Goal: Check status: Check status

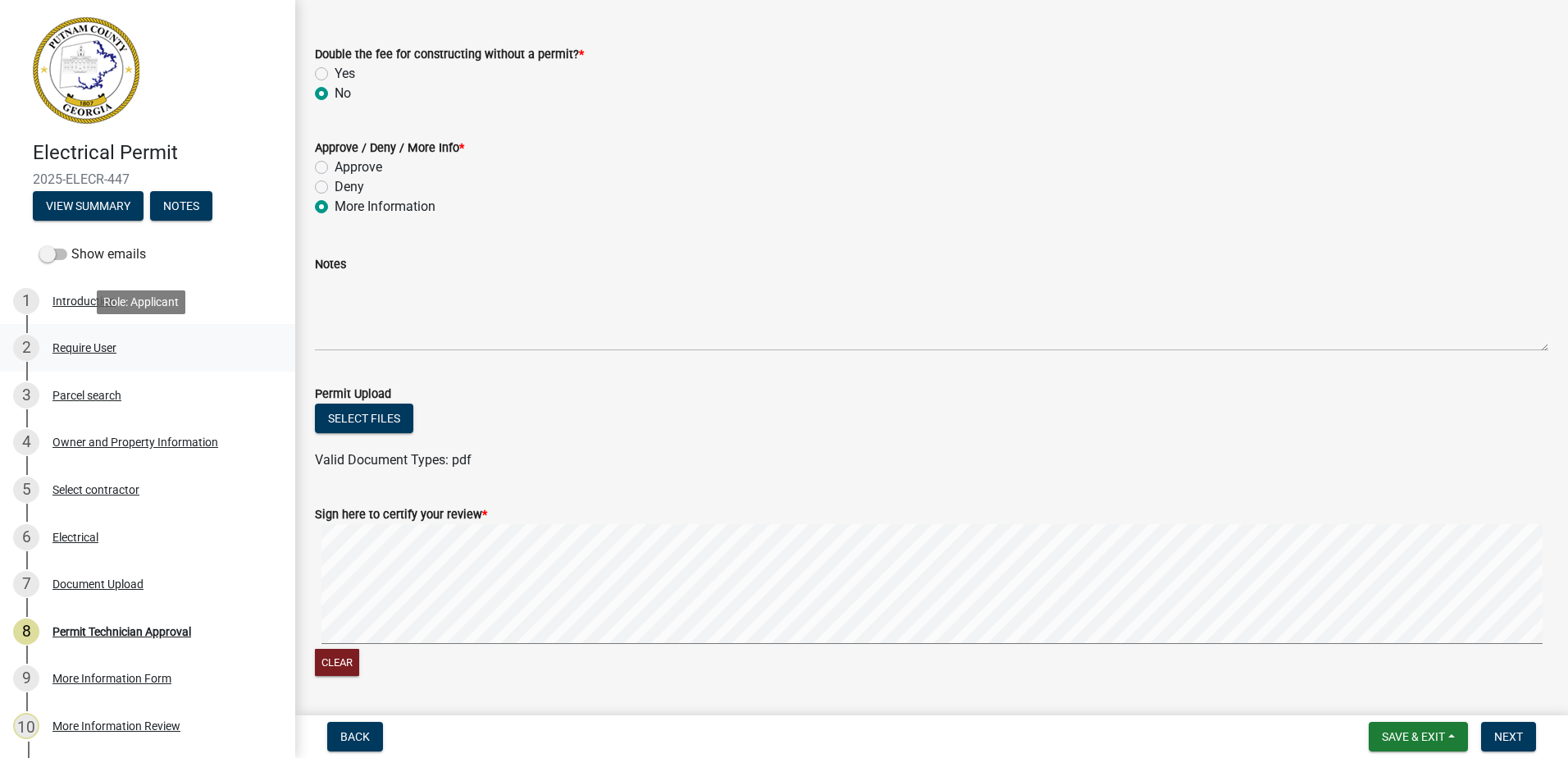
click at [84, 345] on div "Require User" at bounding box center [84, 347] width 64 height 12
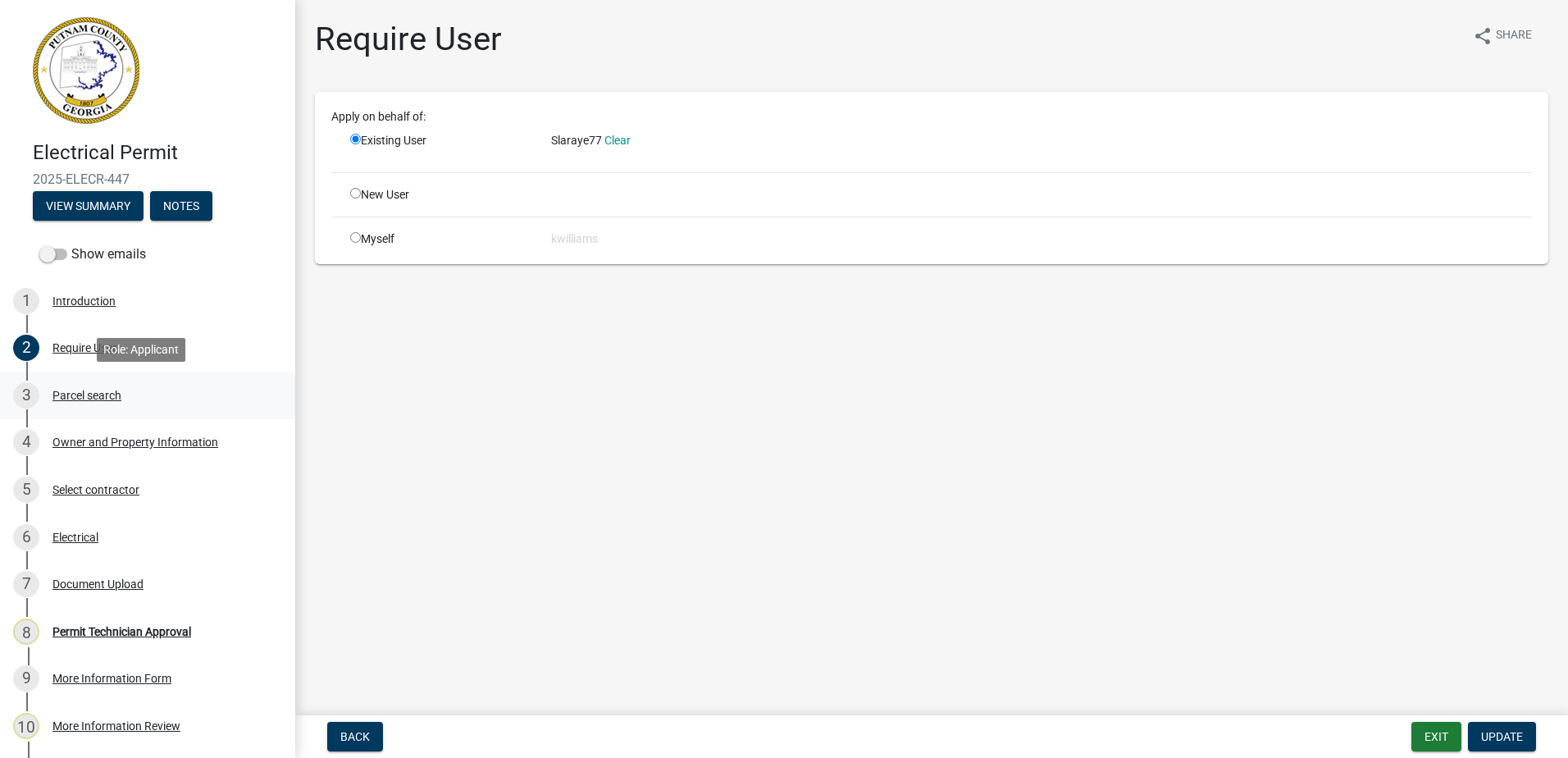
click at [90, 390] on div "Parcel search" at bounding box center [86, 396] width 69 height 12
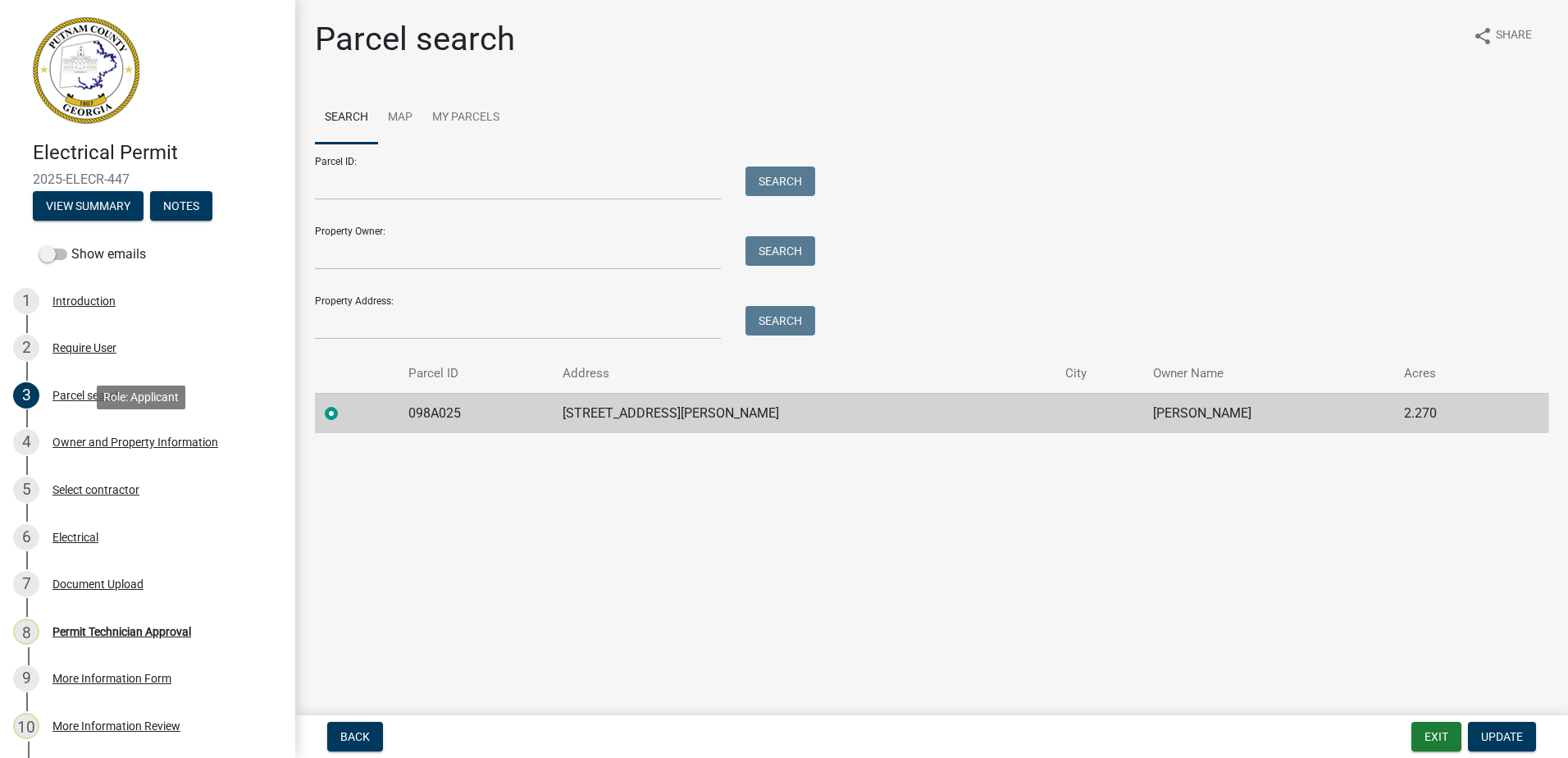
click at [112, 444] on div "Owner and Property Information" at bounding box center [135, 442] width 166 height 12
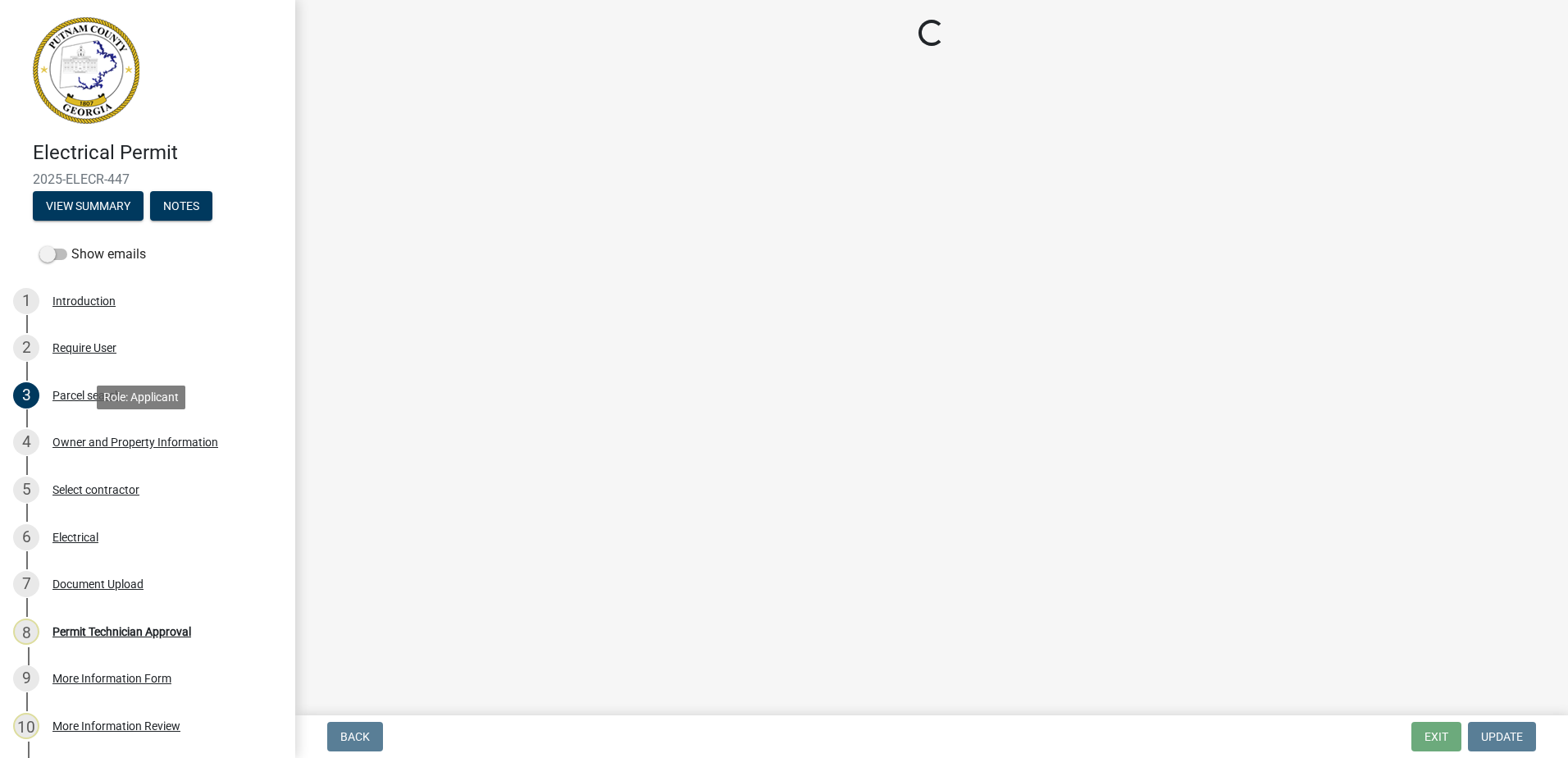
select select "34fe85c2-5f76-4343-b6bb-8ca387e0bed7"
select select "83394b22-4a11-496c-8e5c-75ade2e72faf"
select select "469c5908-2854-42d5-89ed-bee7fc26529e"
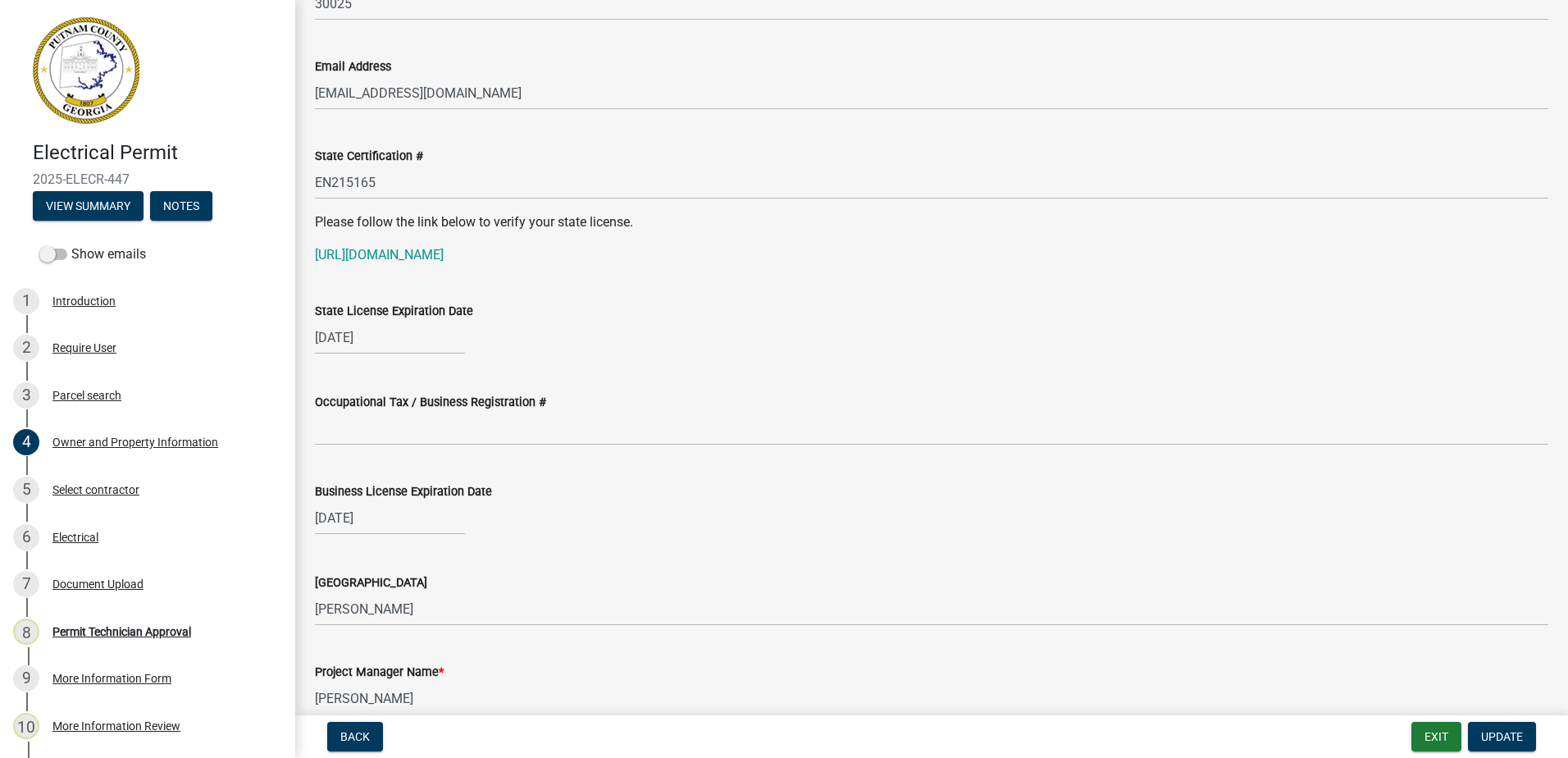
scroll to position [2050, 0]
click at [64, 495] on div "Select contractor" at bounding box center [95, 489] width 87 height 12
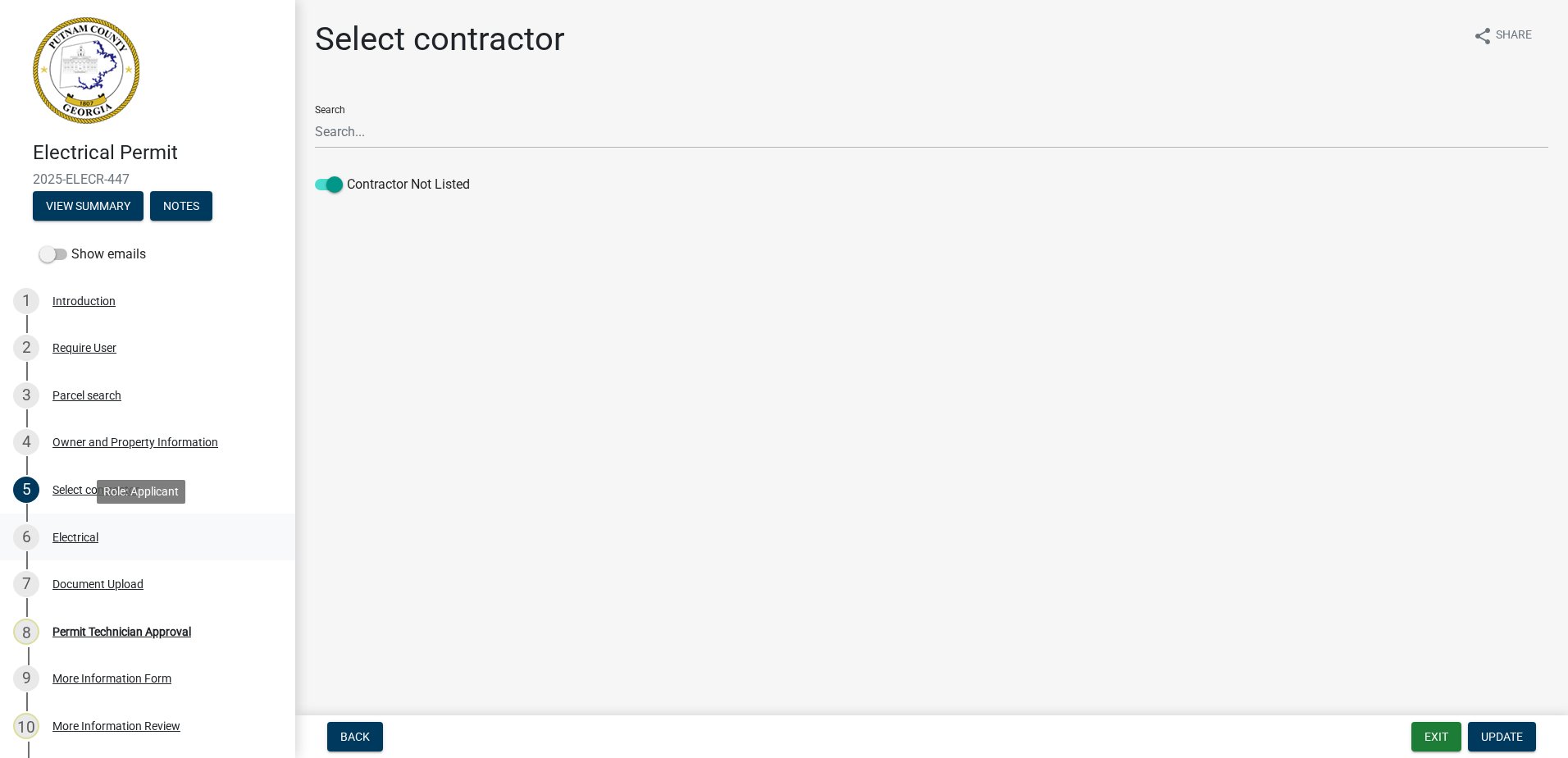
click at [68, 534] on div "Electrical" at bounding box center [75, 537] width 46 height 12
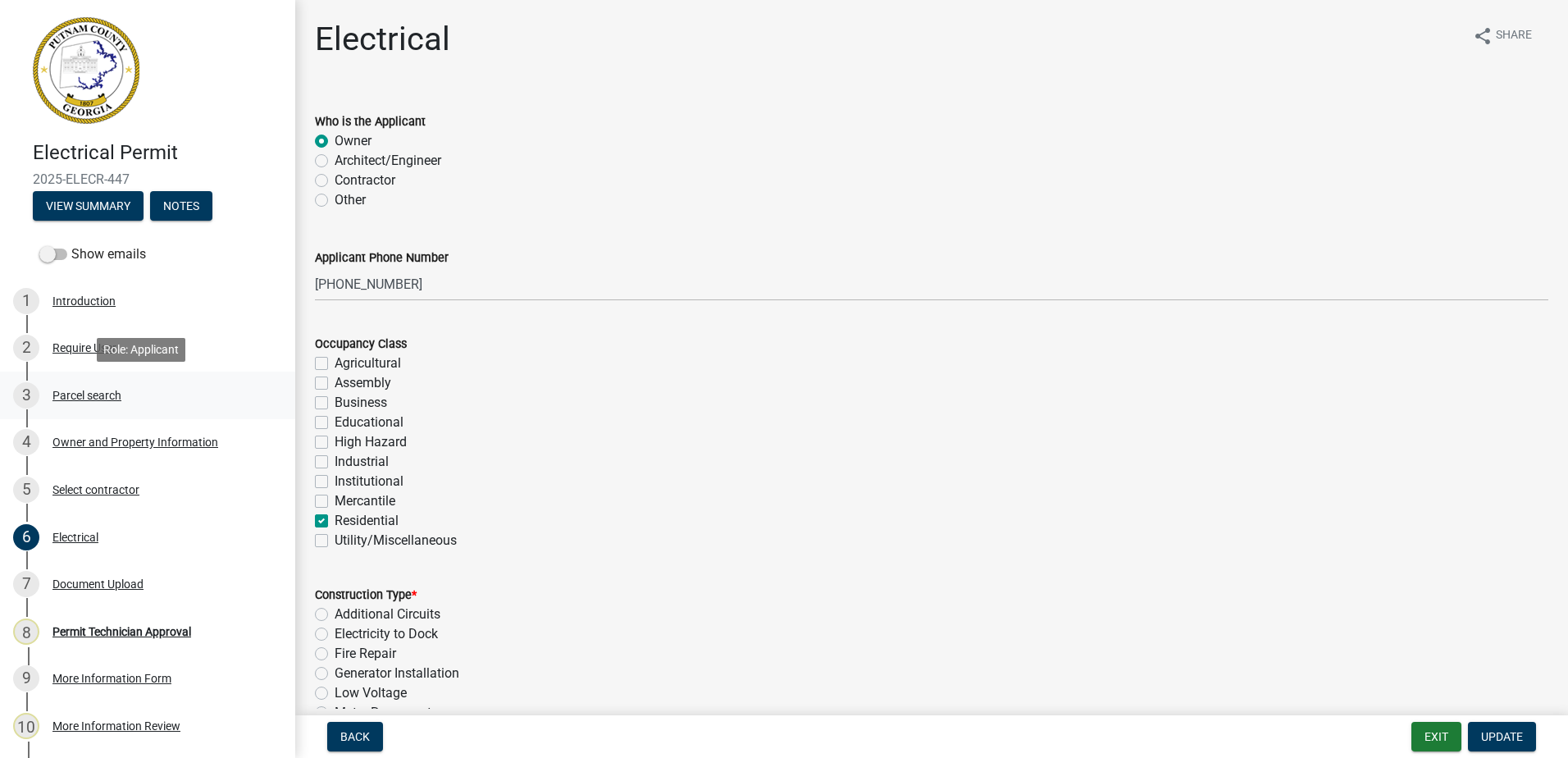
click at [70, 392] on div "Parcel search" at bounding box center [86, 396] width 69 height 12
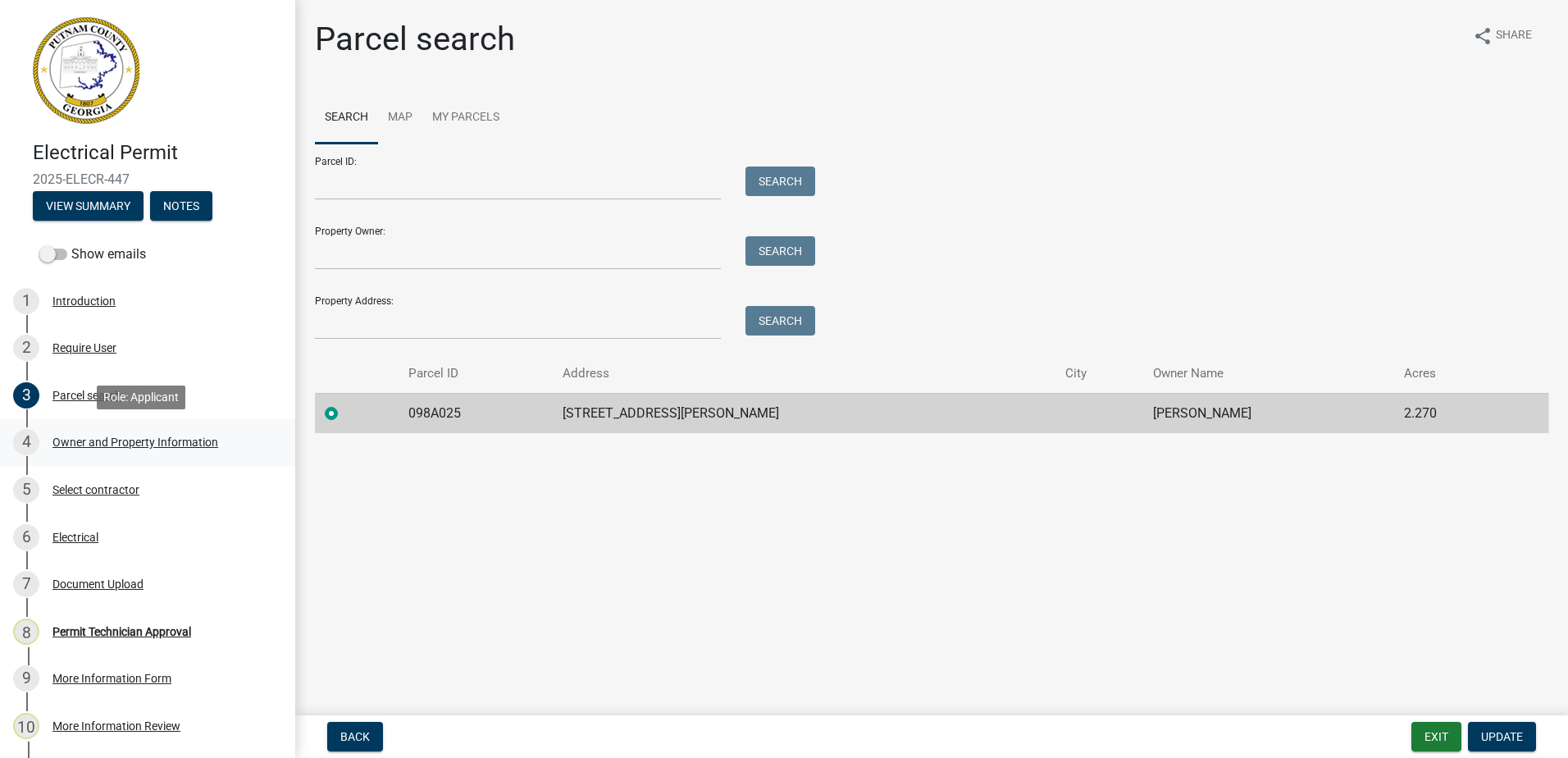
click at [118, 444] on div "Owner and Property Information" at bounding box center [135, 442] width 166 height 12
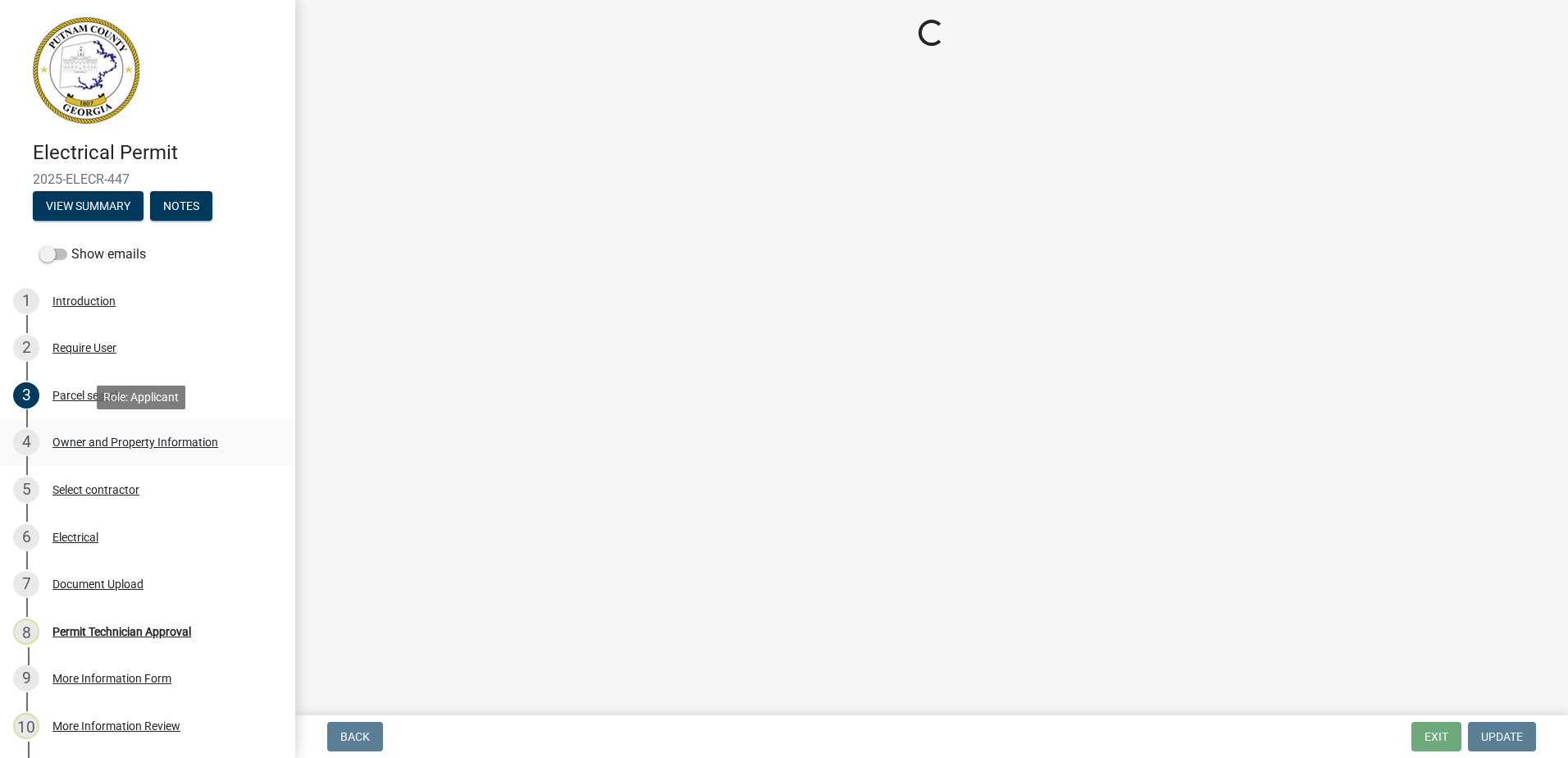
select select "34fe85c2-5f76-4343-b6bb-8ca387e0bed7"
select select "83394b22-4a11-496c-8e5c-75ade2e72faf"
select select "469c5908-2854-42d5-89ed-bee7fc26529e"
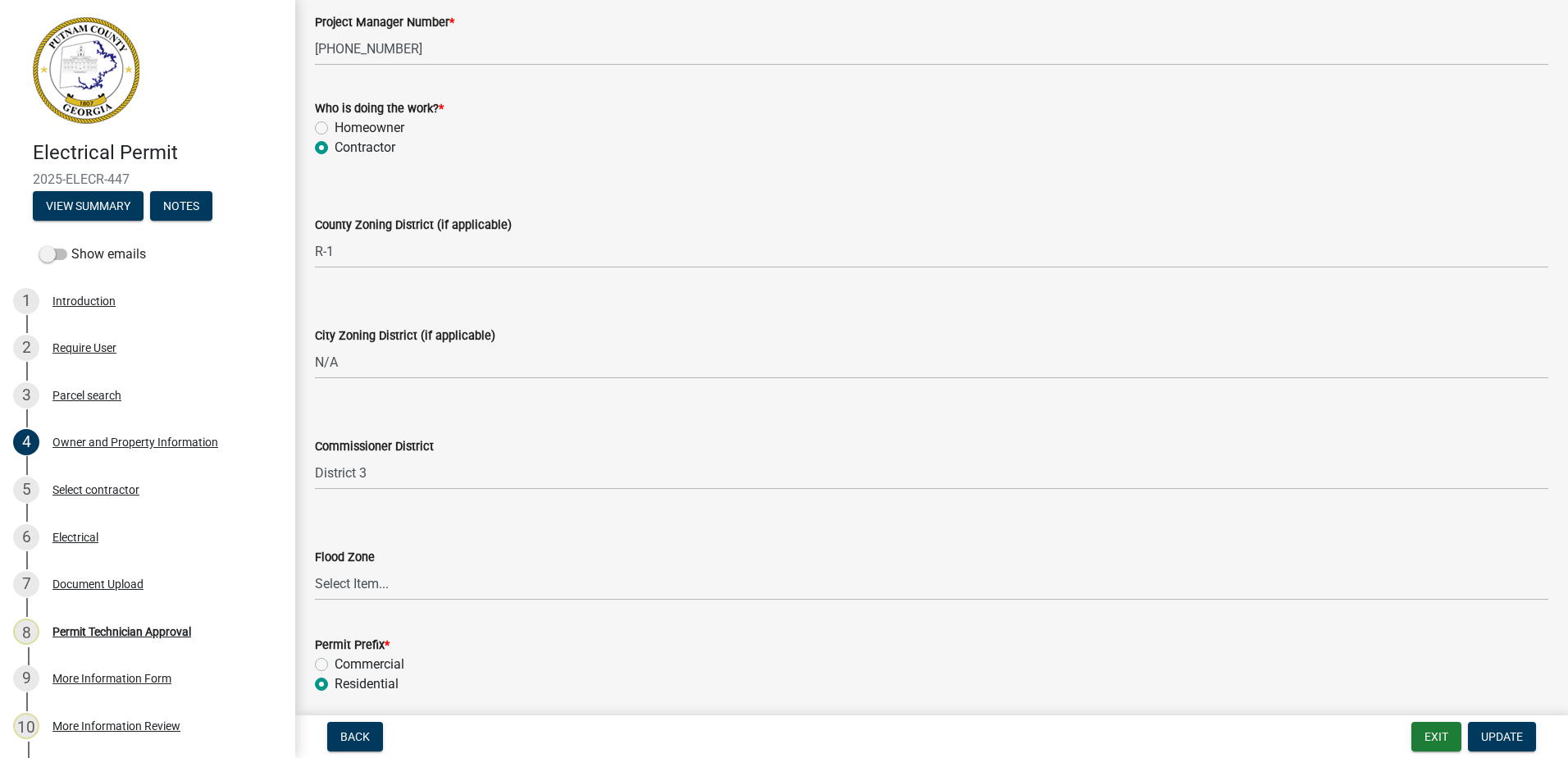
scroll to position [2852, 0]
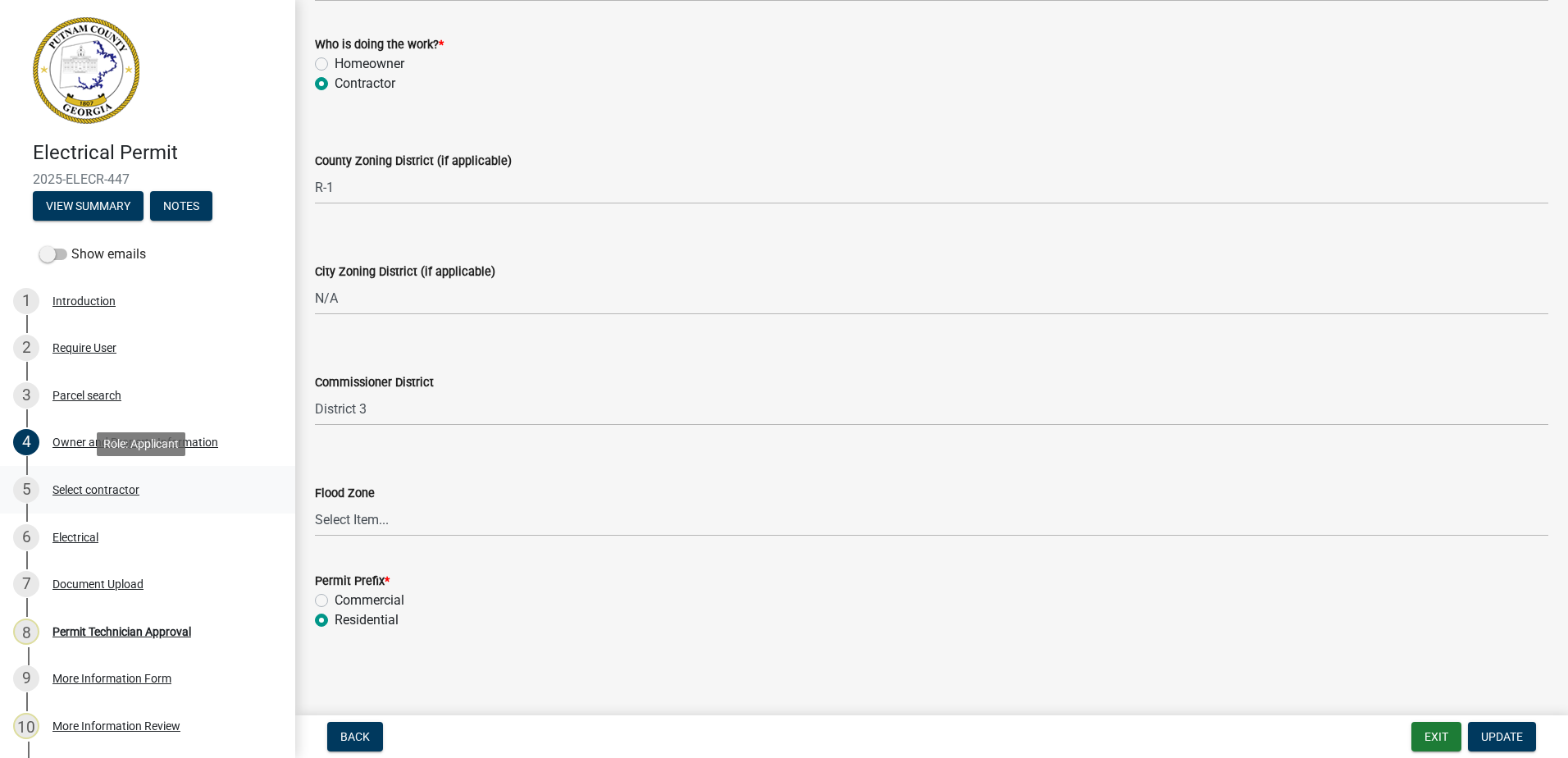
click at [71, 490] on div "Select contractor" at bounding box center [95, 489] width 87 height 12
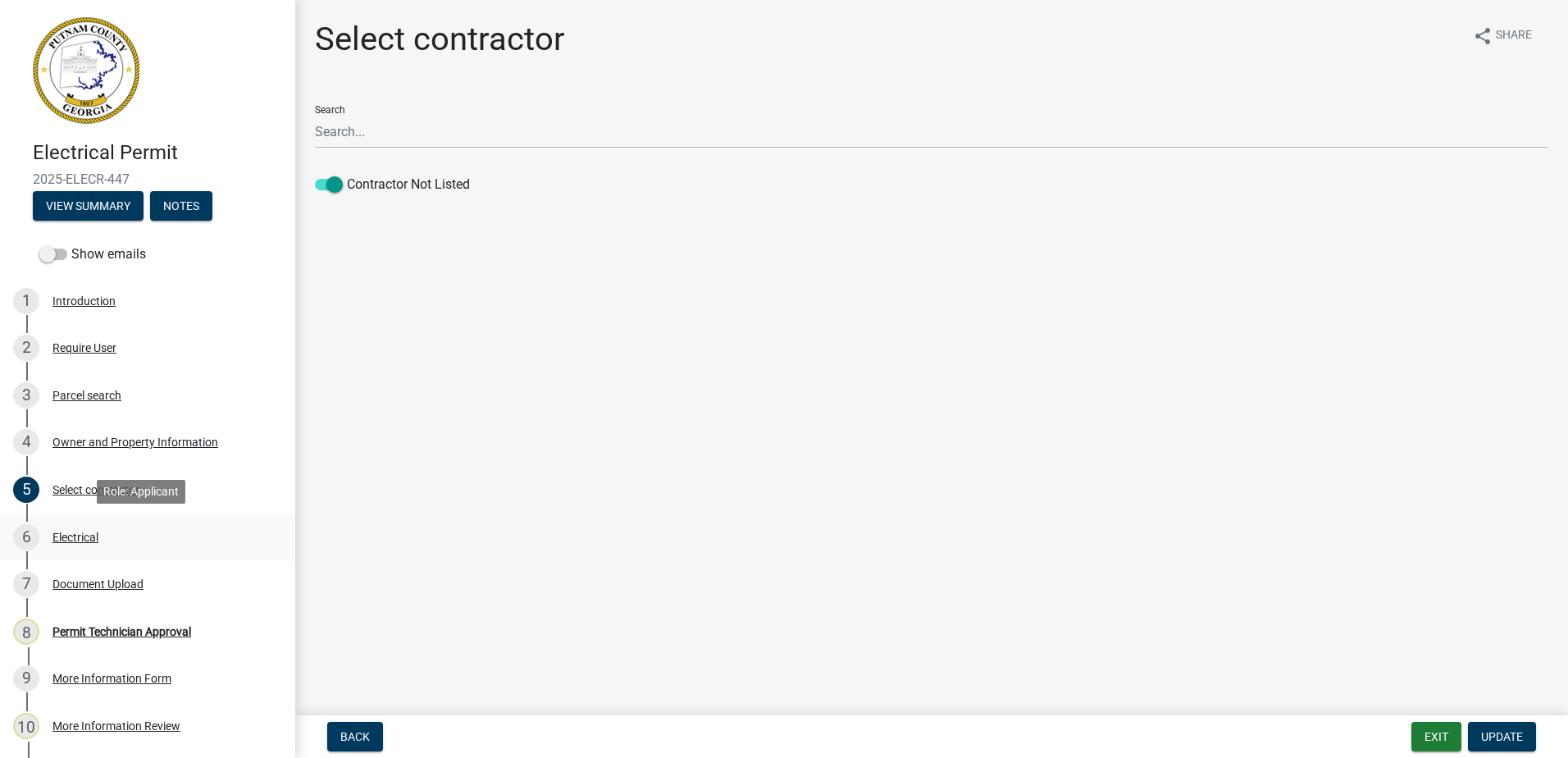
click at [76, 534] on div "Electrical" at bounding box center [75, 537] width 46 height 12
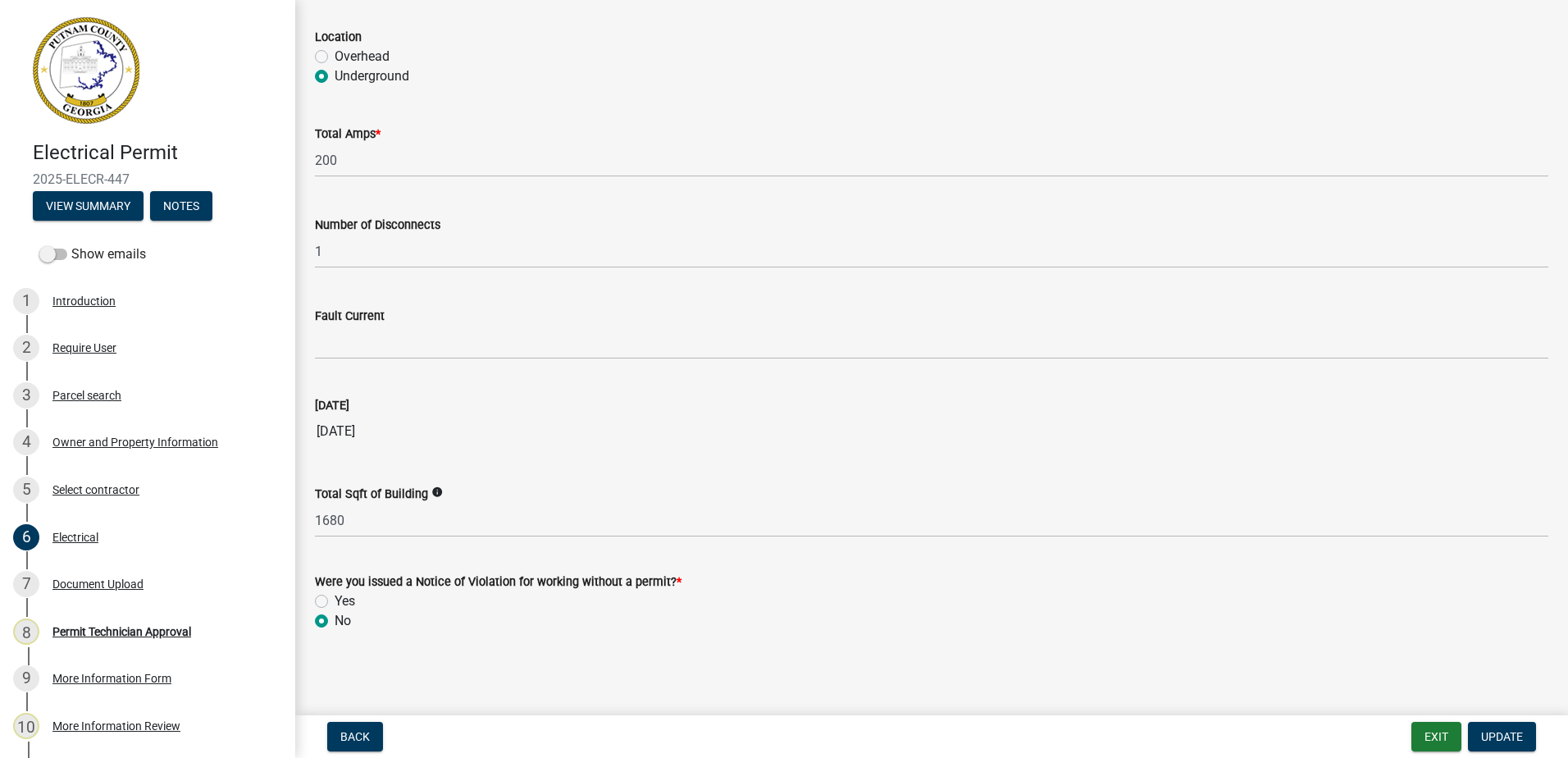
scroll to position [1550, 0]
click at [176, 436] on div "Owner and Property Information" at bounding box center [135, 442] width 166 height 12
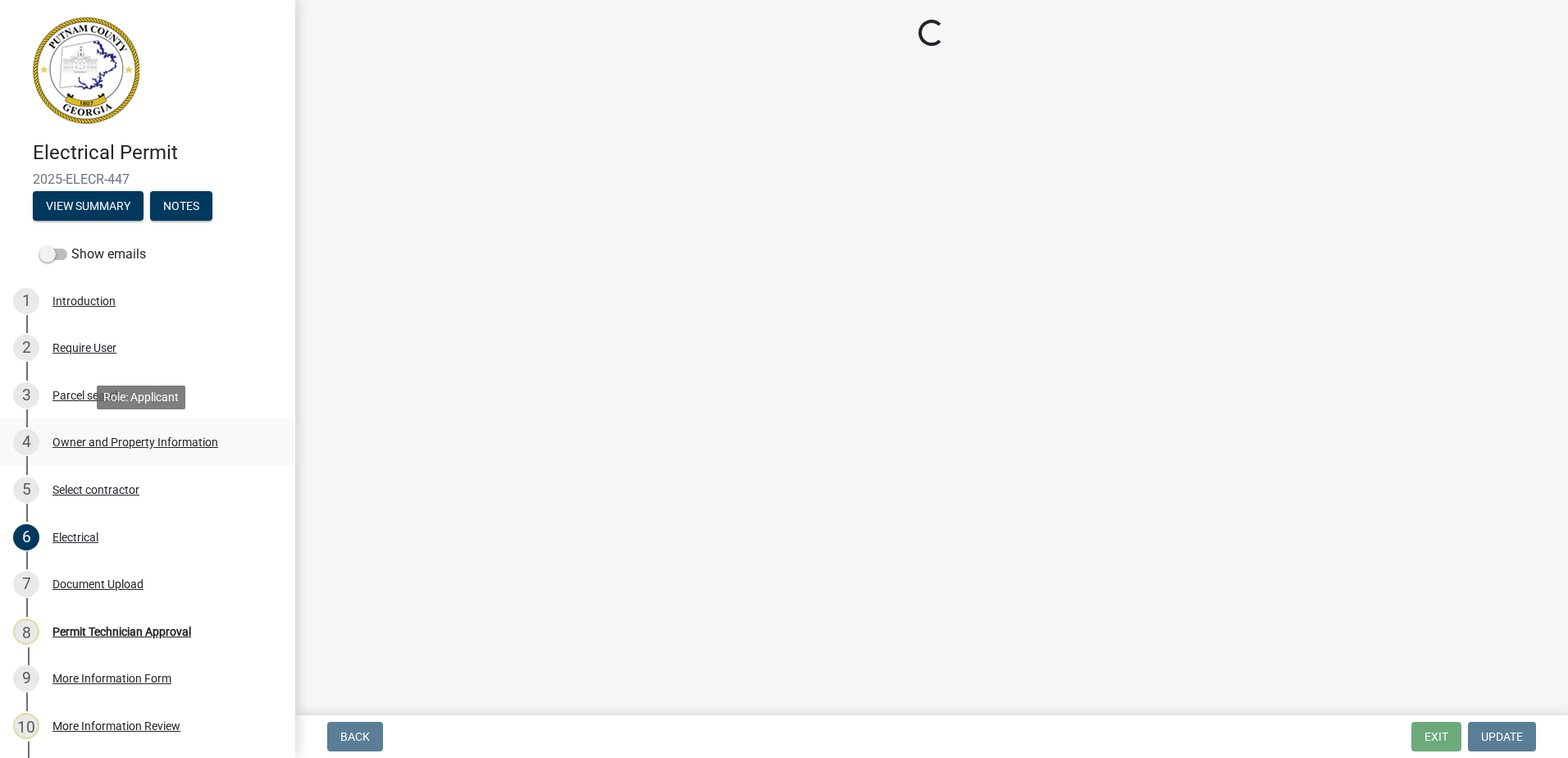
select select "34fe85c2-5f76-4343-b6bb-8ca387e0bed7"
select select "83394b22-4a11-496c-8e5c-75ade2e72faf"
select select "469c5908-2854-42d5-89ed-bee7fc26529e"
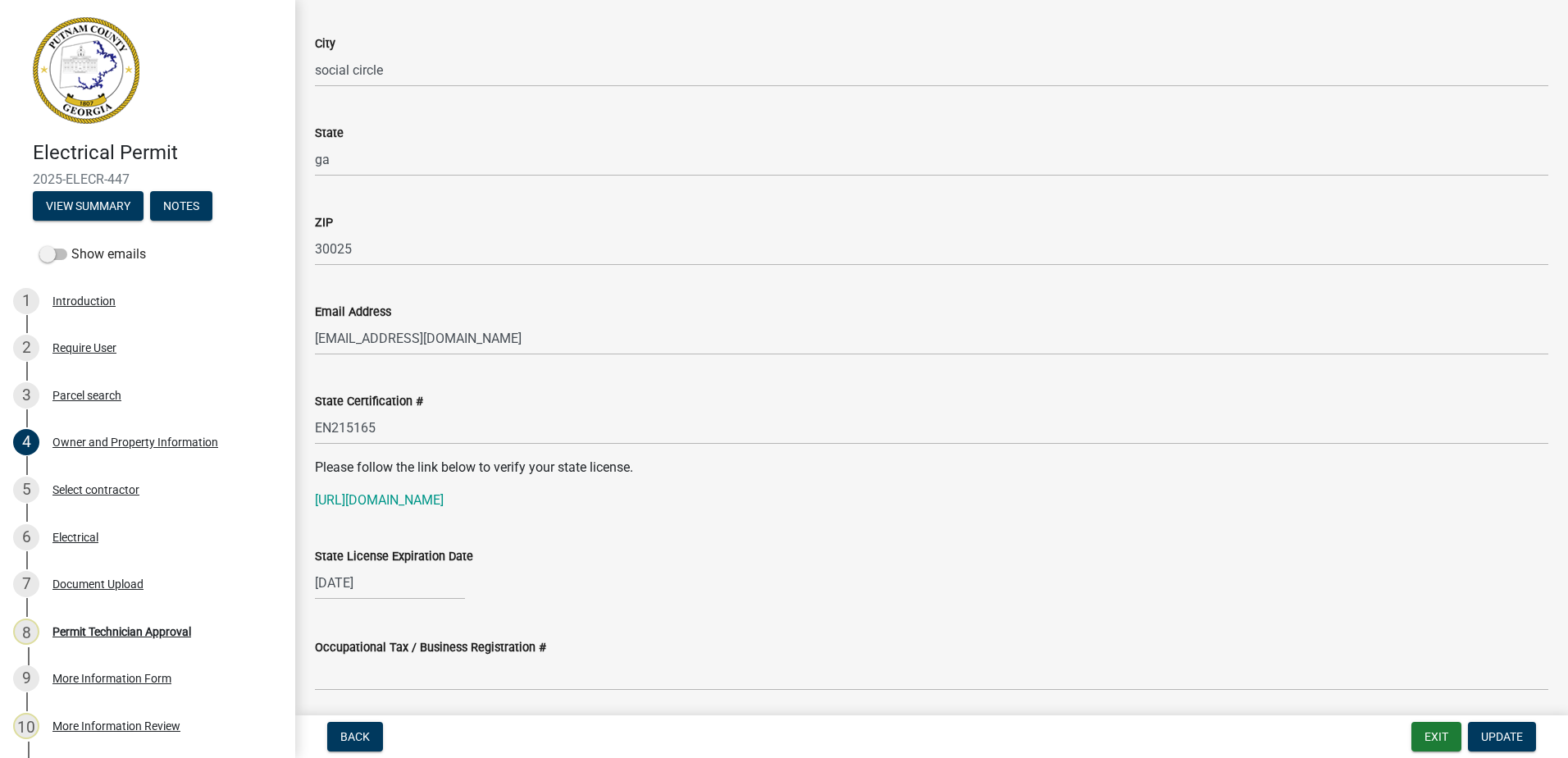
scroll to position [1886, 0]
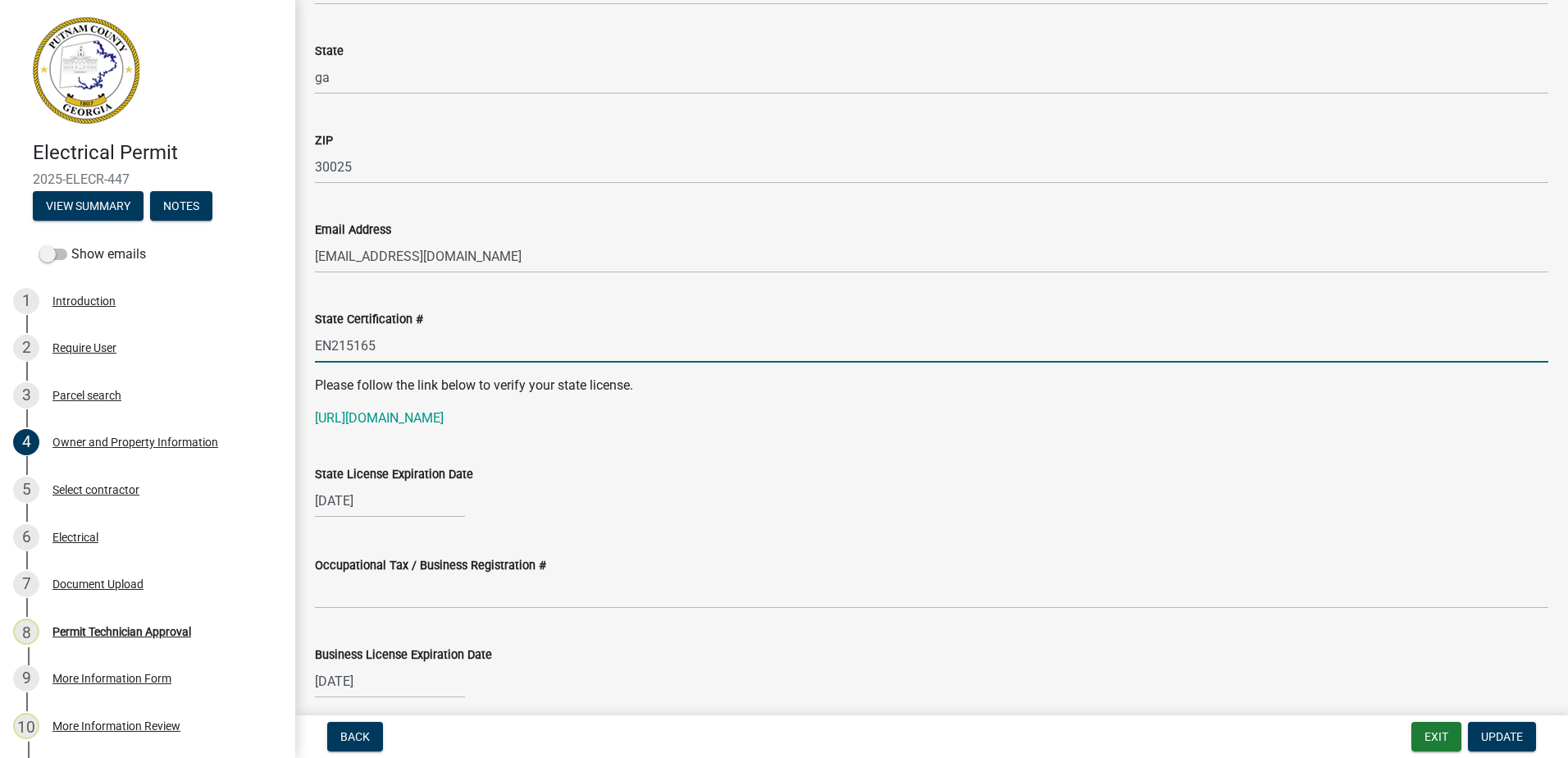
drag, startPoint x: 383, startPoint y: 336, endPoint x: 370, endPoint y: 342, distance: 14.3
click at [370, 341] on input "EN215165" at bounding box center [931, 346] width 1233 height 34
click at [415, 331] on input "EN215165" at bounding box center [931, 346] width 1233 height 34
drag, startPoint x: 396, startPoint y: 344, endPoint x: 307, endPoint y: 362, distance: 90.8
click at [307, 362] on div "State Certification # EN215165" at bounding box center [931, 324] width 1258 height 76
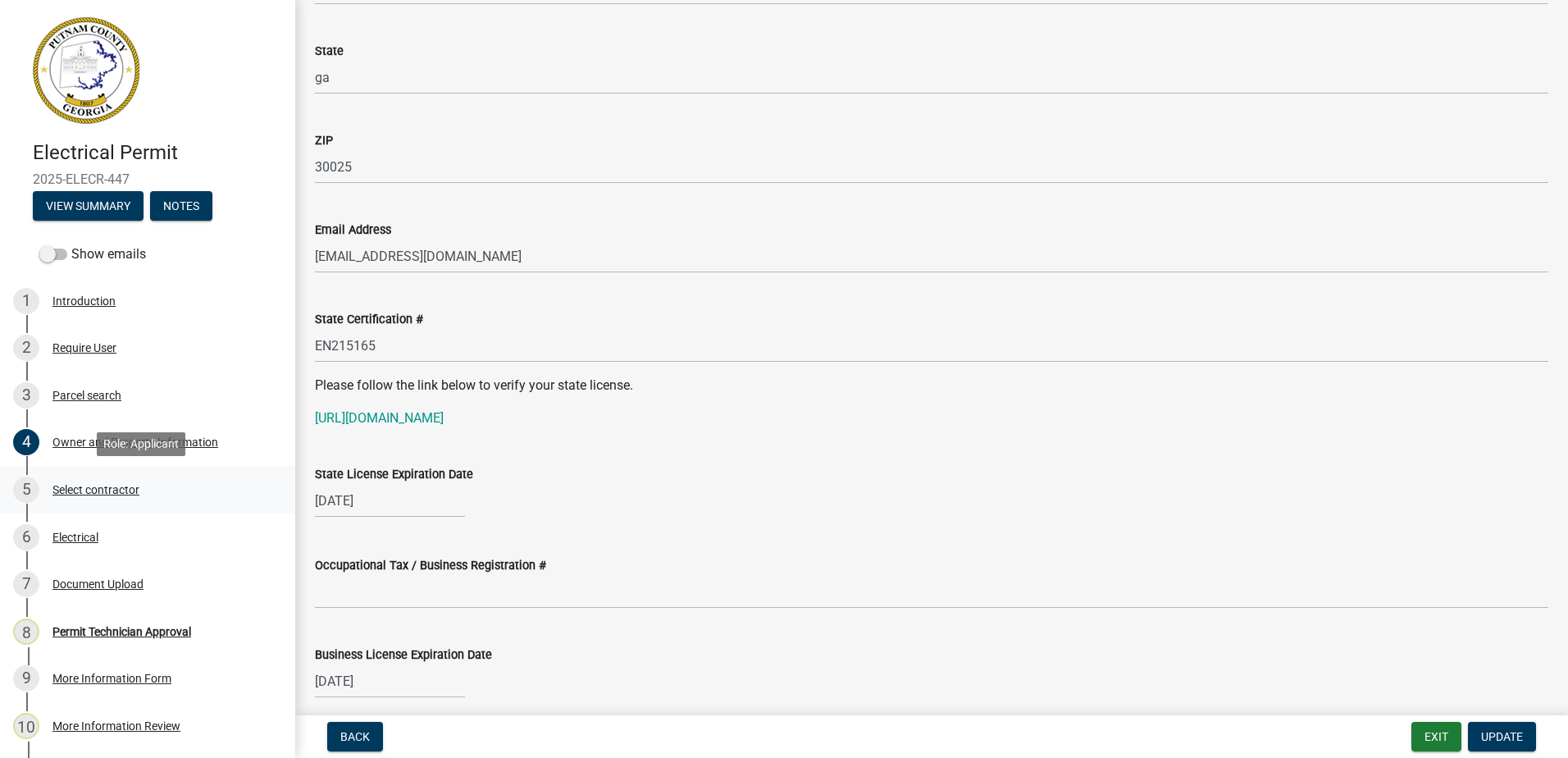
drag, startPoint x: 328, startPoint y: 346, endPoint x: 79, endPoint y: 496, distance: 290.7
click at [79, 496] on div "5 Select contractor" at bounding box center [141, 490] width 256 height 27
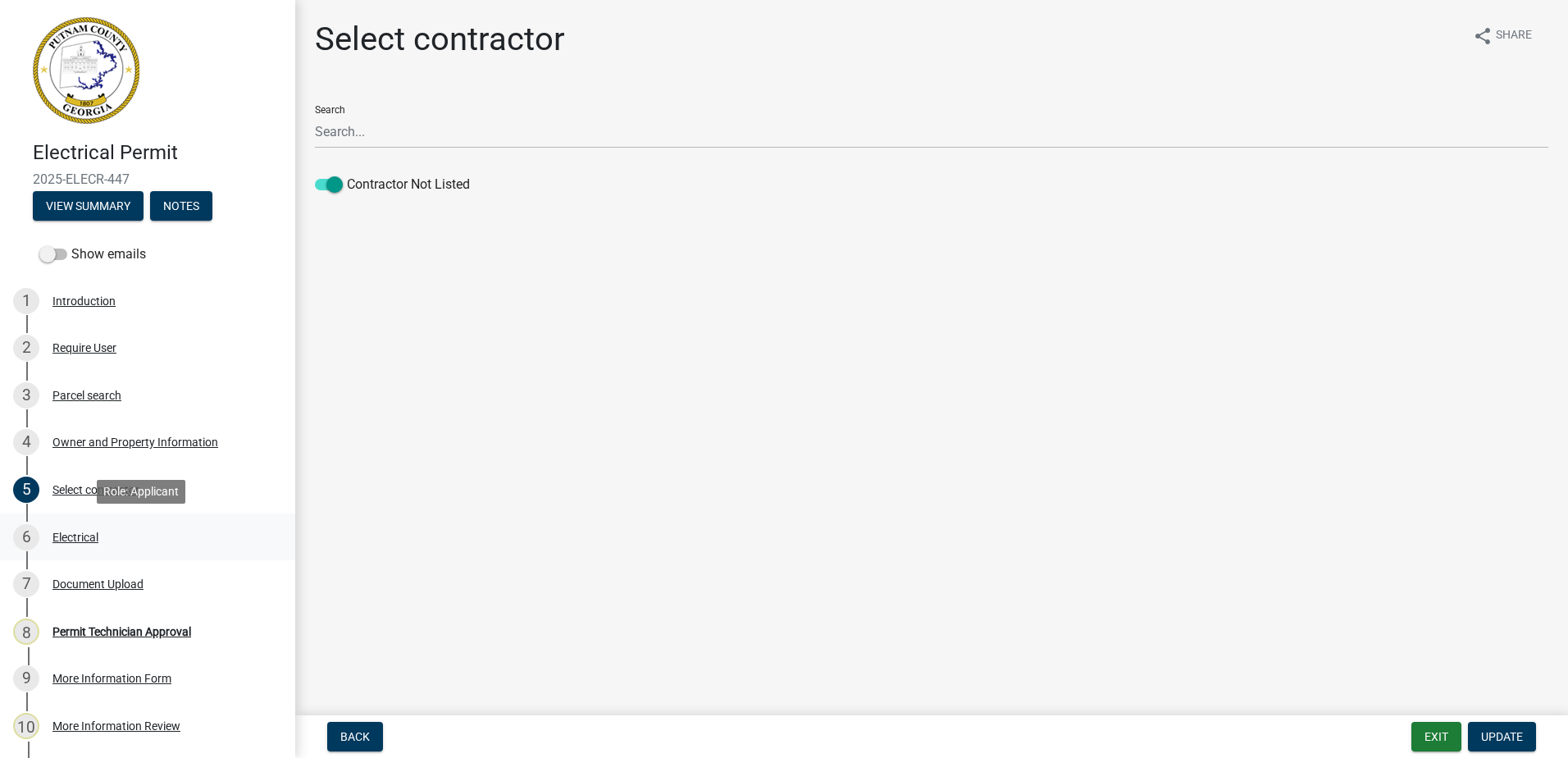
click at [65, 542] on div "Electrical" at bounding box center [75, 537] width 46 height 12
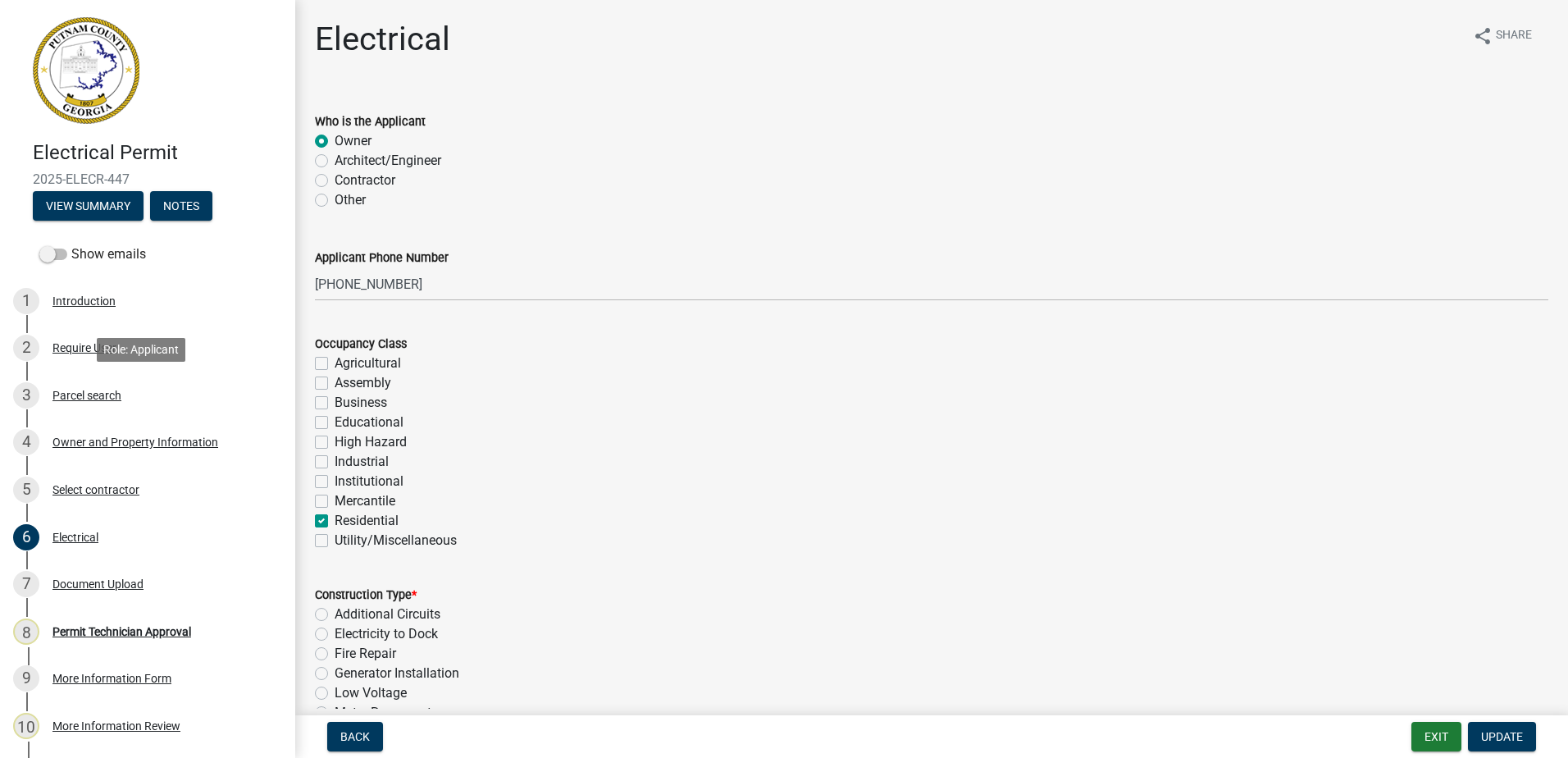
click at [113, 401] on div "Parcel search" at bounding box center [86, 396] width 69 height 12
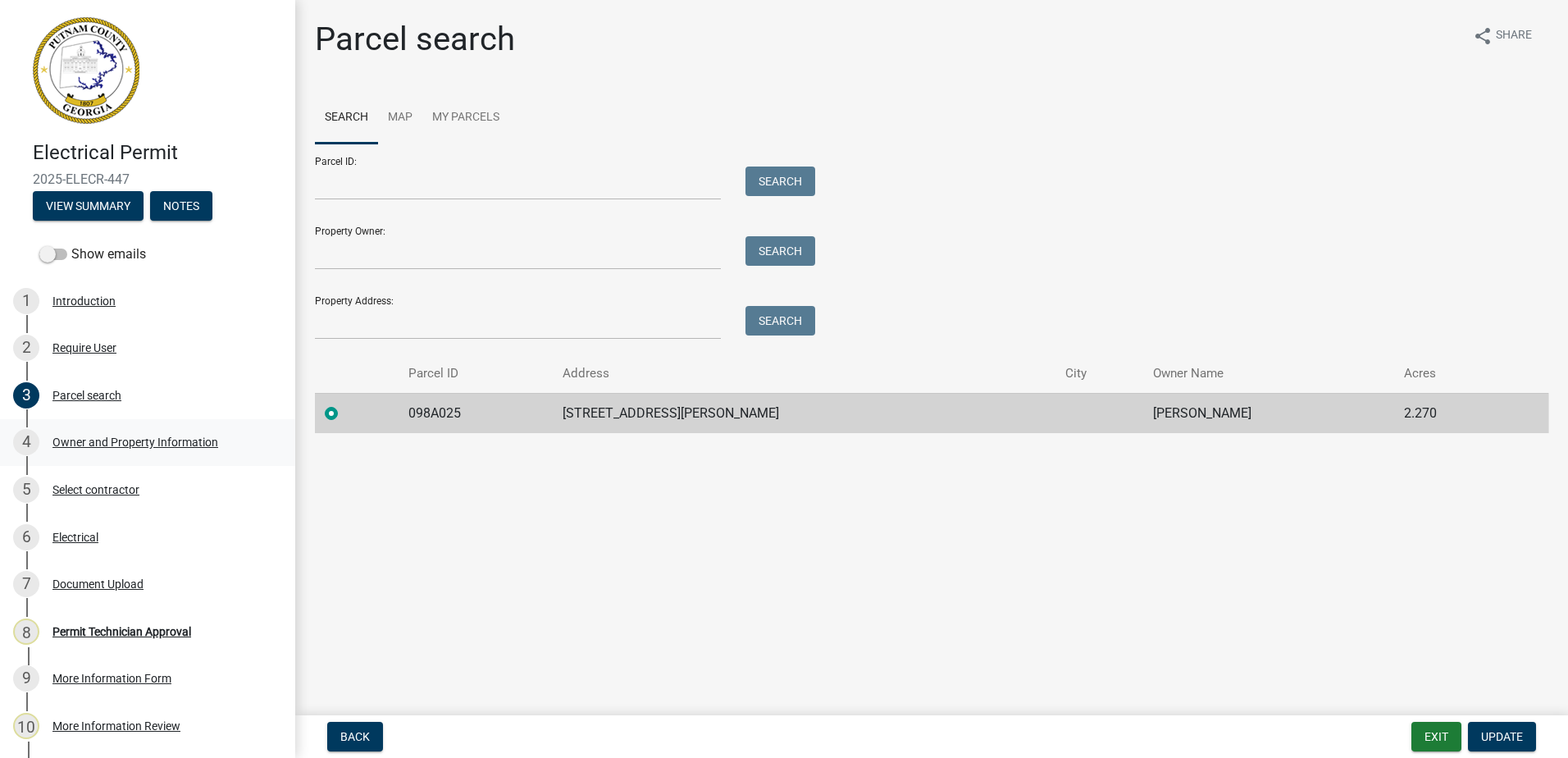
click at [88, 440] on div "Owner and Property Information" at bounding box center [135, 442] width 166 height 12
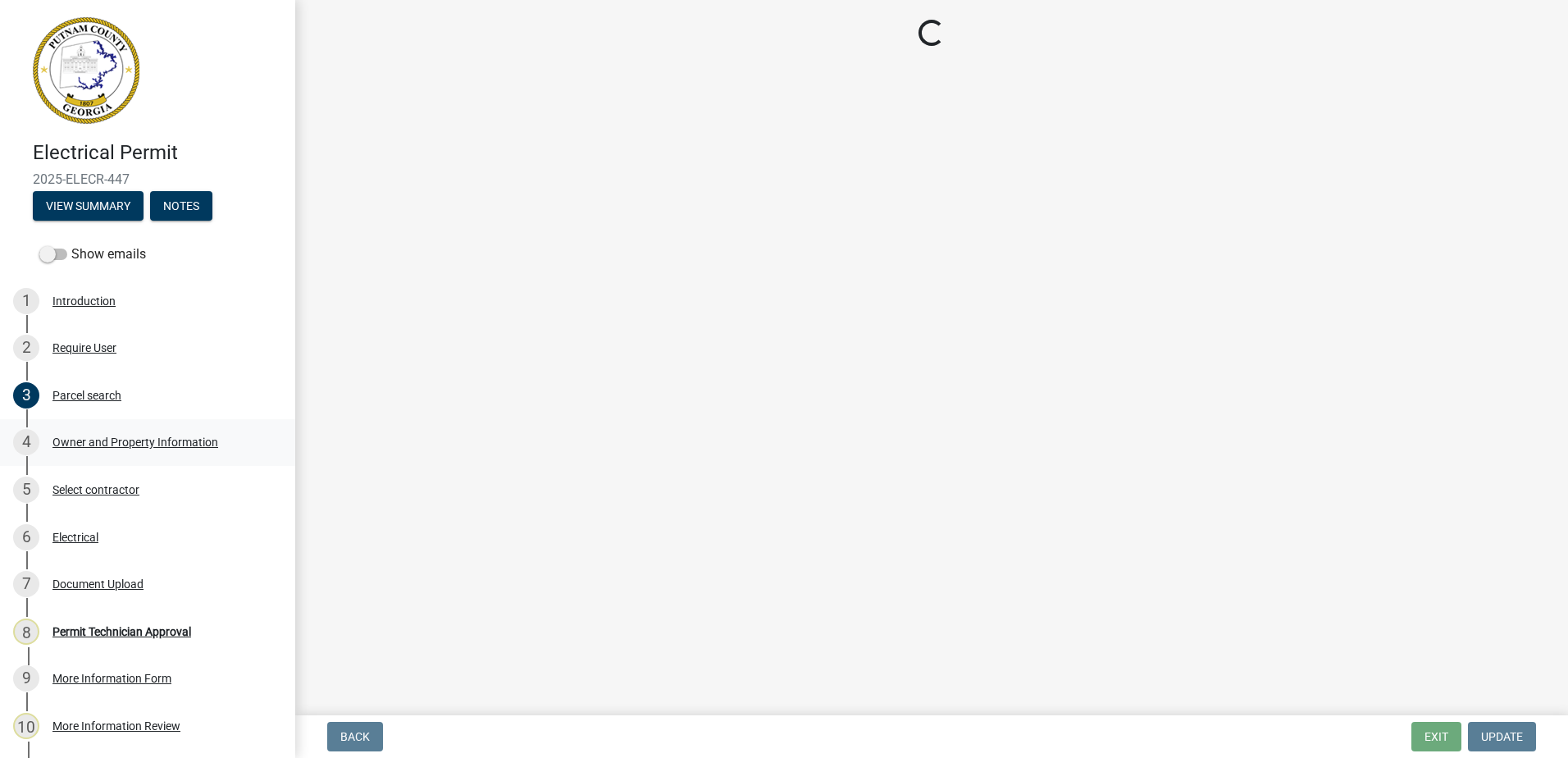
select select "34fe85c2-5f76-4343-b6bb-8ca387e0bed7"
select select "83394b22-4a11-496c-8e5c-75ade2e72faf"
select select "469c5908-2854-42d5-89ed-bee7fc26529e"
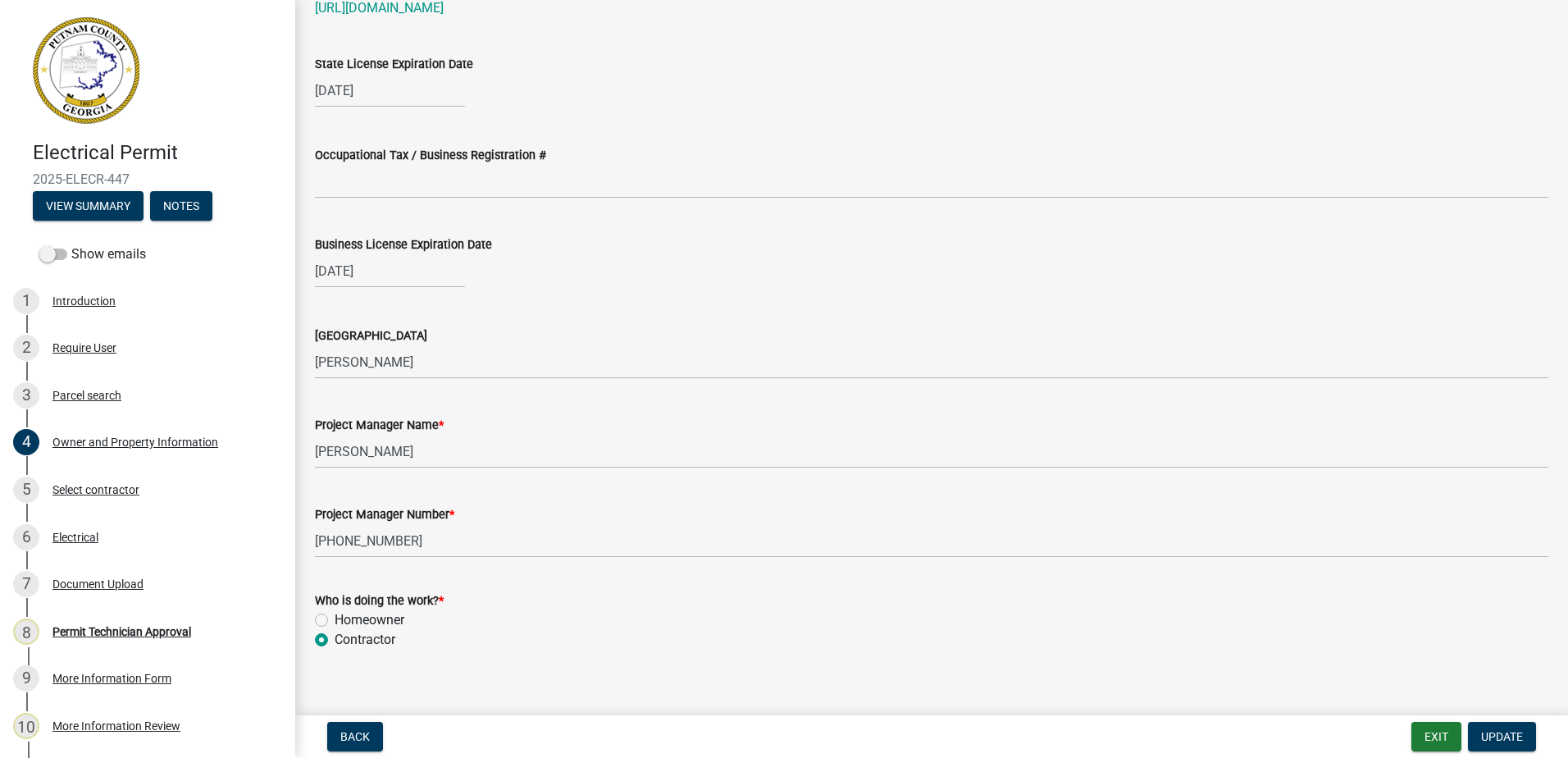
scroll to position [2378, 0]
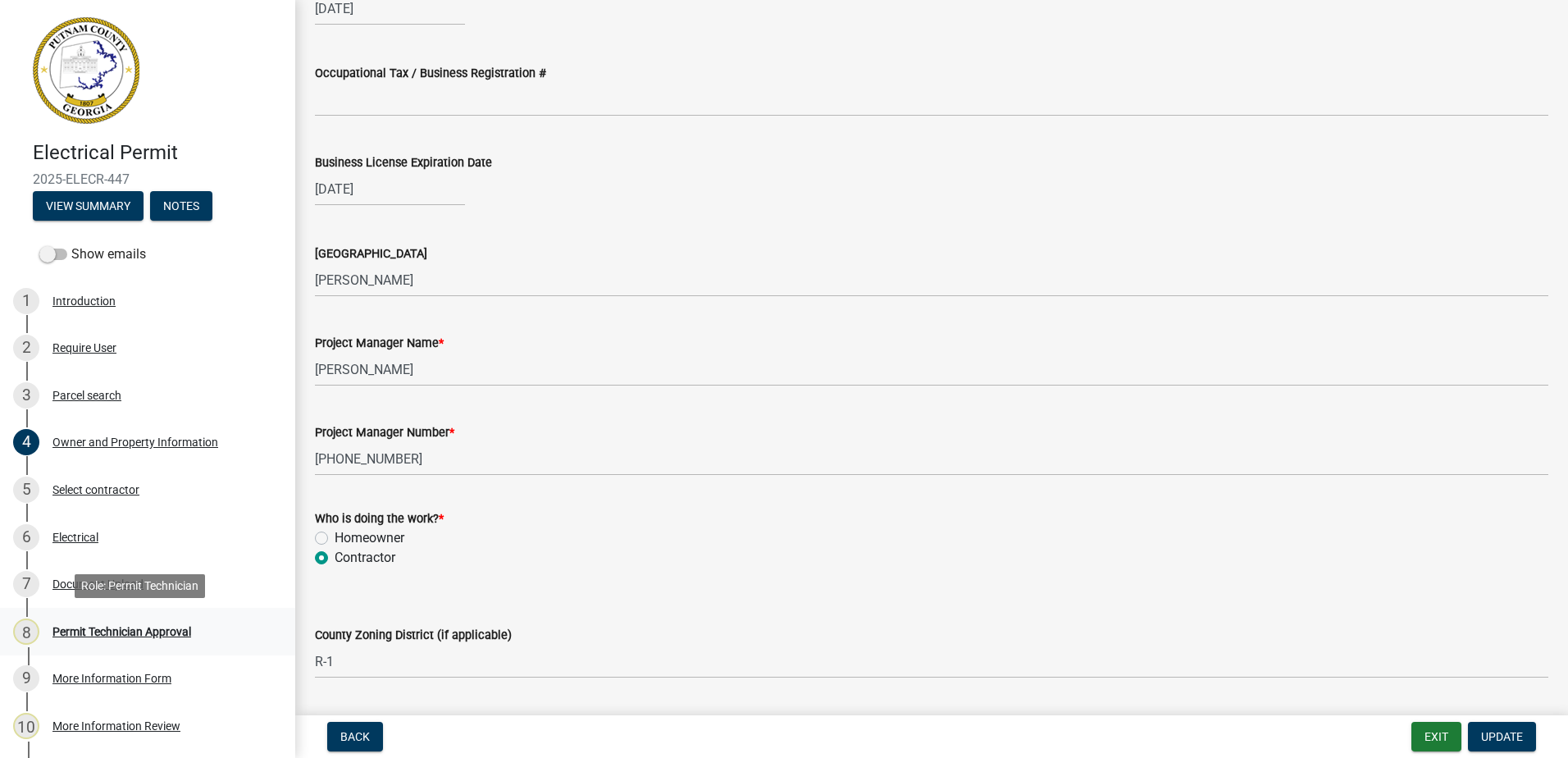
click at [94, 634] on div "Permit Technician Approval" at bounding box center [121, 631] width 138 height 12
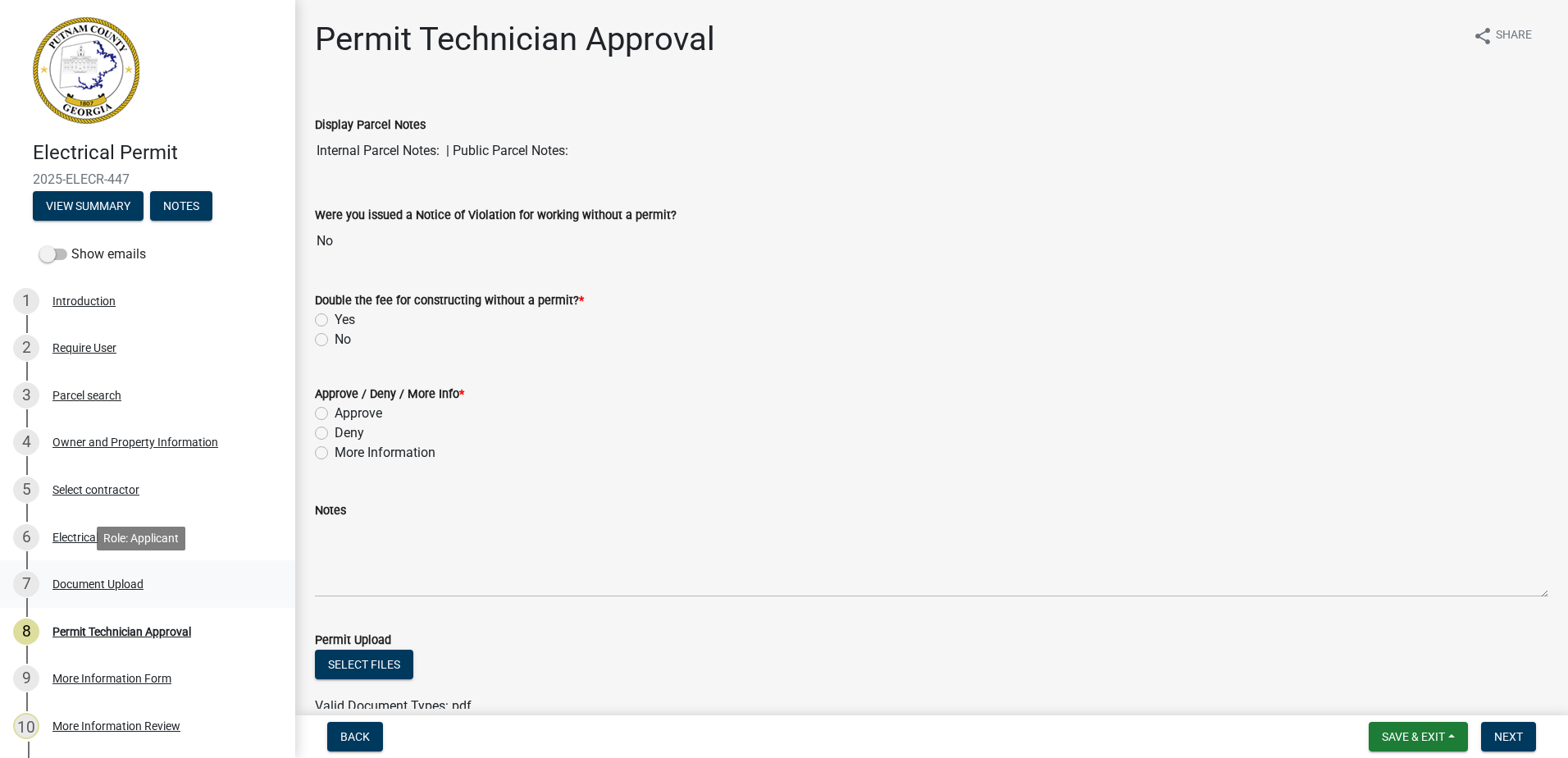
click at [114, 590] on div "7 Document Upload" at bounding box center [141, 584] width 256 height 27
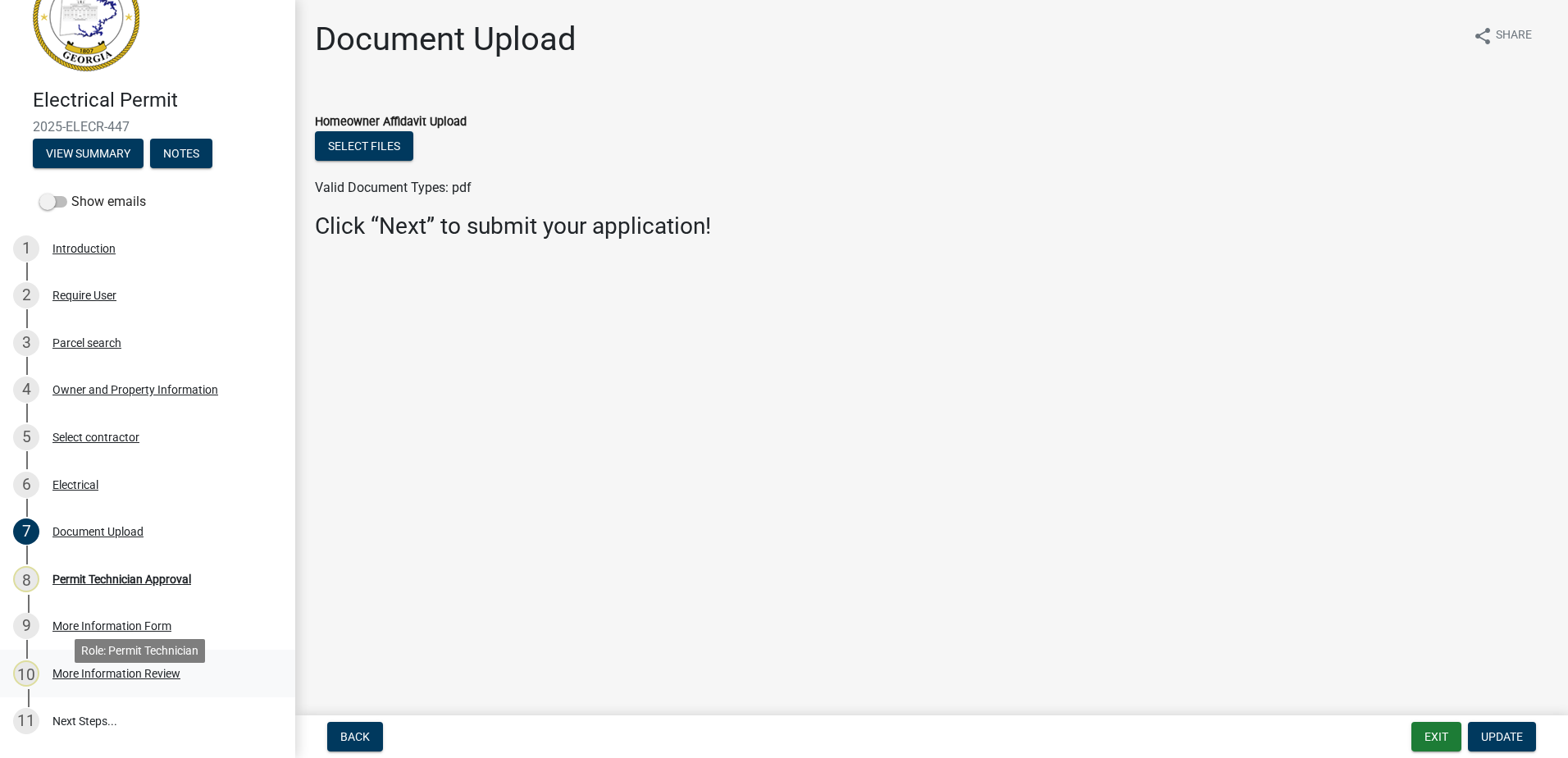
scroll to position [82, 0]
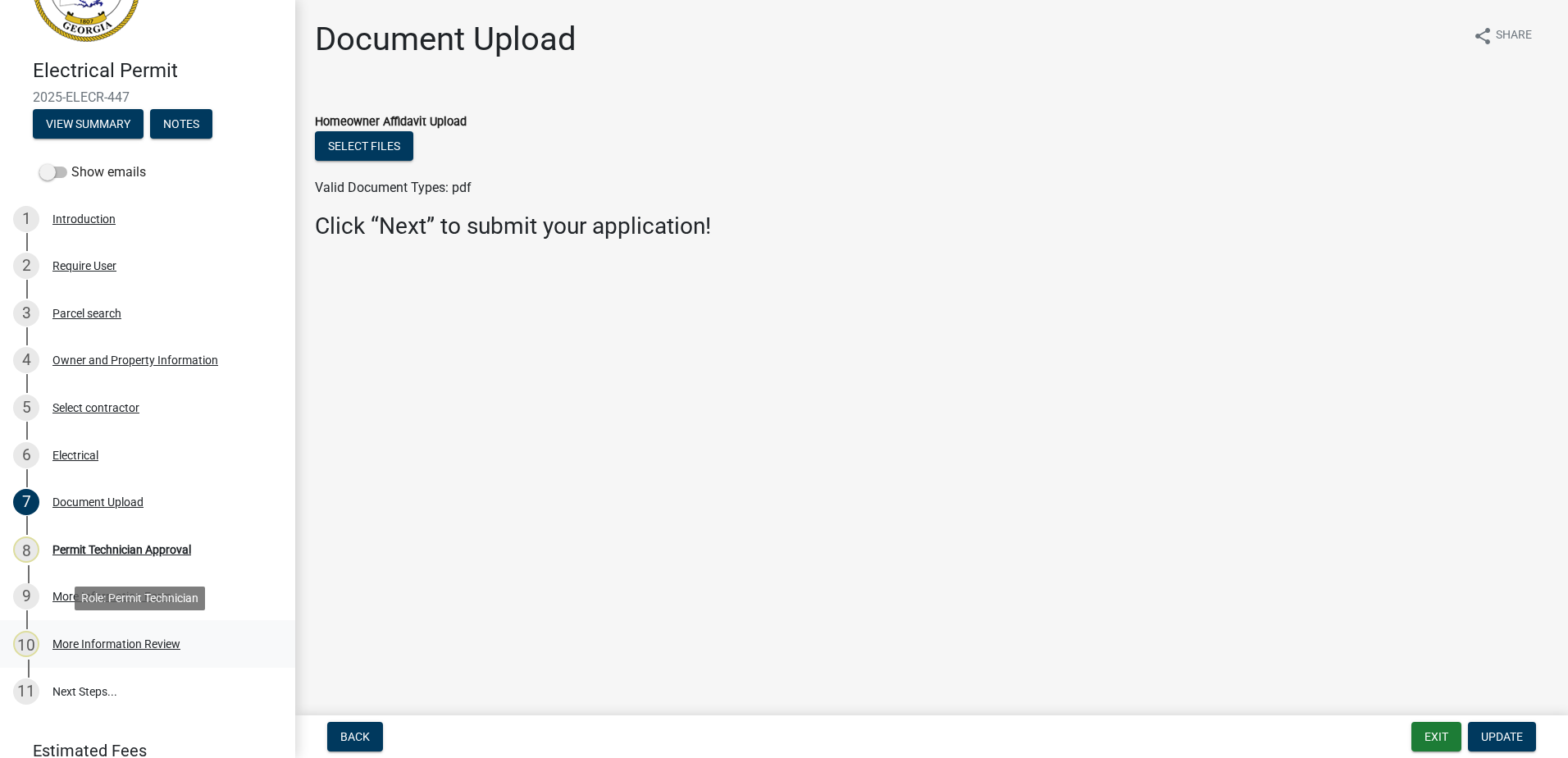
click at [84, 625] on link "10 More Information Review" at bounding box center [148, 644] width 295 height 47
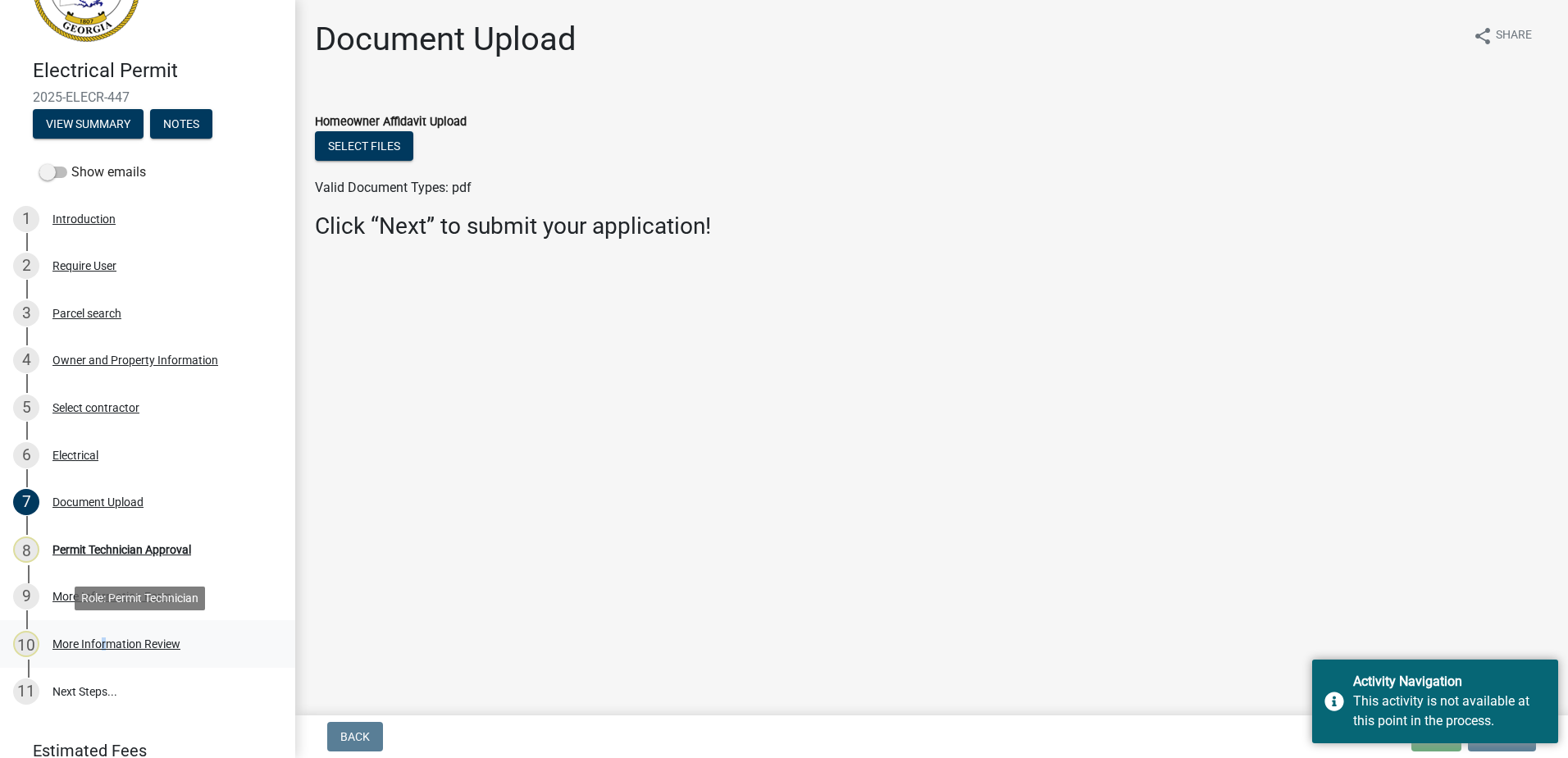
click at [100, 659] on link "10 More Information Review" at bounding box center [148, 644] width 295 height 47
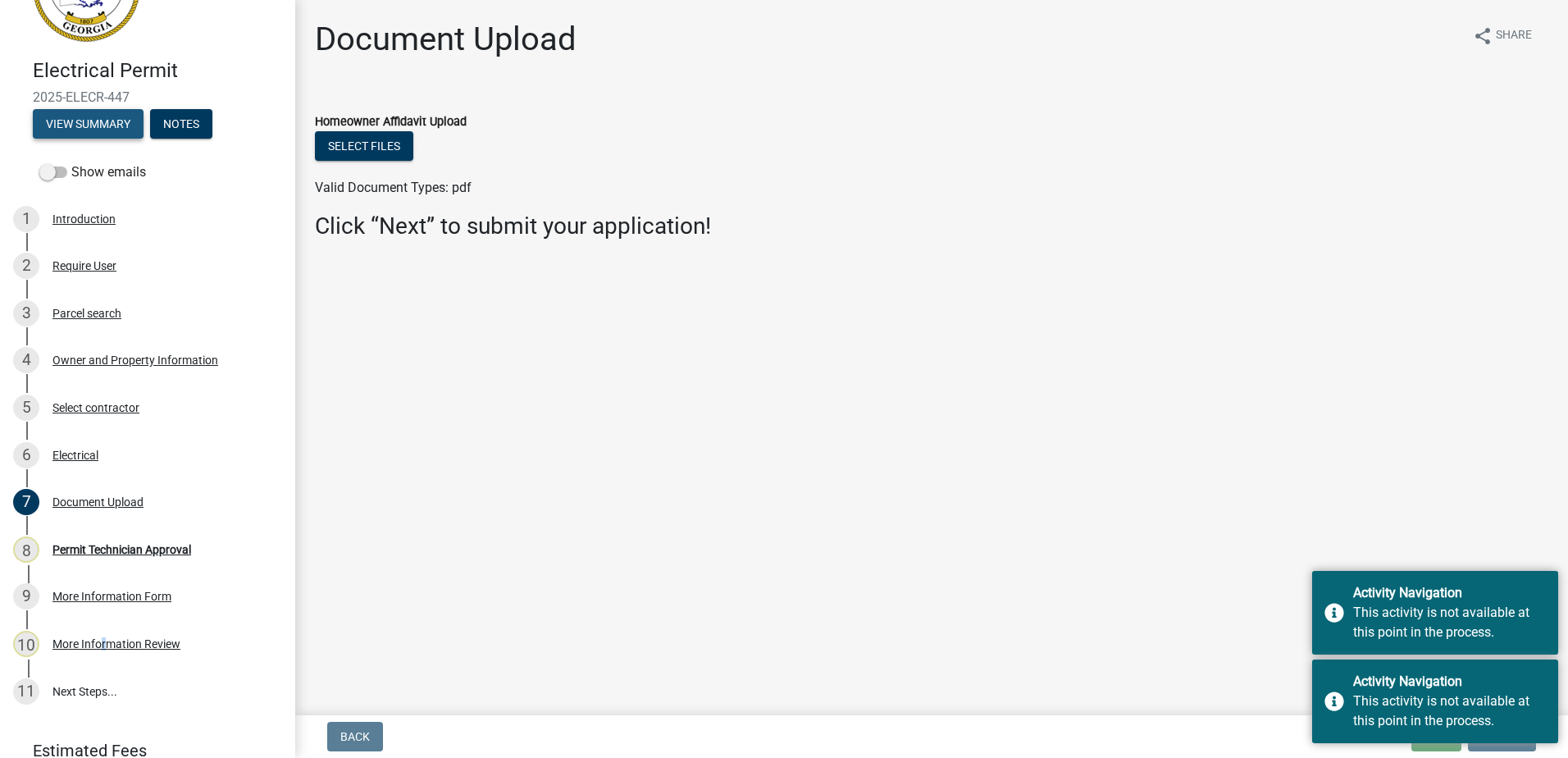
click at [72, 126] on button "View Summary" at bounding box center [88, 124] width 110 height 30
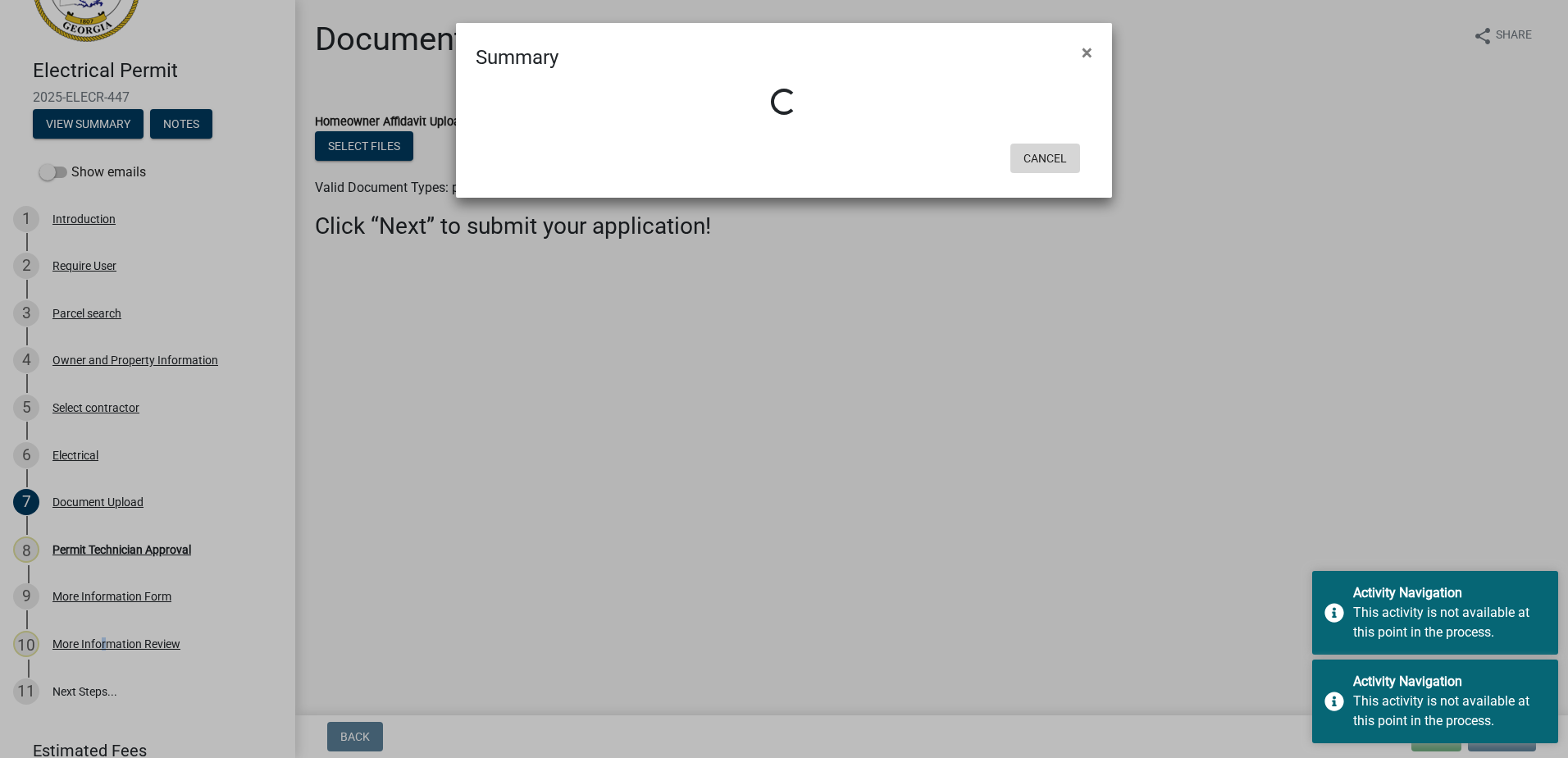
click at [1056, 165] on button "Cancel" at bounding box center [1045, 158] width 70 height 30
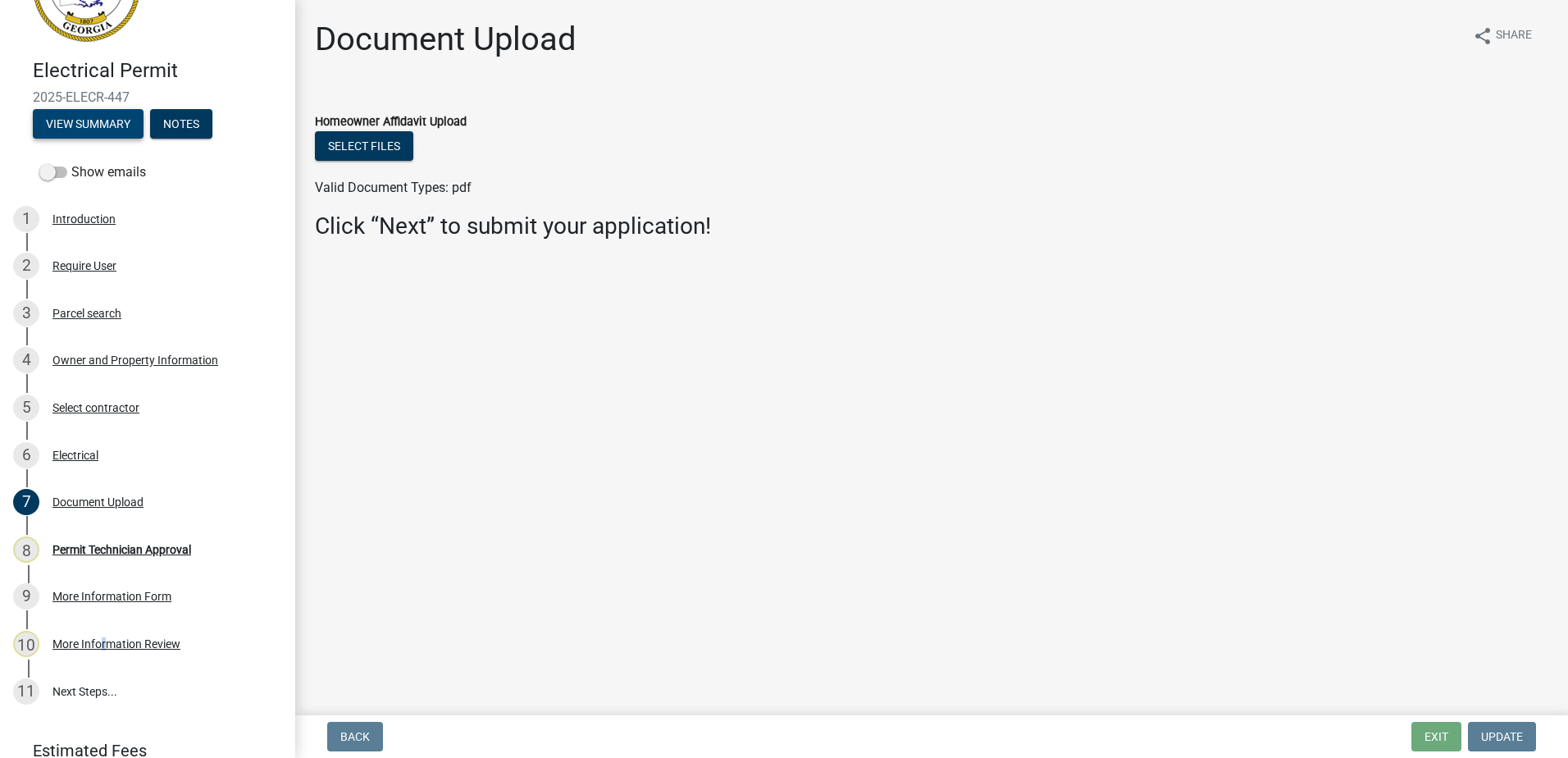
click at [100, 126] on button "View Summary" at bounding box center [88, 124] width 110 height 30
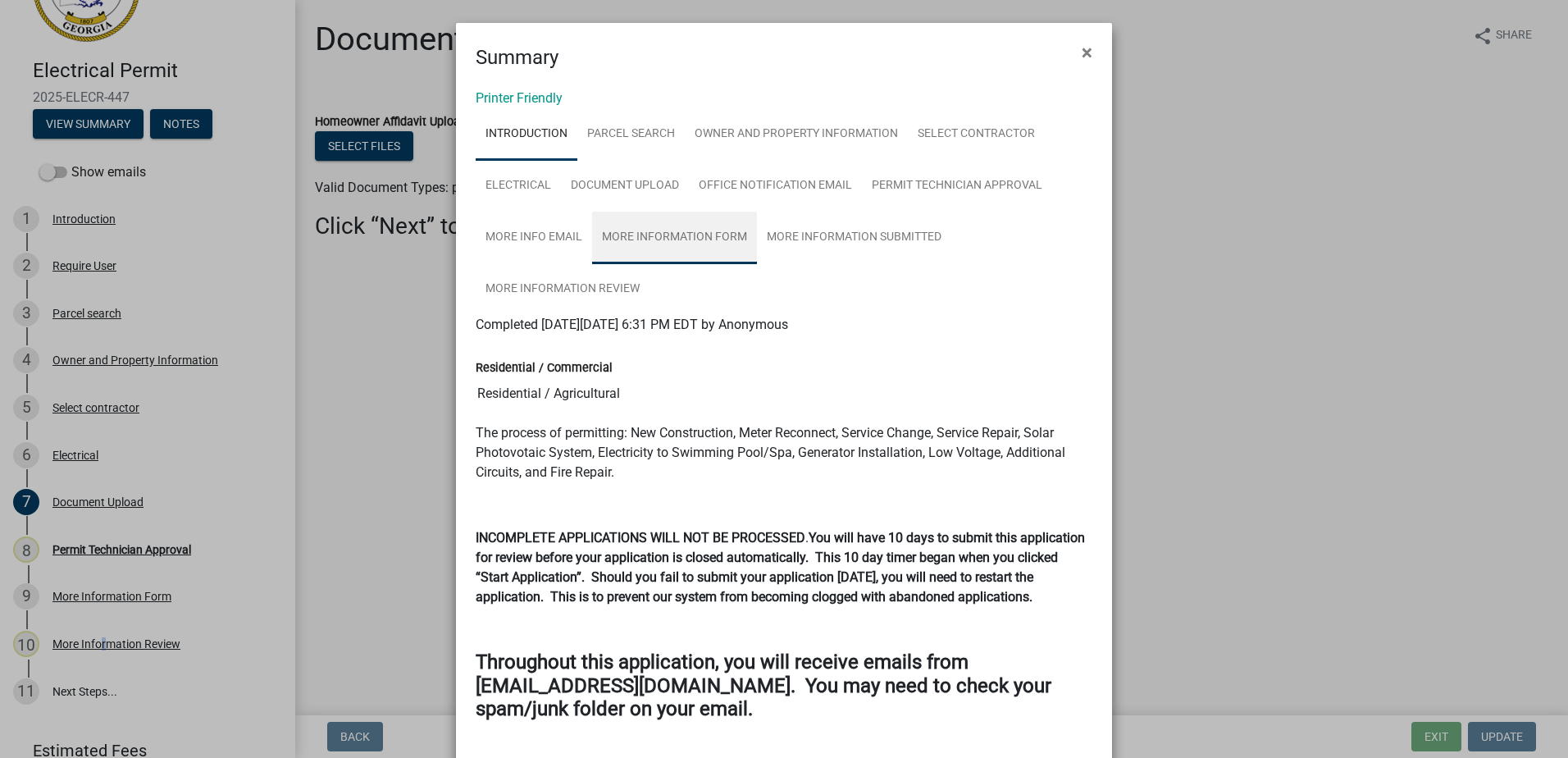
click at [640, 239] on link "More Information Form" at bounding box center [674, 237] width 165 height 52
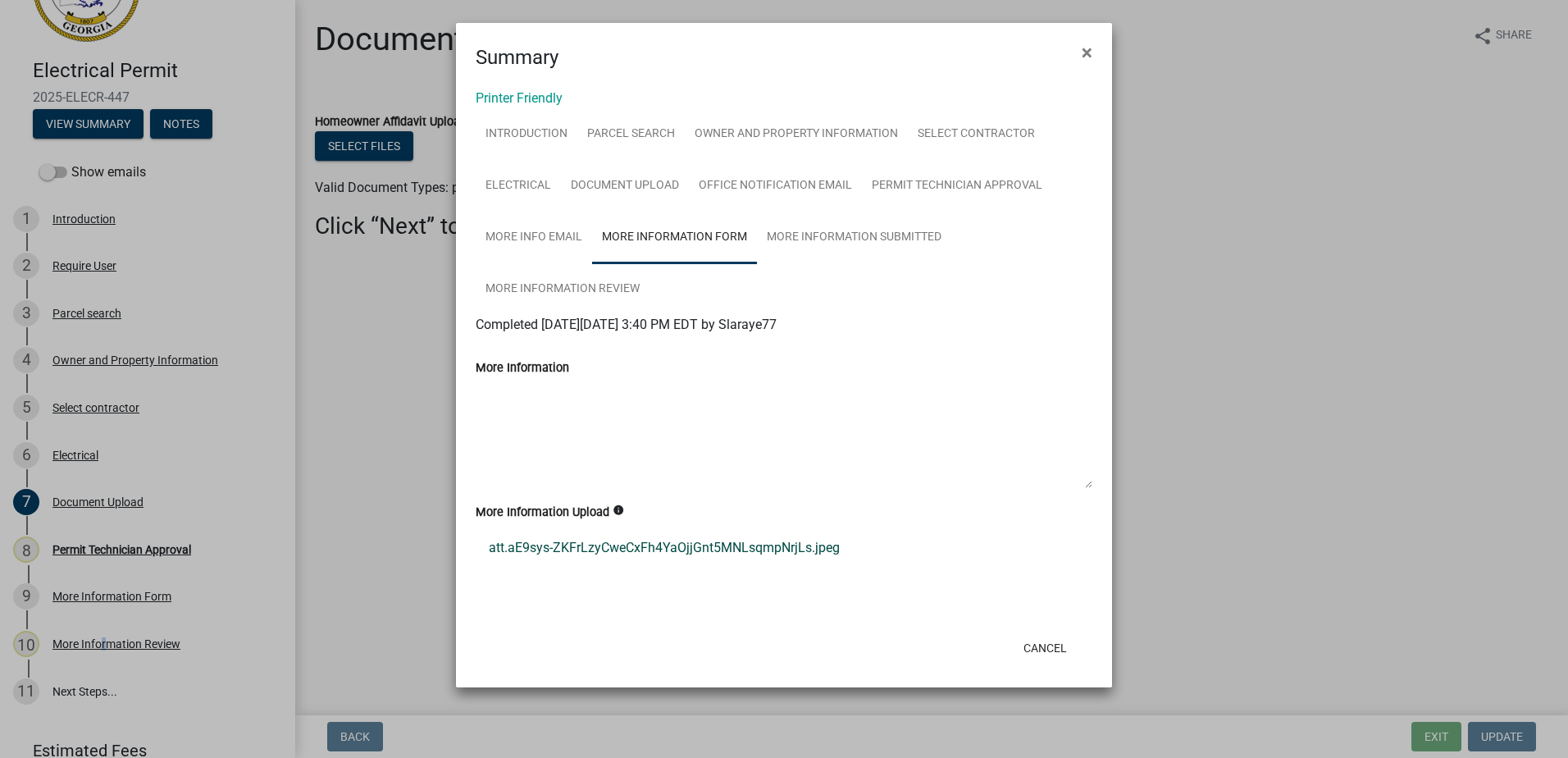
click at [551, 542] on link "att.aE9sys-ZKFrLzyCweCxFh4YaOjjGnt5MNLsqmpNrjLs.jpeg" at bounding box center [784, 547] width 617 height 39
click at [824, 248] on link "More Information Submitted" at bounding box center [854, 237] width 194 height 52
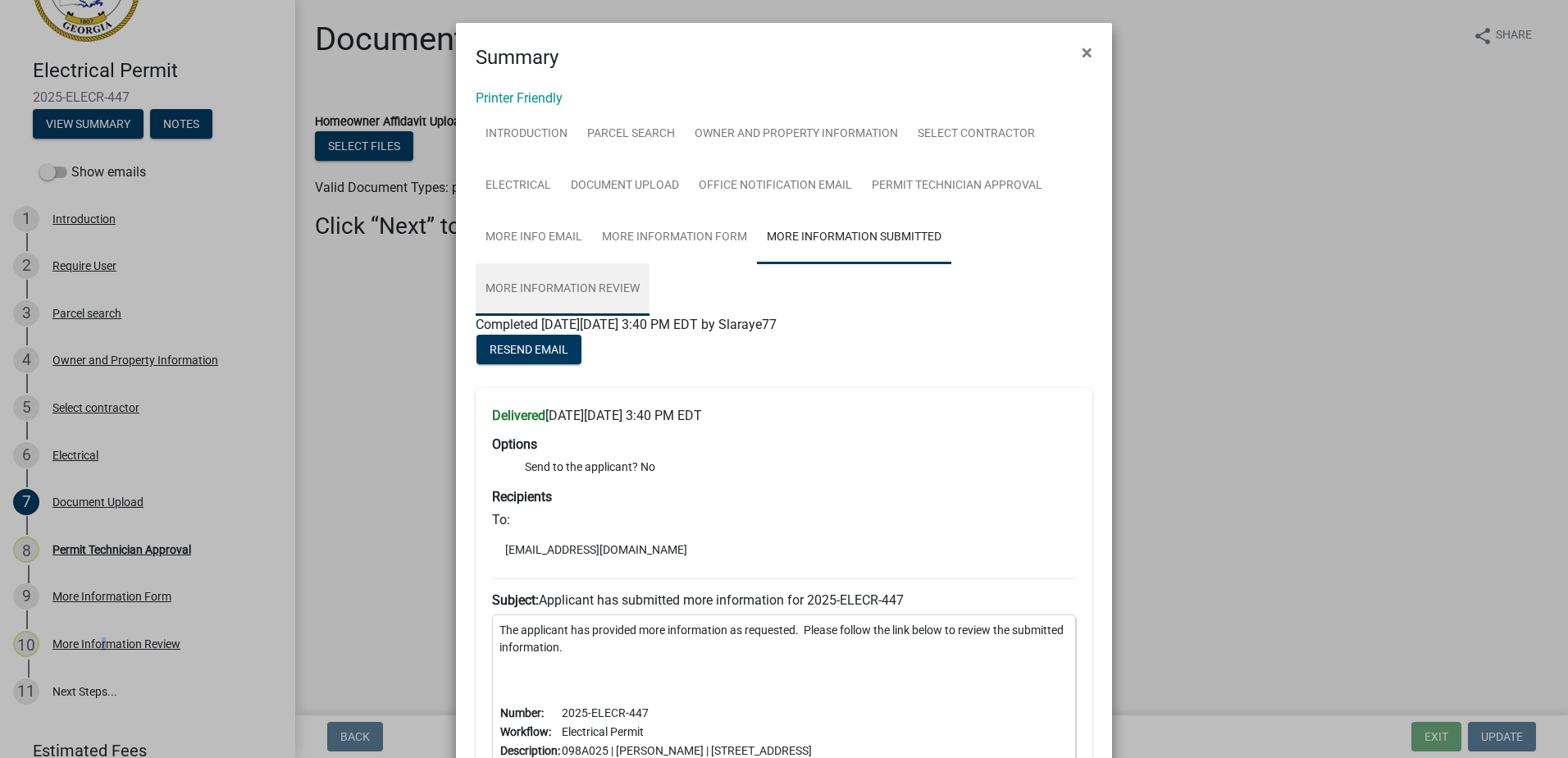
click at [571, 290] on link "More Information Review" at bounding box center [563, 289] width 174 height 52
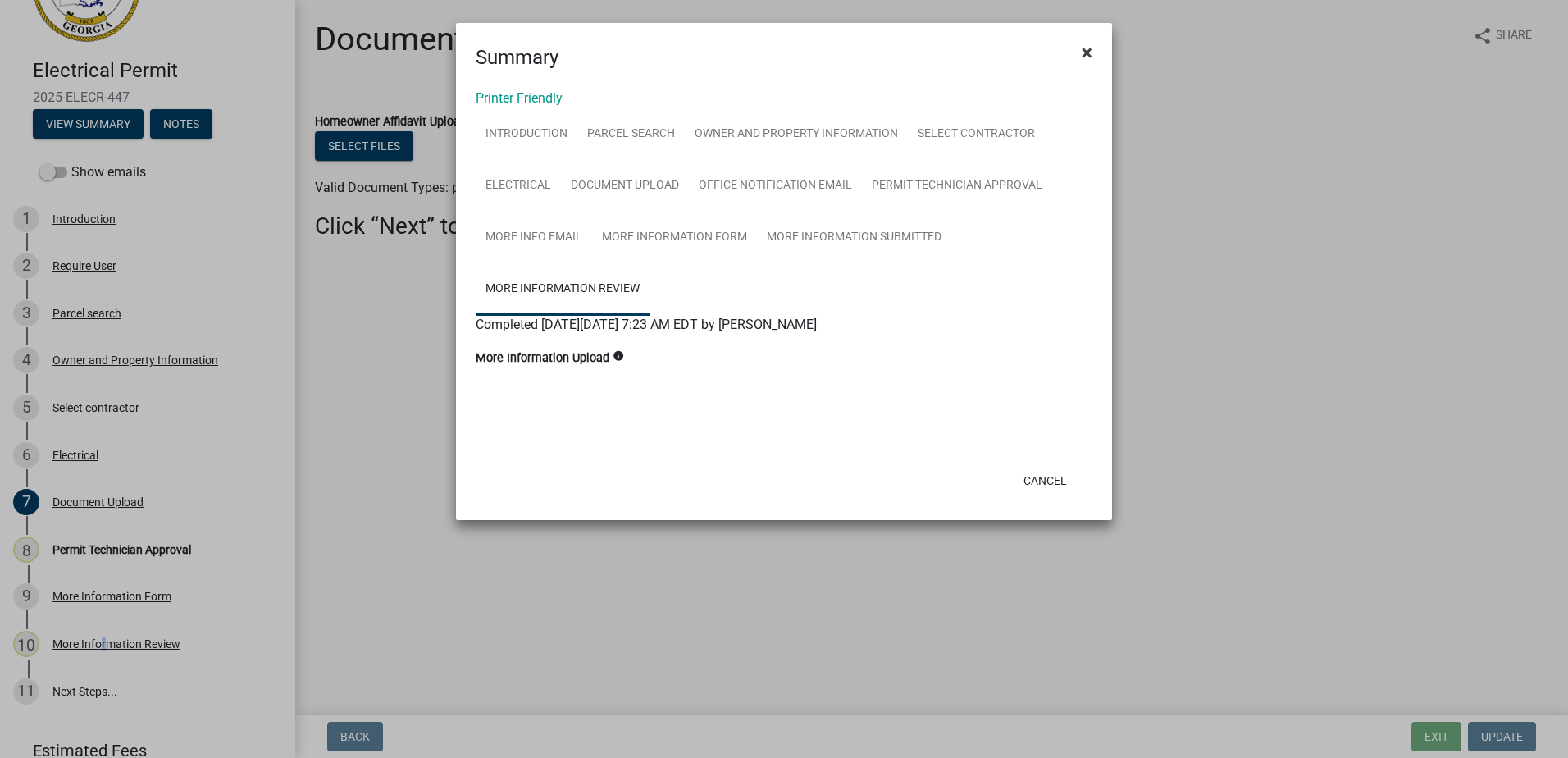
drag, startPoint x: 1086, startPoint y: 56, endPoint x: 1075, endPoint y: 61, distance: 12.1
click at [1085, 57] on span "×" at bounding box center [1086, 52] width 11 height 23
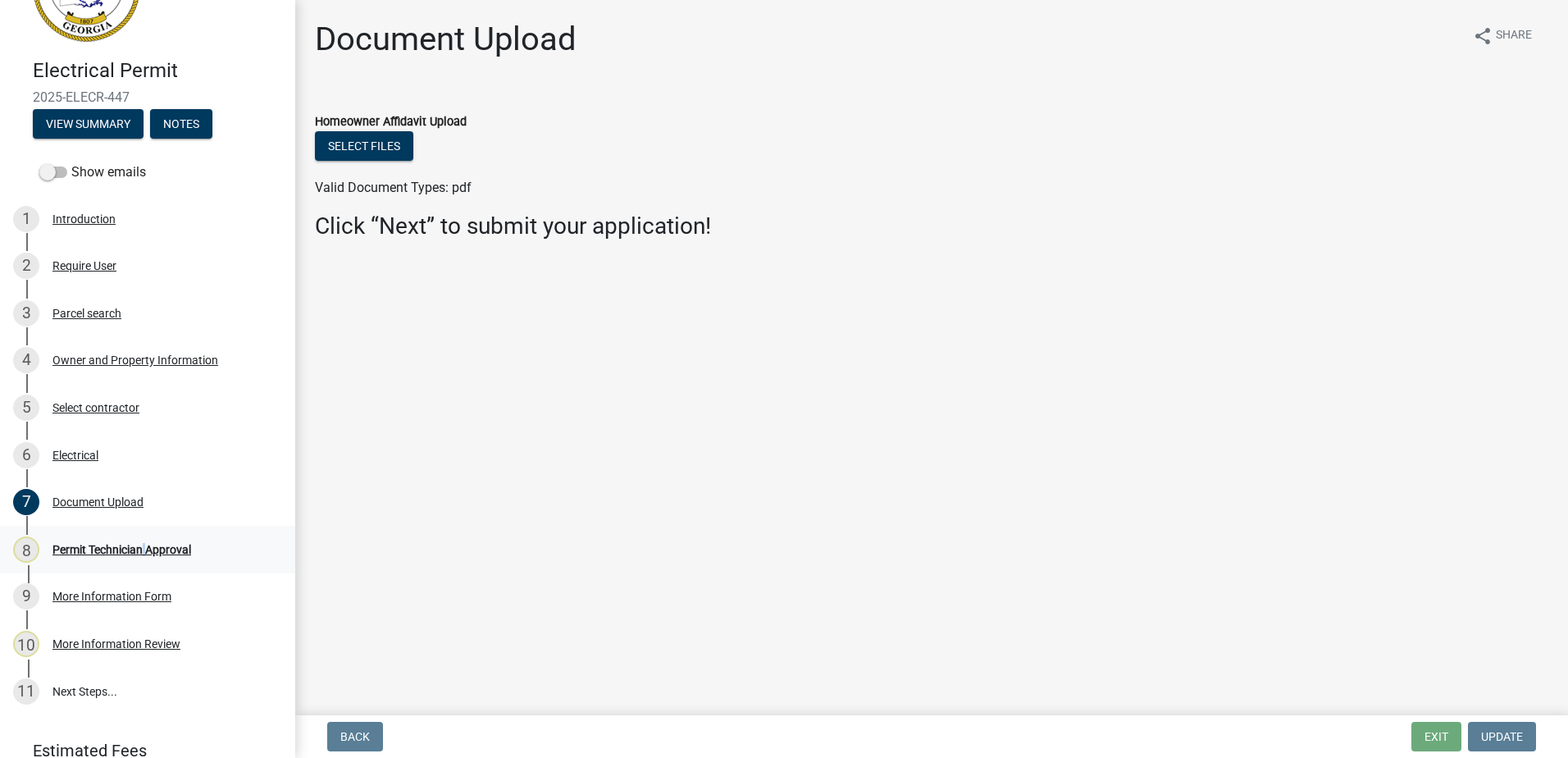
click at [141, 538] on div "8 Permit Technician Approval" at bounding box center [141, 550] width 256 height 27
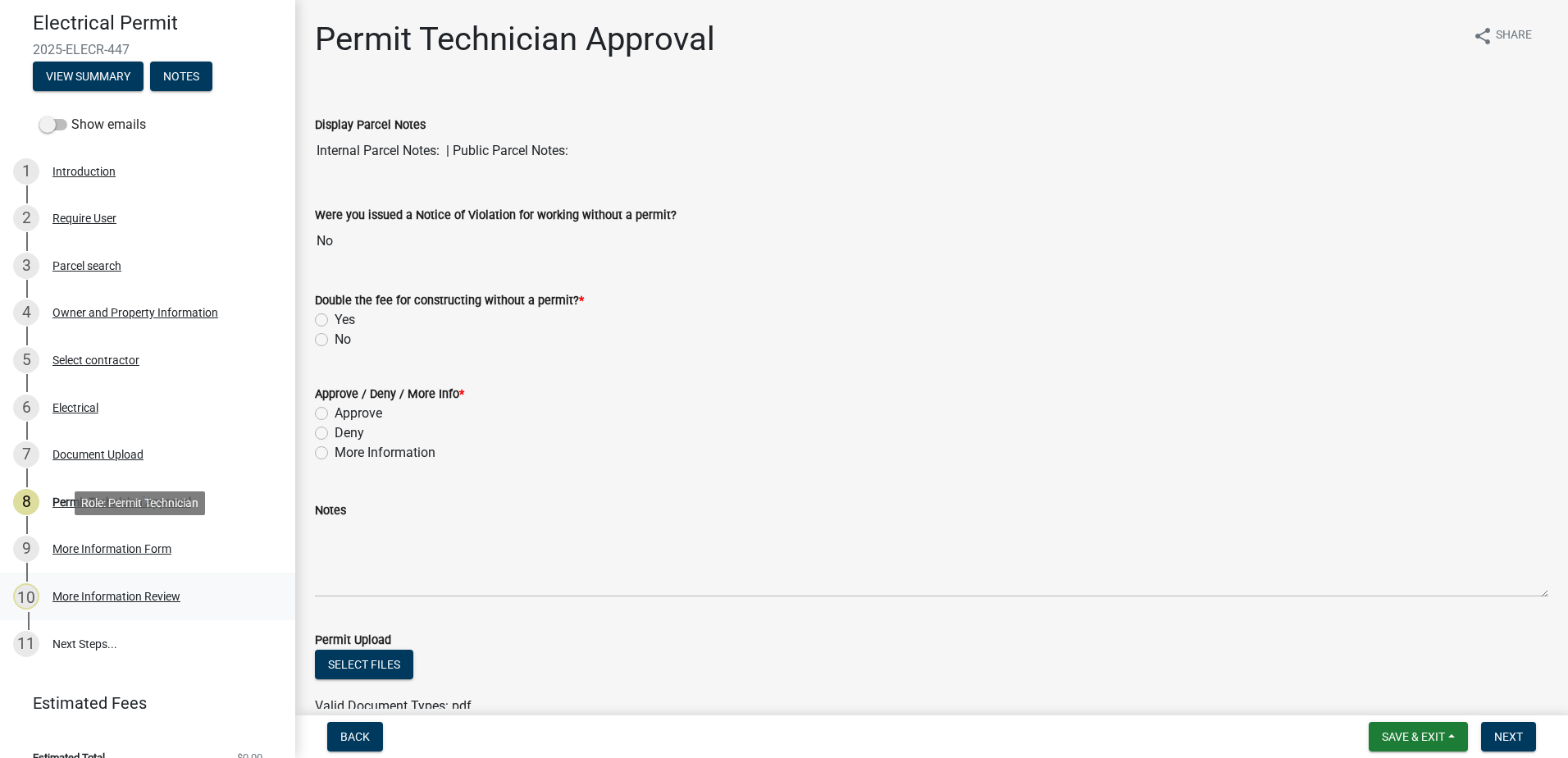
scroll to position [154, 0]
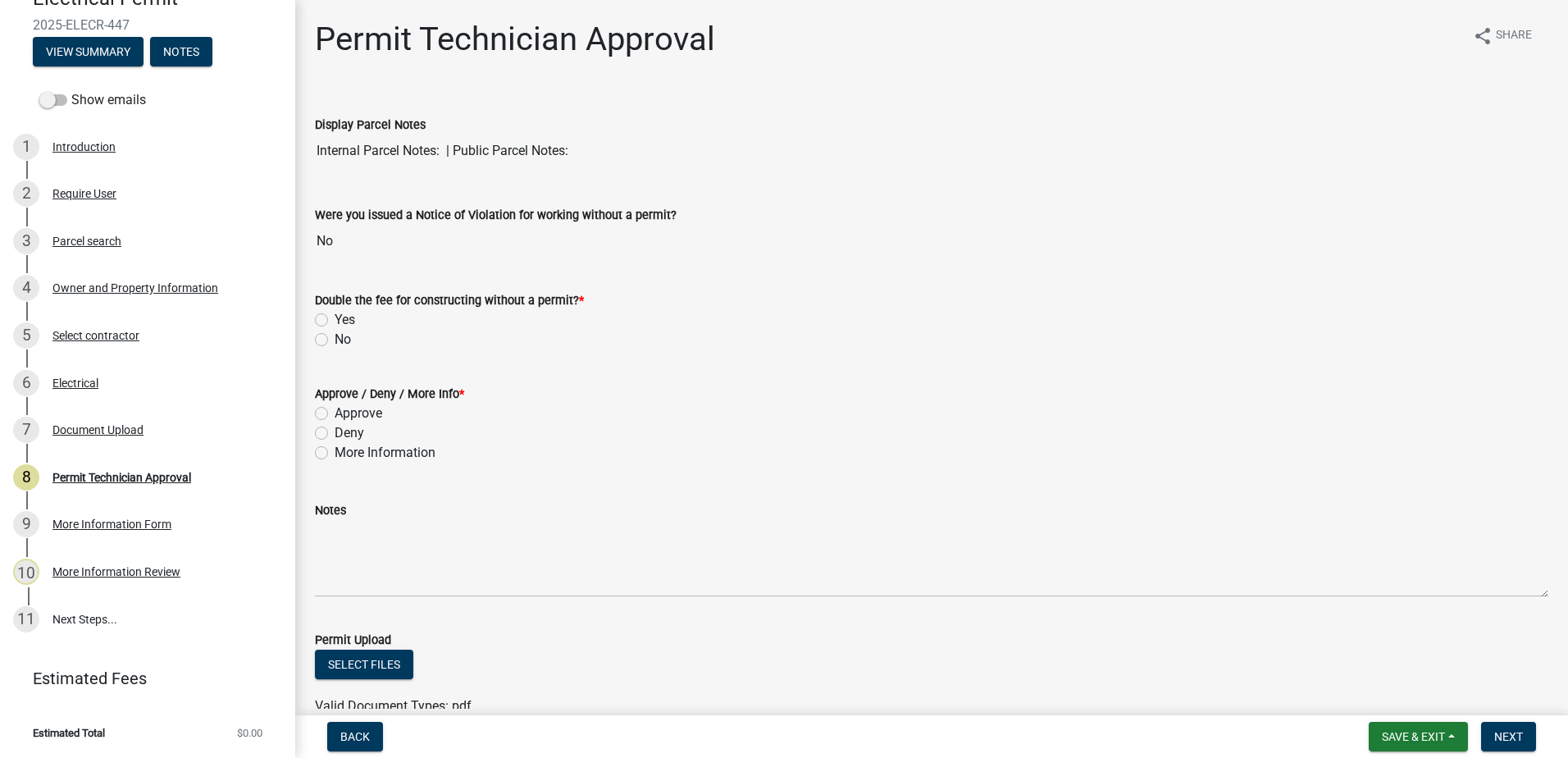
click at [307, 353] on div "Permit Technician Approval share Share Display Parcel Notes Internal Parcel Not…" at bounding box center [931, 488] width 1258 height 935
click at [334, 342] on label "No" at bounding box center [342, 340] width 17 height 20
click at [334, 340] on input "No" at bounding box center [339, 335] width 11 height 11
radio input "true"
click at [321, 460] on div "More Information" at bounding box center [931, 453] width 1233 height 20
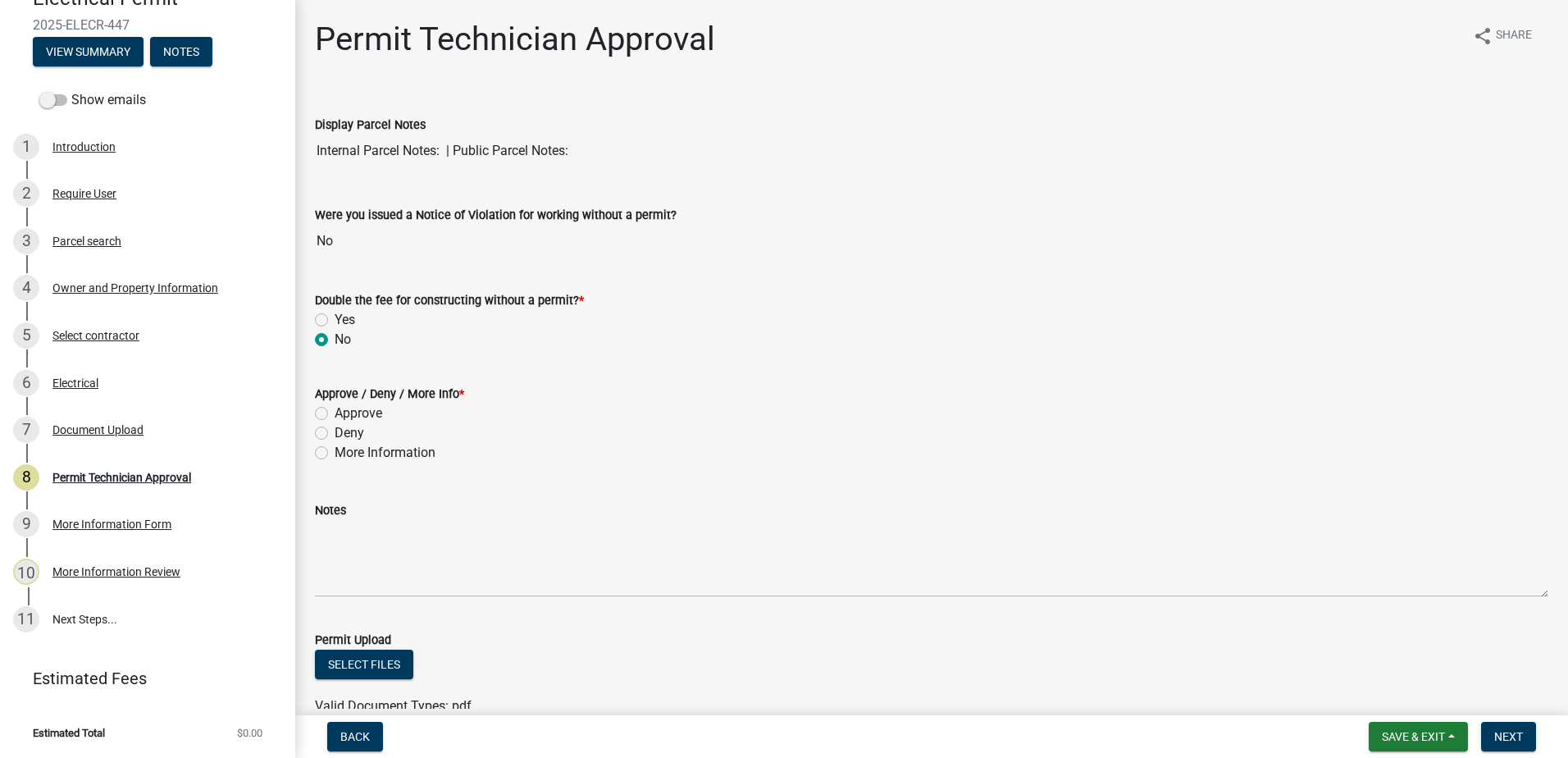
click at [334, 450] on label "More Information" at bounding box center [385, 453] width 101 height 20
click at [334, 450] on input "More Information" at bounding box center [339, 448] width 11 height 11
radio input "true"
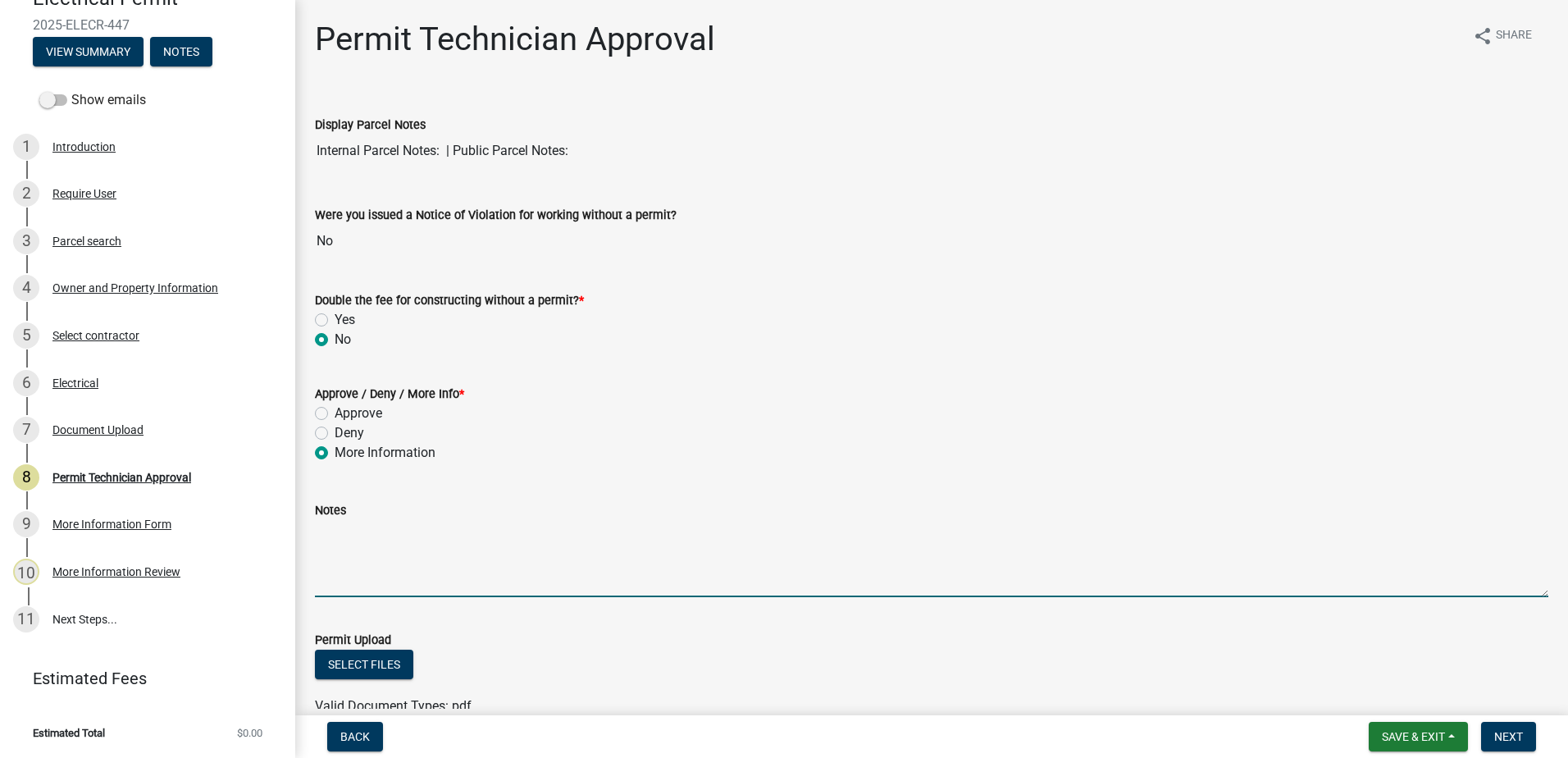
drag, startPoint x: 338, startPoint y: 536, endPoint x: 342, endPoint y: 520, distance: 16.5
click at [337, 534] on textarea "Notes" at bounding box center [931, 558] width 1233 height 77
click at [529, 534] on textarea "The application is incomplete." at bounding box center [931, 558] width 1233 height 77
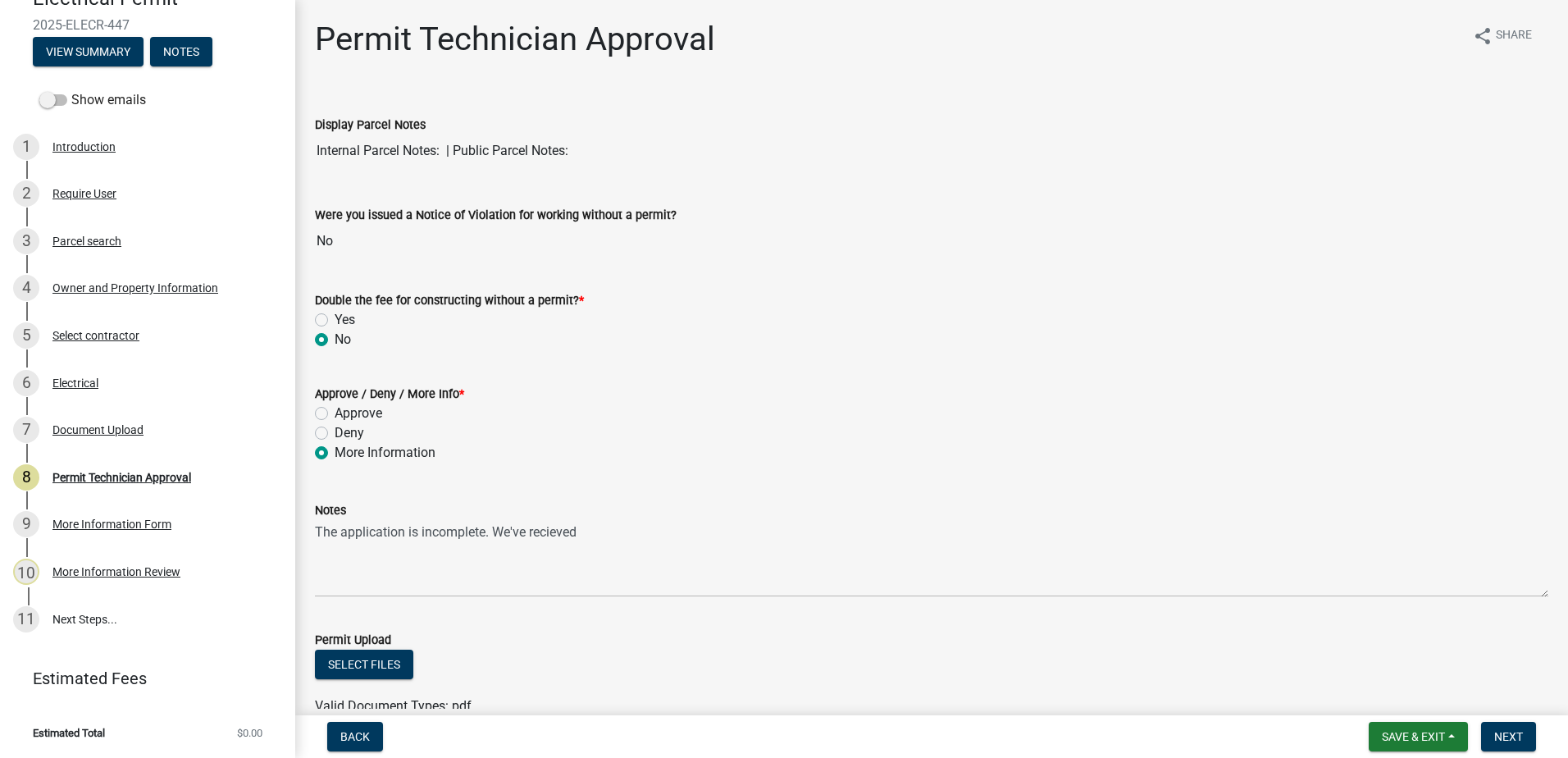
drag, startPoint x: 567, startPoint y: 531, endPoint x: 657, endPoint y: 497, distance: 96.2
click at [660, 494] on div "Notes The application is incomplete. We've recieved" at bounding box center [931, 537] width 1233 height 119
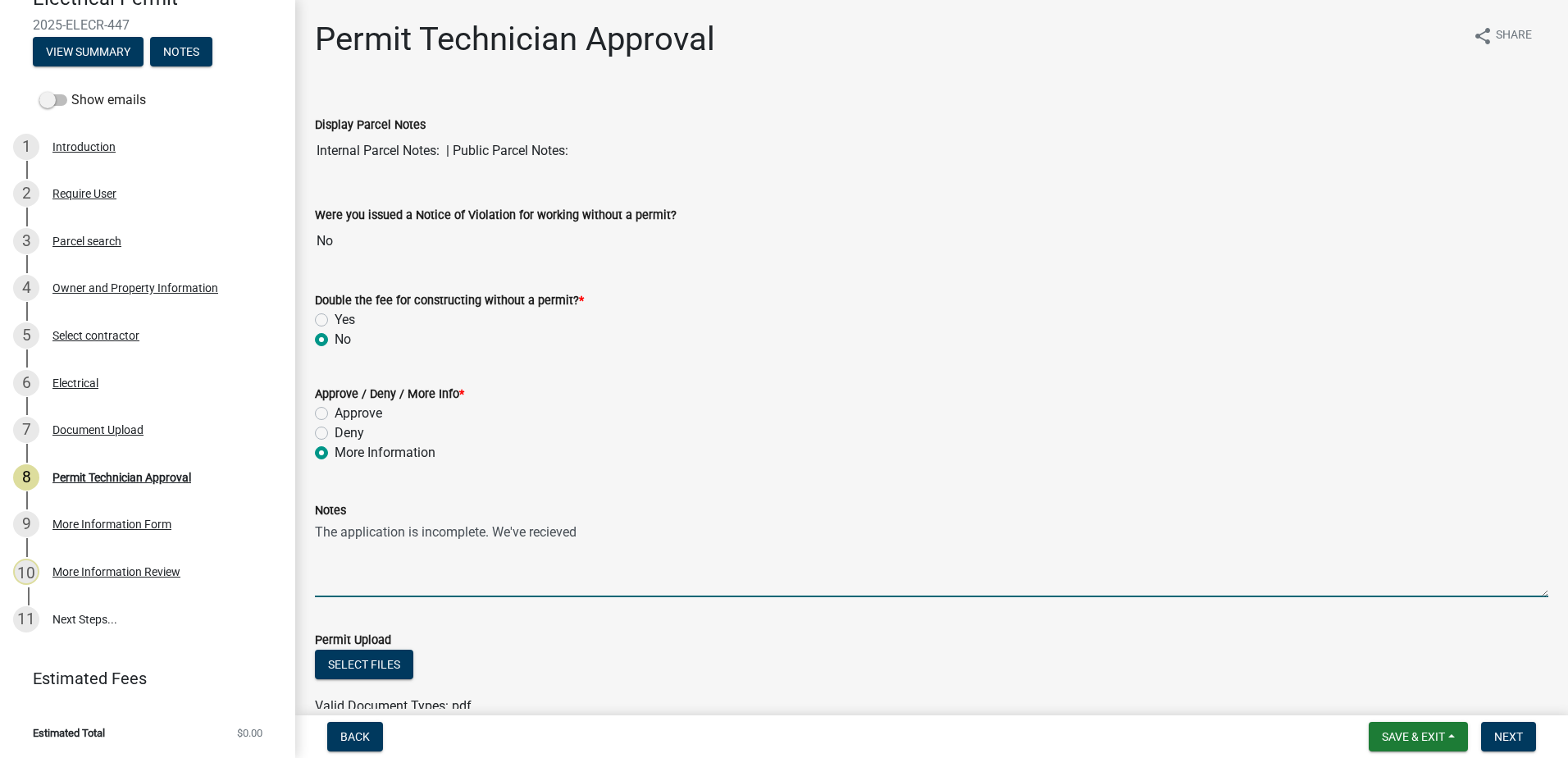
drag, startPoint x: 590, startPoint y: 526, endPoint x: 566, endPoint y: 542, distance: 28.8
click at [501, 537] on textarea "The application is incomplete. We've recieved" at bounding box center [931, 558] width 1233 height 77
click at [550, 532] on textarea "The application is incomplete. I need the Occupation Registration information f" at bounding box center [931, 558] width 1233 height 77
click at [766, 533] on textarea "The application is incomplete. I need the Contractor's Occupation Registration …" at bounding box center [931, 558] width 1233 height 77
drag, startPoint x: 876, startPoint y: 537, endPoint x: 883, endPoint y: 527, distance: 12.2
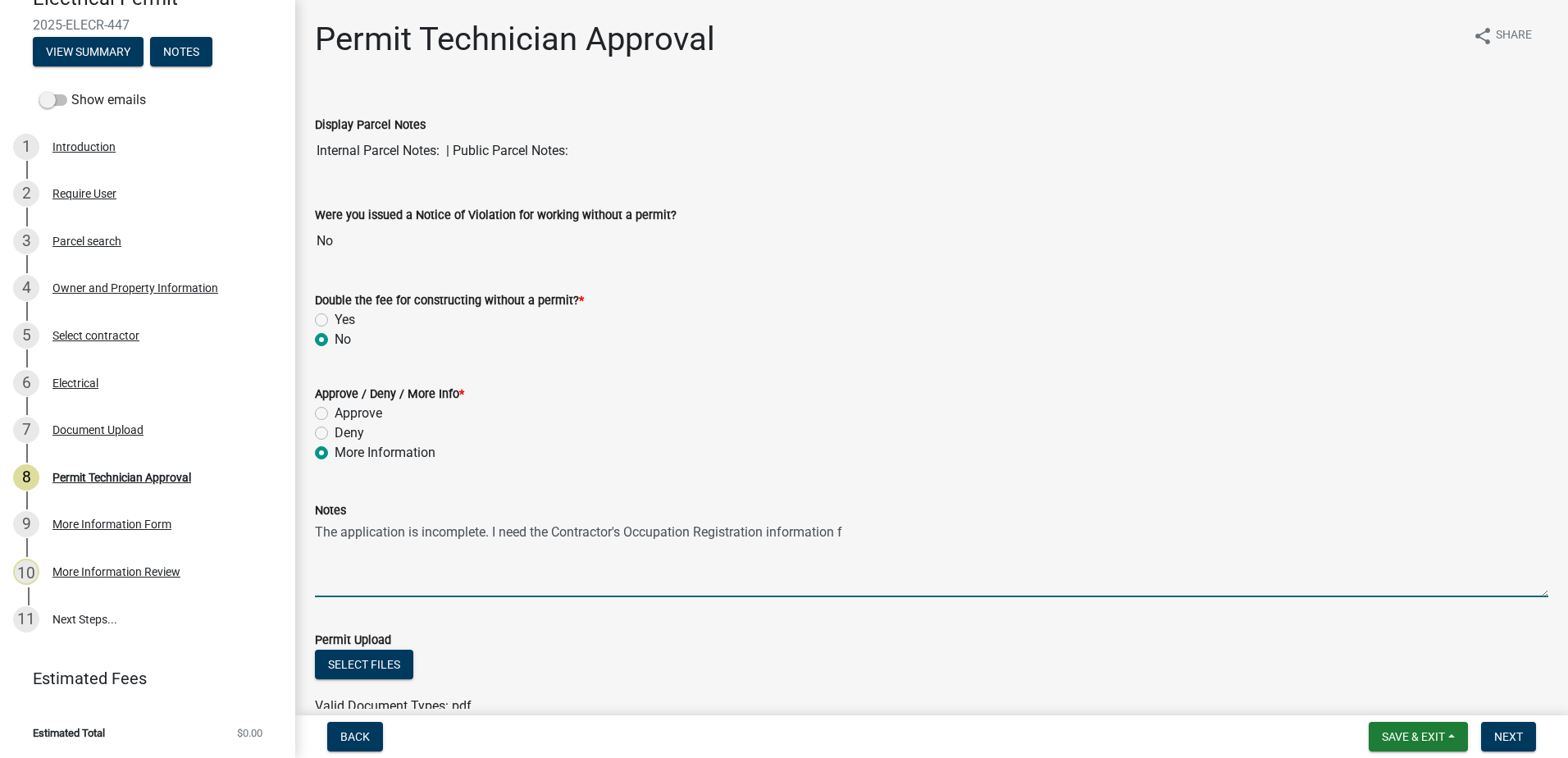
click at [874, 537] on textarea "The application is incomplete. I need the Contractor's Occupation Registration …" at bounding box center [931, 558] width 1233 height 77
click at [1061, 517] on div "Notes" at bounding box center [931, 510] width 1233 height 20
click at [1043, 530] on textarea "The application is incomplete. I need the Contractor's Occupation Registration …" at bounding box center [931, 558] width 1233 height 77
drag, startPoint x: 444, startPoint y: 544, endPoint x: 430, endPoint y: 548, distance: 14.6
click at [430, 548] on textarea "The application is incomplete. I need the Contractor's Occupation Registration …" at bounding box center [931, 558] width 1233 height 77
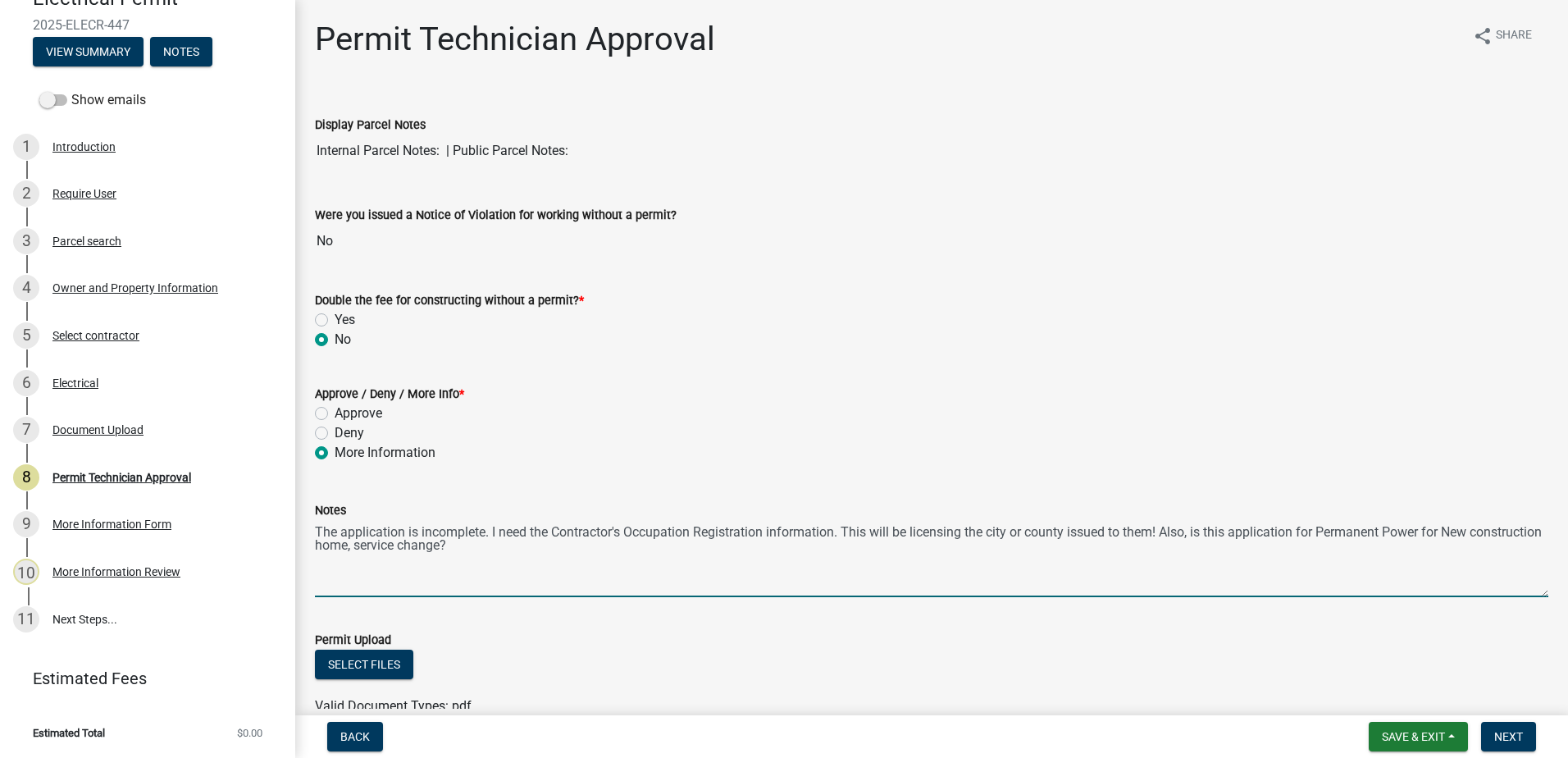
click at [517, 522] on textarea "The application is incomplete. I need the Contractor's Occupation Registration …" at bounding box center [931, 558] width 1233 height 77
drag, startPoint x: 514, startPoint y: 548, endPoint x: 529, endPoint y: 545, distance: 15.3
click at [517, 548] on textarea "The application is incomplete. I need the Contractor's Occupation Registration …" at bounding box center [931, 558] width 1233 height 77
click at [514, 552] on textarea "The application is incomplete. I need the Contractor's Occupation Registration …" at bounding box center [931, 558] width 1233 height 77
click at [518, 551] on textarea "The application is incomplete. I need the Contractor's Occupation Registration …" at bounding box center [931, 558] width 1233 height 77
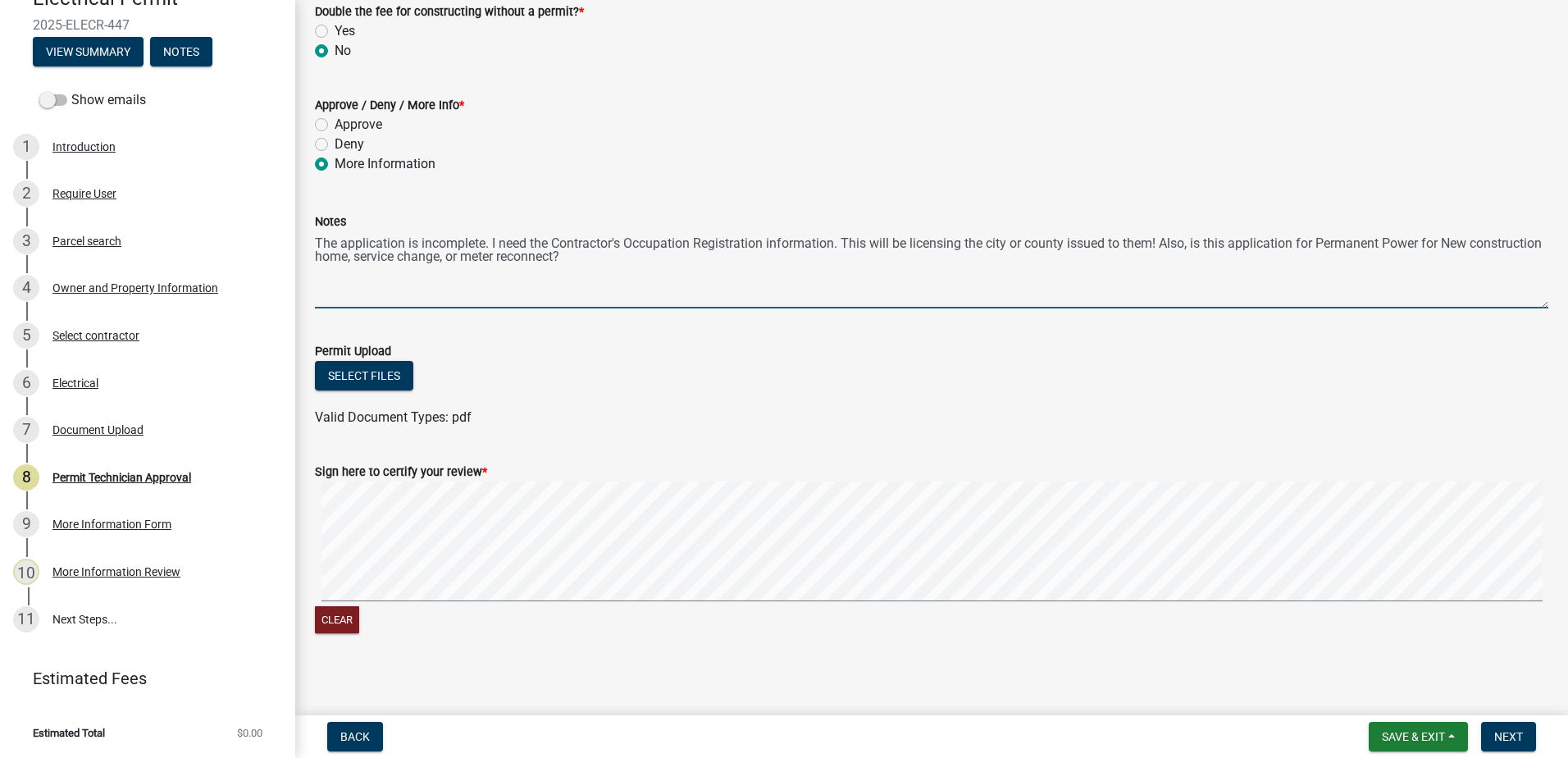
scroll to position [296, 0]
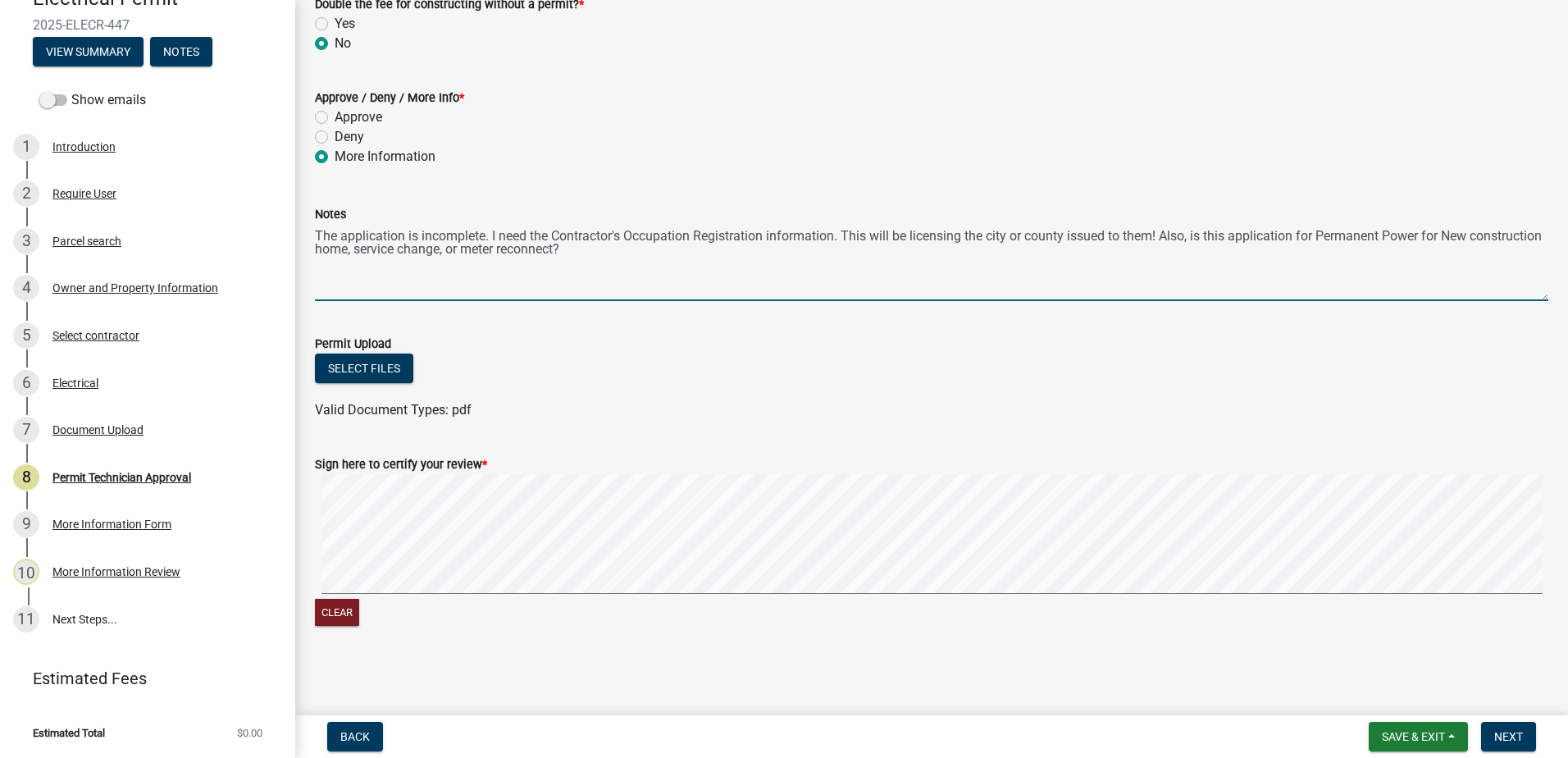
click at [658, 241] on textarea "The application is incomplete. I need the Contractor's Occupation Registration …" at bounding box center [931, 262] width 1233 height 77
drag, startPoint x: 642, startPoint y: 277, endPoint x: 651, endPoint y: 263, distance: 16.6
click at [647, 268] on textarea "The application is incomplete. I need the Contractor's Occupation Registration …" at bounding box center [931, 262] width 1233 height 77
click at [651, 262] on textarea "The application is incomplete. I need the Contractor's Occupation Registration …" at bounding box center [931, 262] width 1233 height 77
type textarea "The application is incomplete. I need the Contractor's Occupation Registration …"
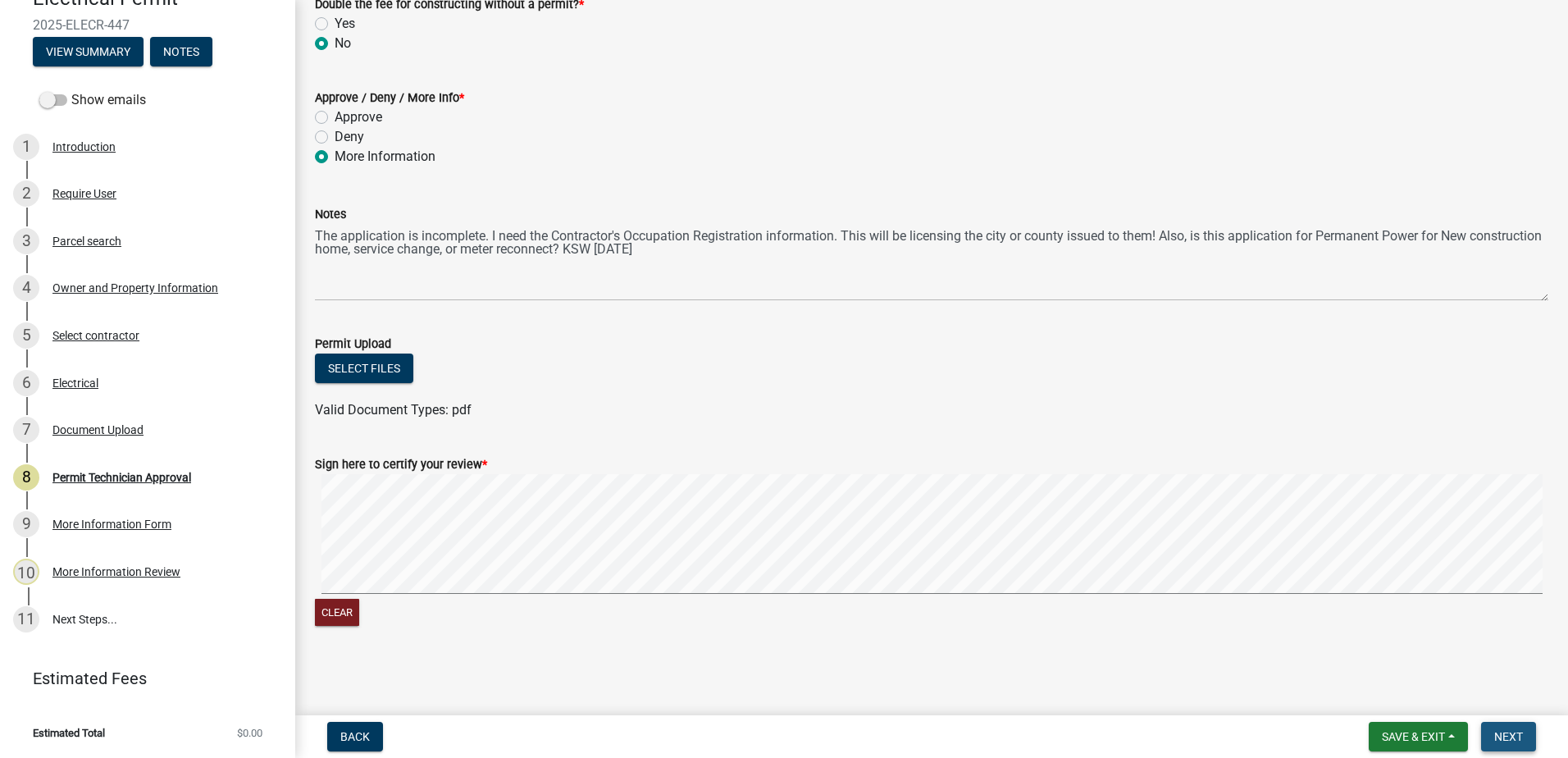
click at [1512, 736] on span "Next" at bounding box center [1508, 736] width 29 height 13
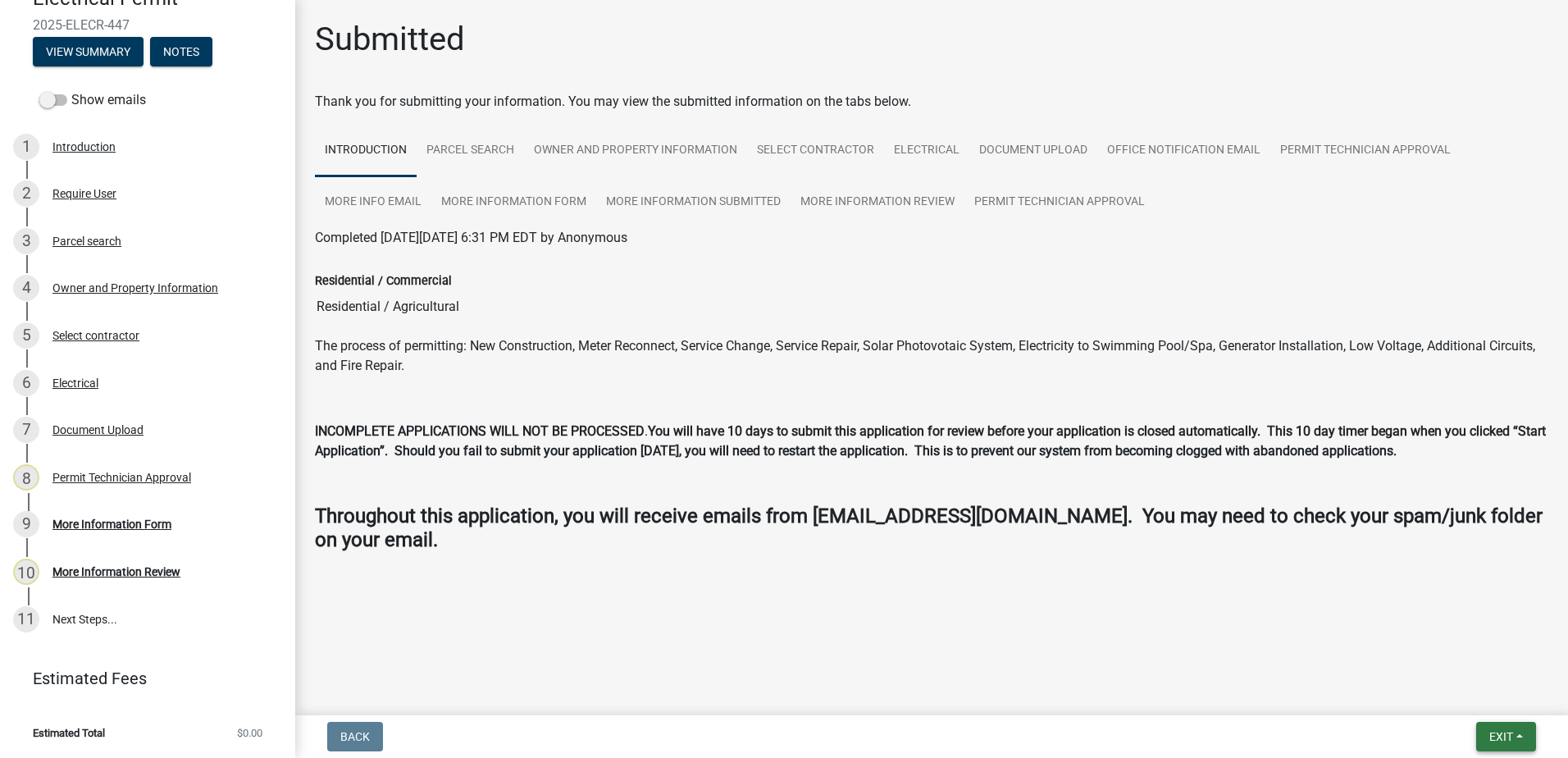
click at [1512, 751] on button "Exit" at bounding box center [1506, 736] width 60 height 30
click at [1461, 694] on button "Save & Exit" at bounding box center [1470, 693] width 131 height 39
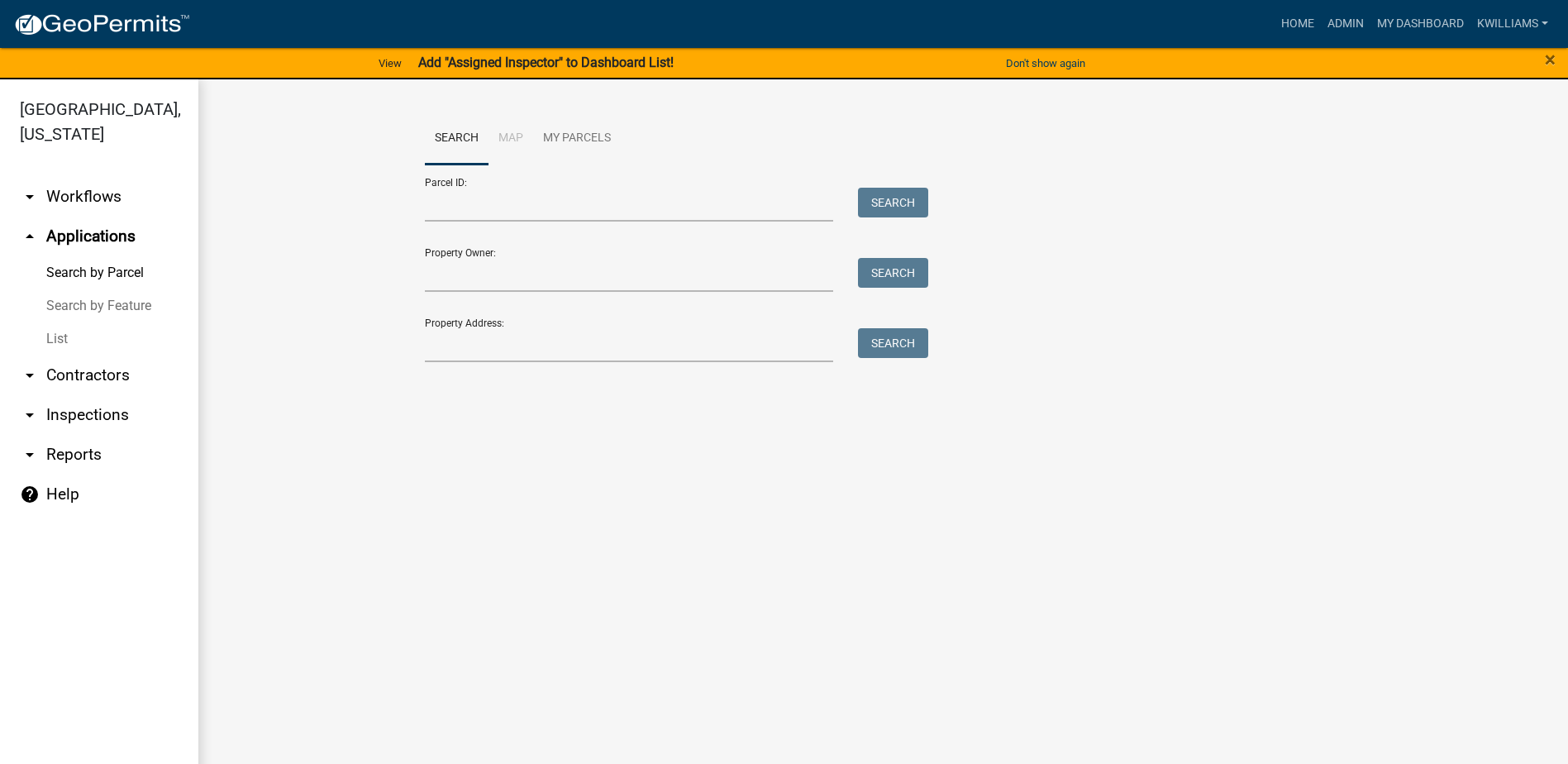
click at [43, 333] on link "List" at bounding box center [99, 339] width 198 height 33
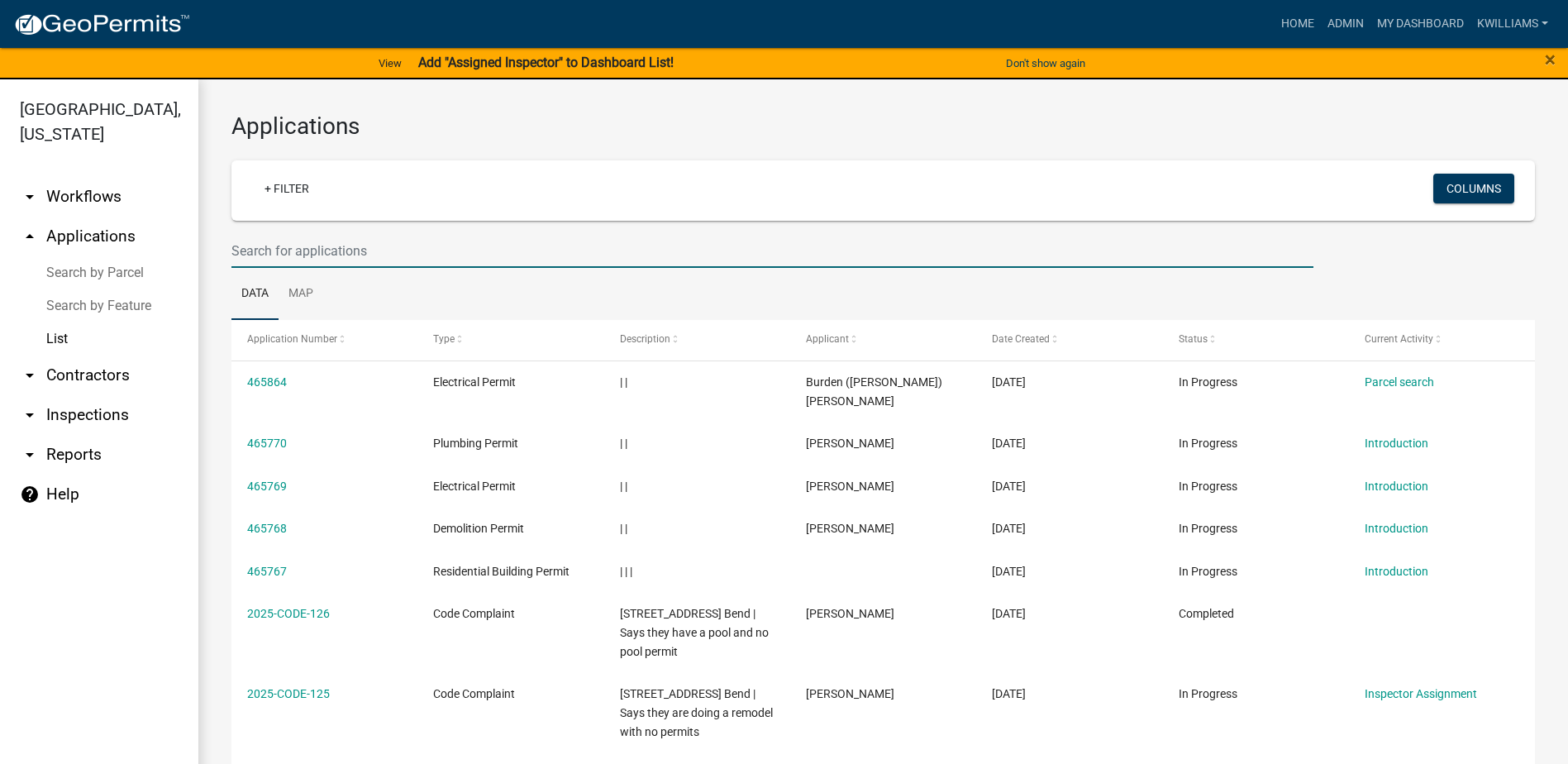
click at [271, 249] on input "text" at bounding box center [772, 251] width 1082 height 34
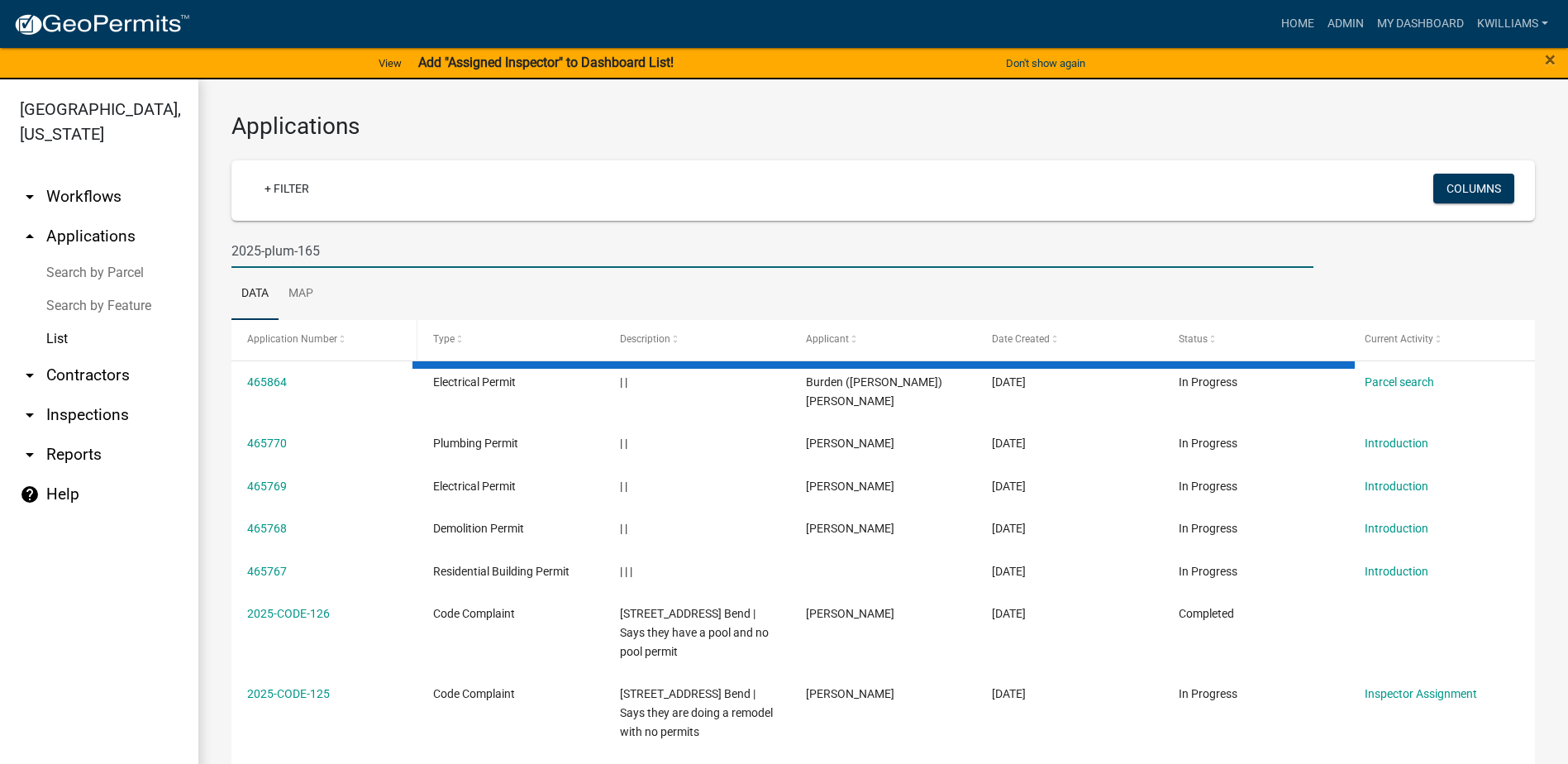
type input "2025-plum-165"
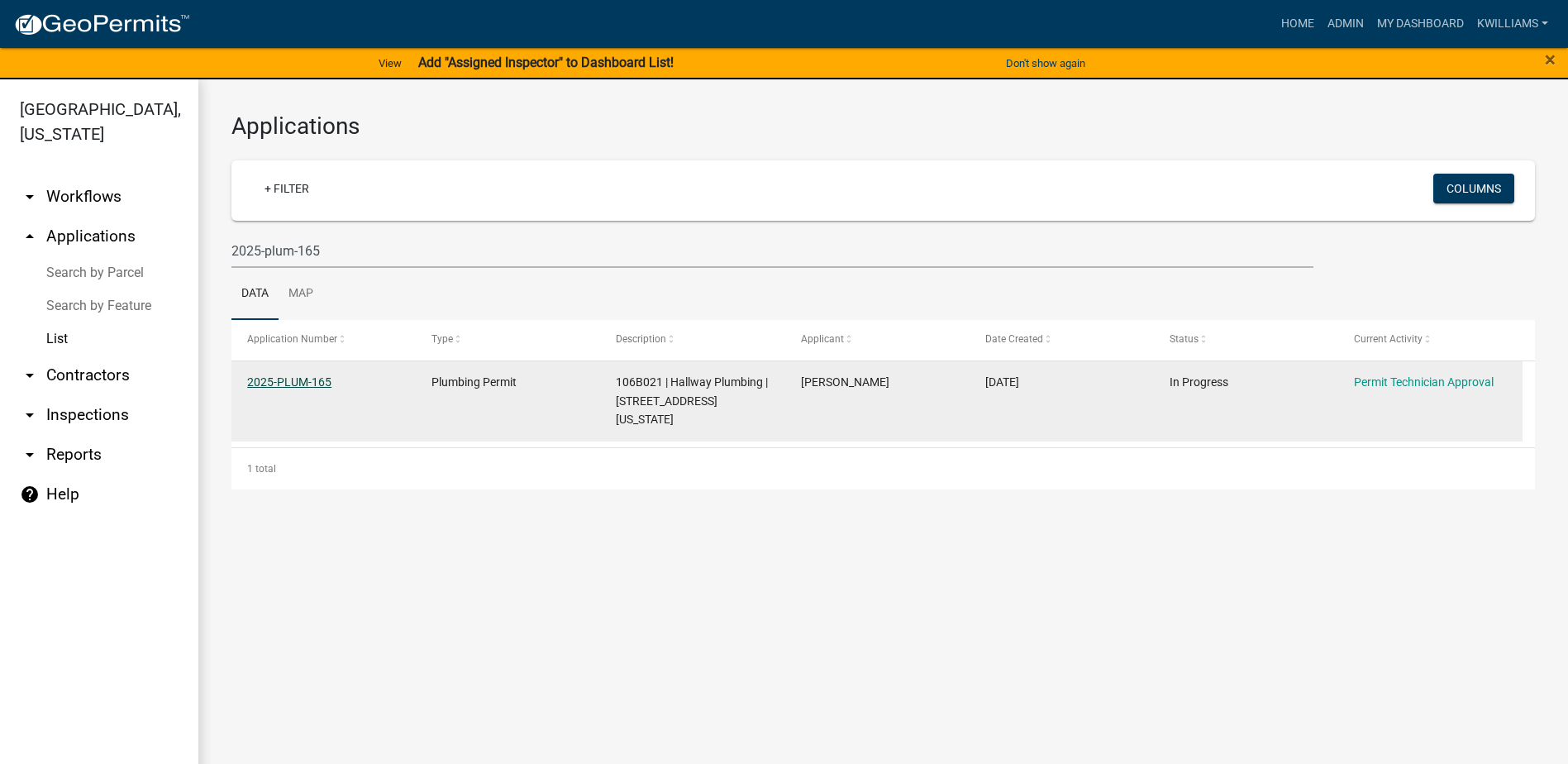
click at [308, 381] on link "2025-PLUM-165" at bounding box center [289, 382] width 84 height 13
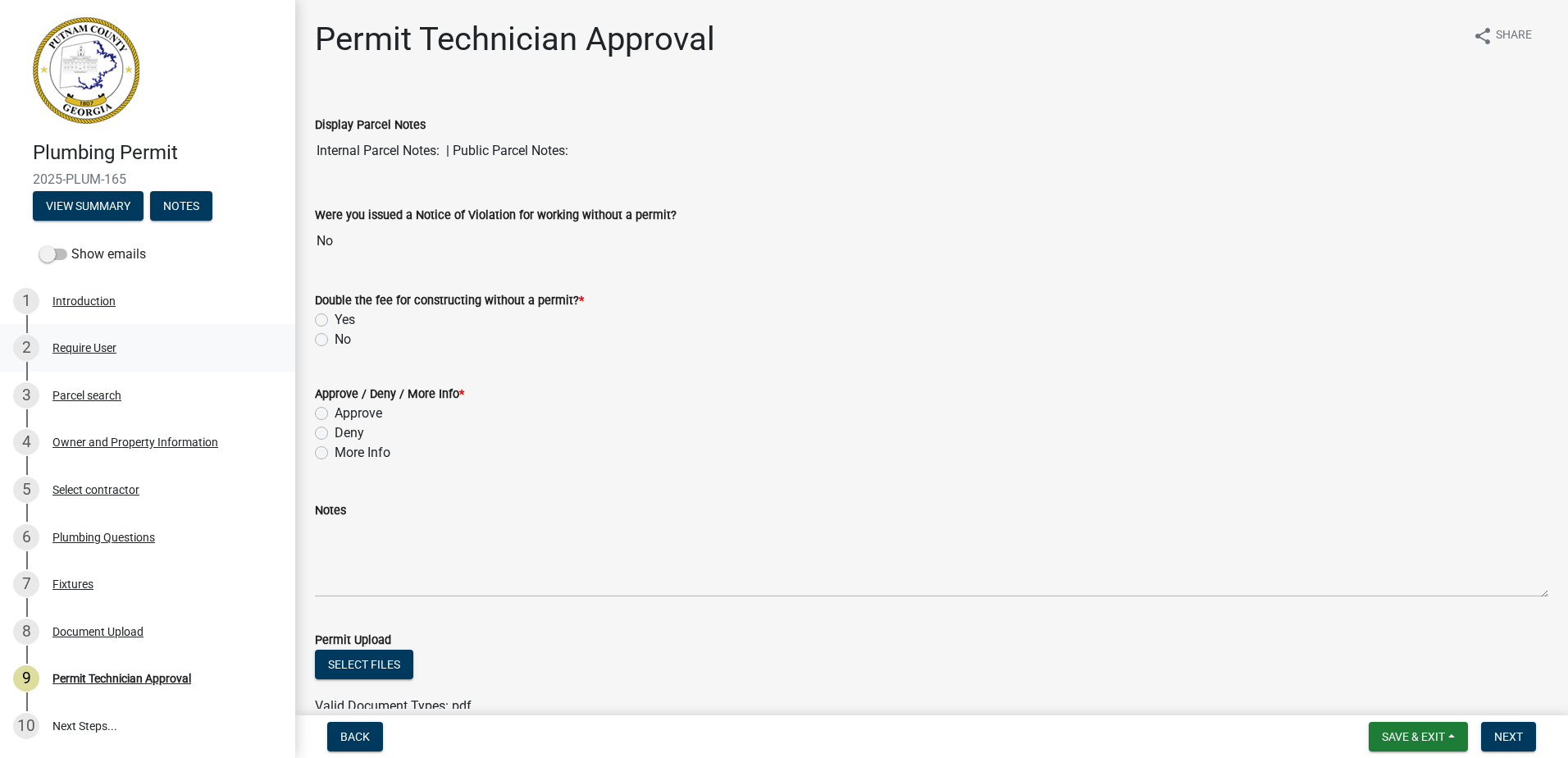
click at [123, 357] on div "2 Require User" at bounding box center [141, 347] width 256 height 27
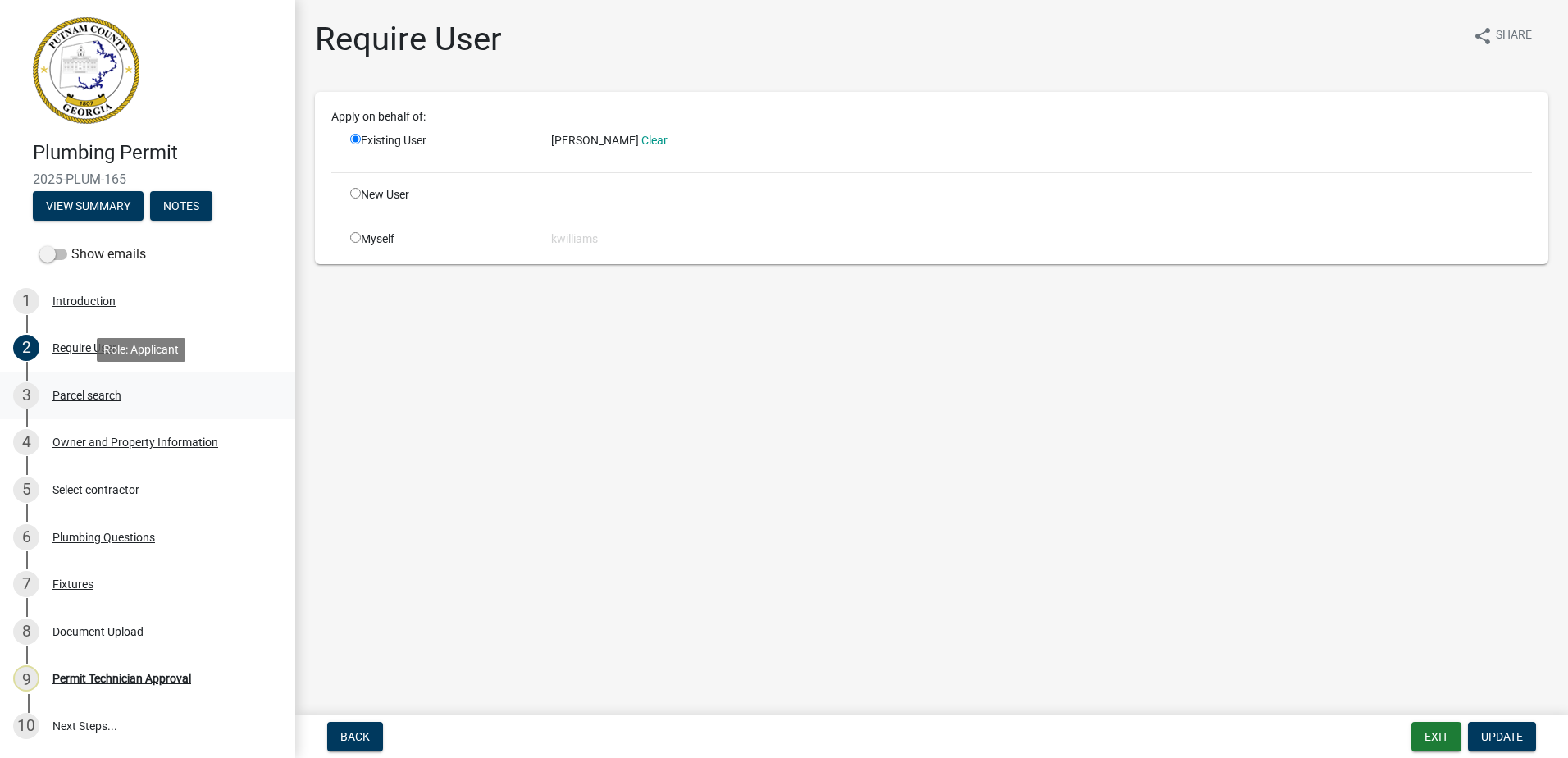
click at [102, 397] on div "Parcel search" at bounding box center [86, 396] width 69 height 12
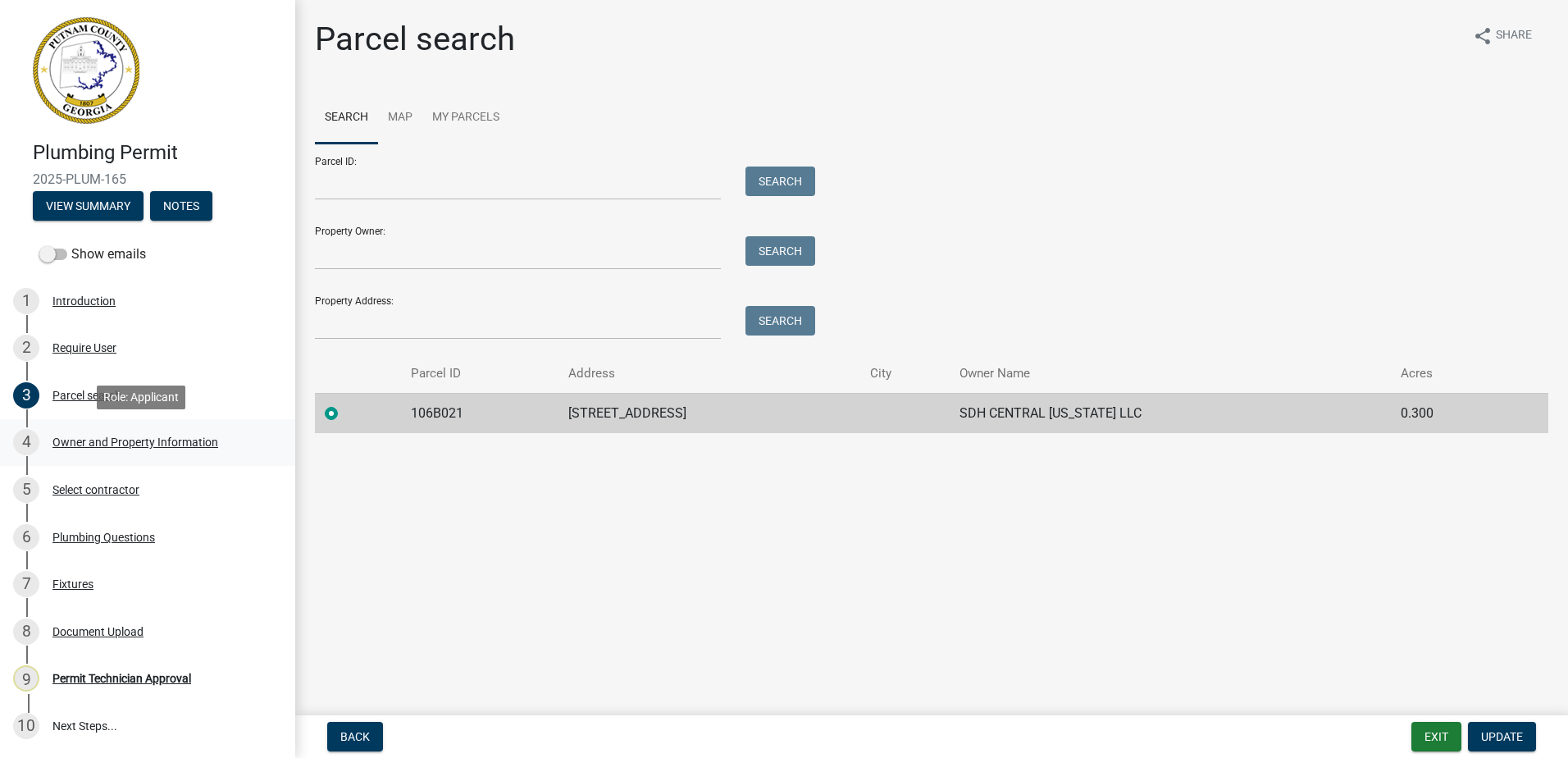
click at [89, 428] on link "4 Owner and Property Information" at bounding box center [148, 442] width 295 height 47
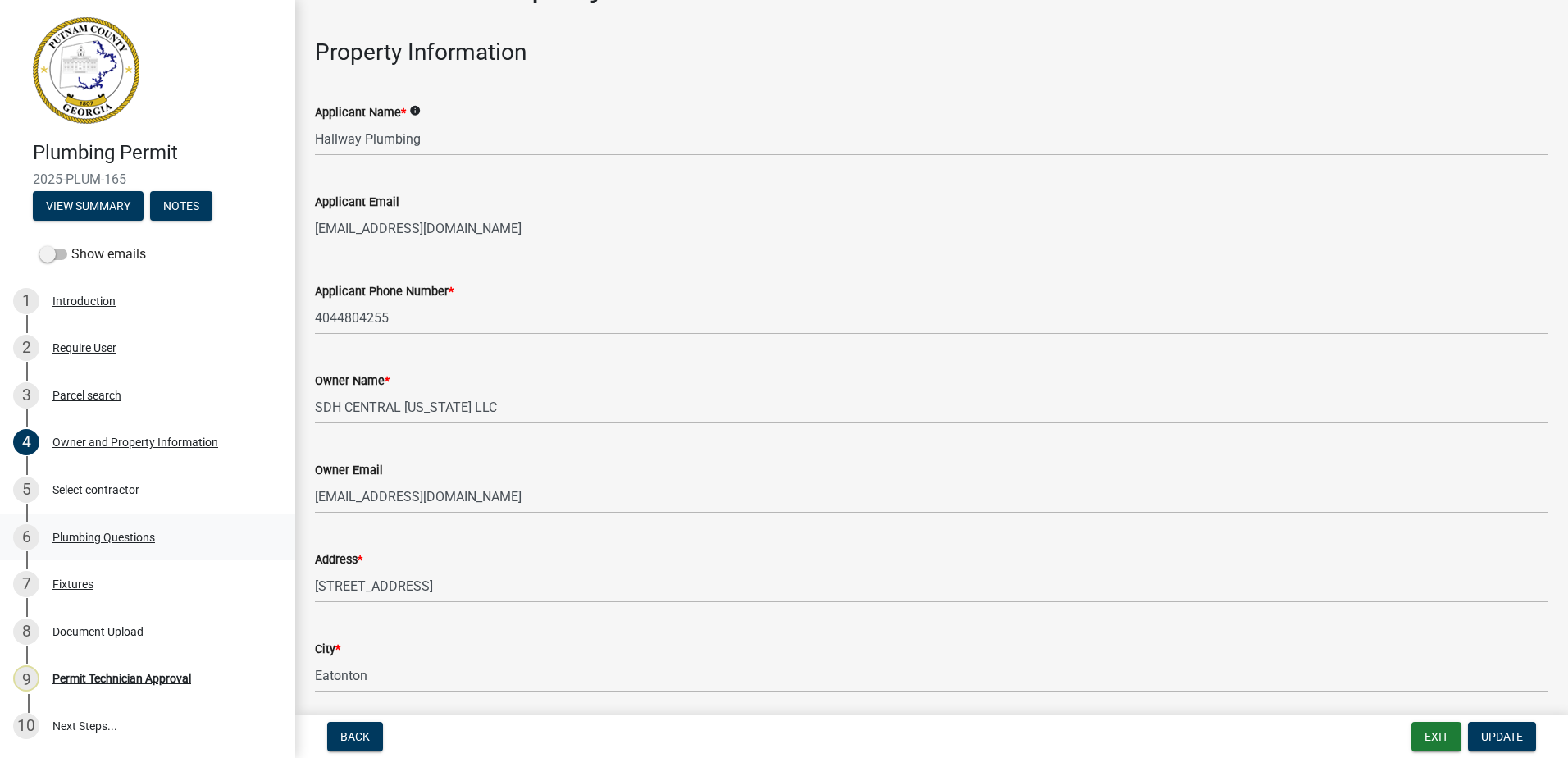
scroll to position [82, 0]
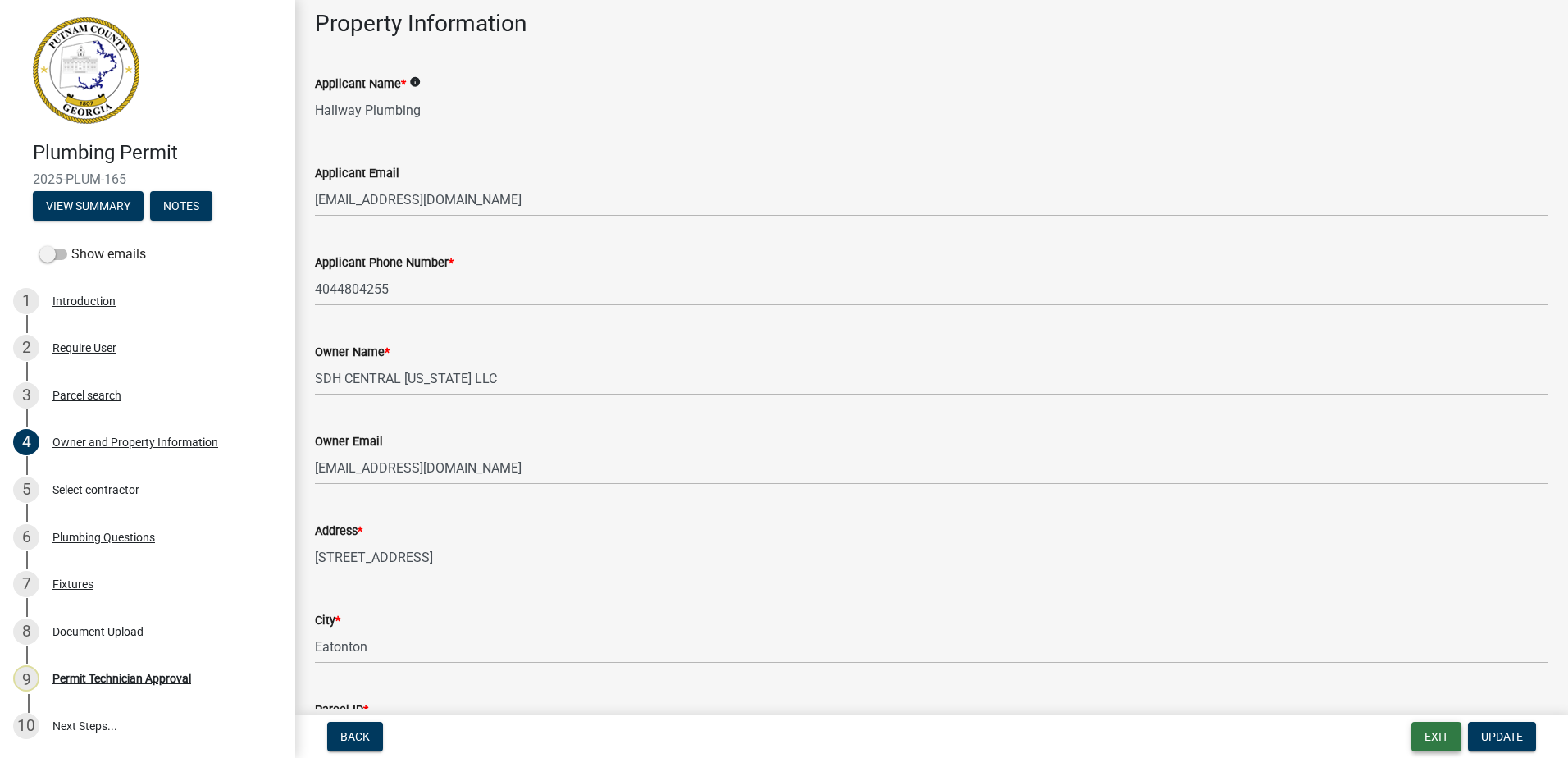
click at [1439, 733] on button "Exit" at bounding box center [1436, 736] width 50 height 30
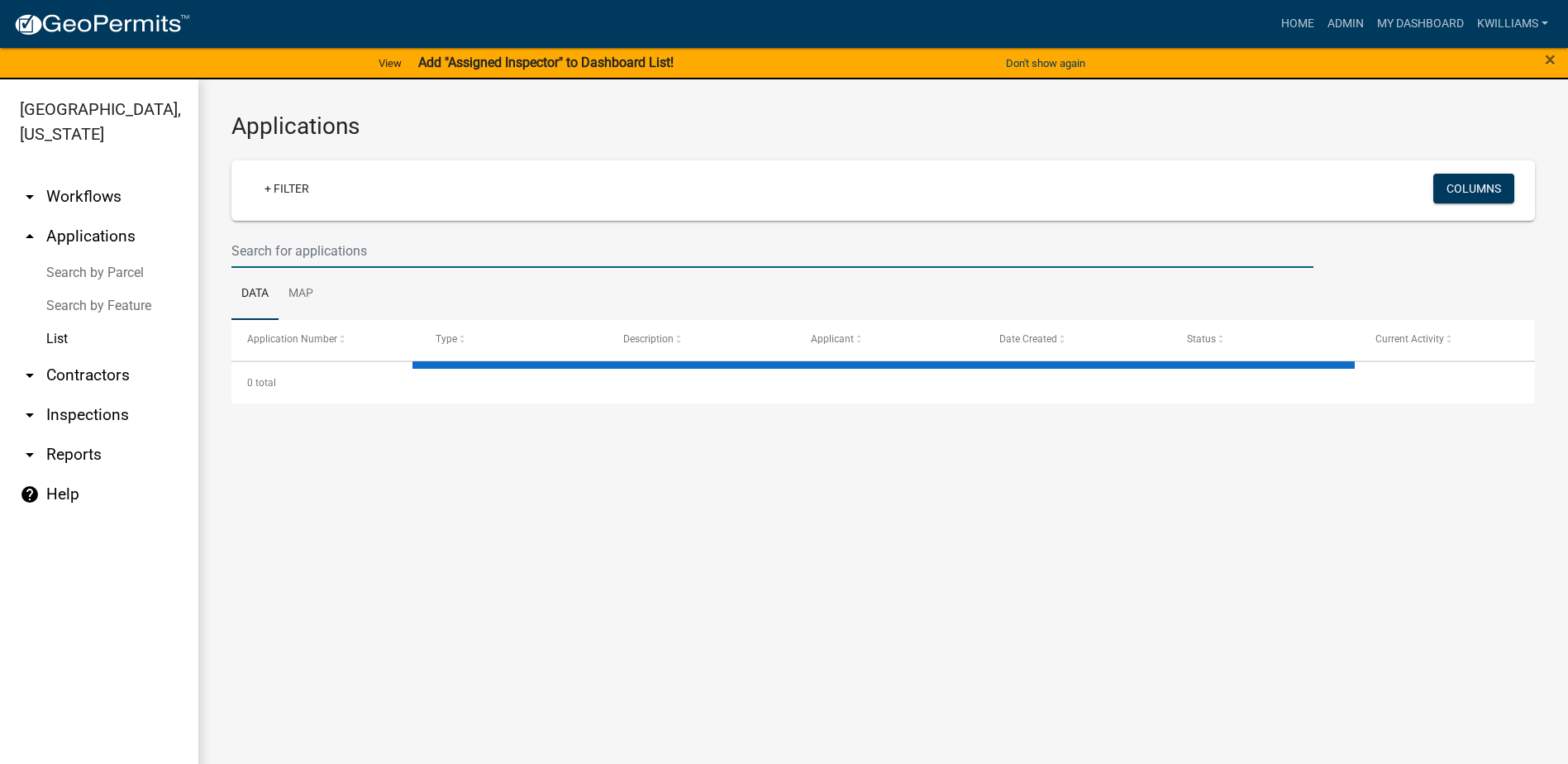
click at [244, 254] on input "text" at bounding box center [772, 251] width 1082 height 34
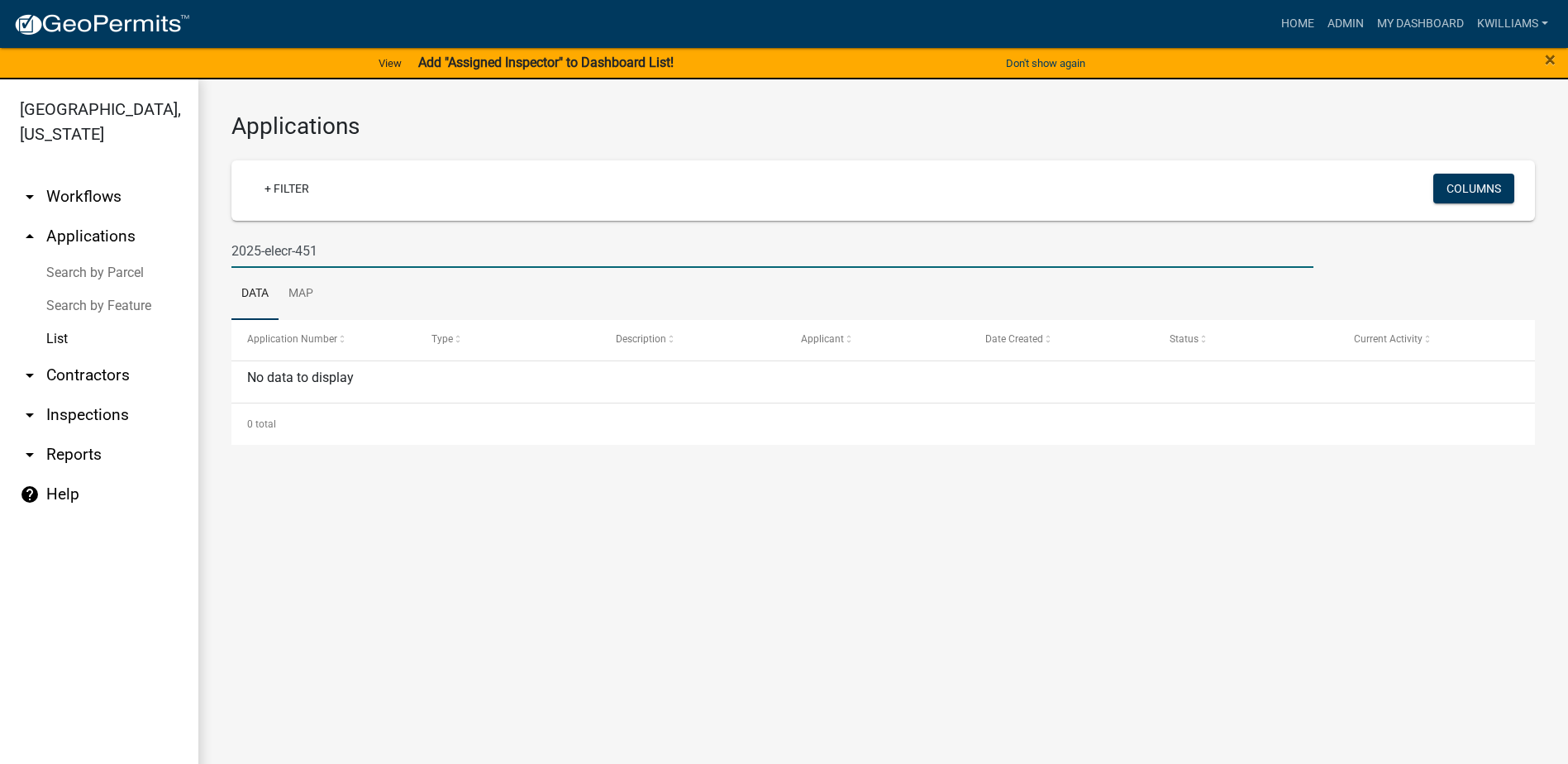
click at [292, 248] on input "2025-elecr-451" at bounding box center [772, 251] width 1082 height 34
type input "2025-elecc-451"
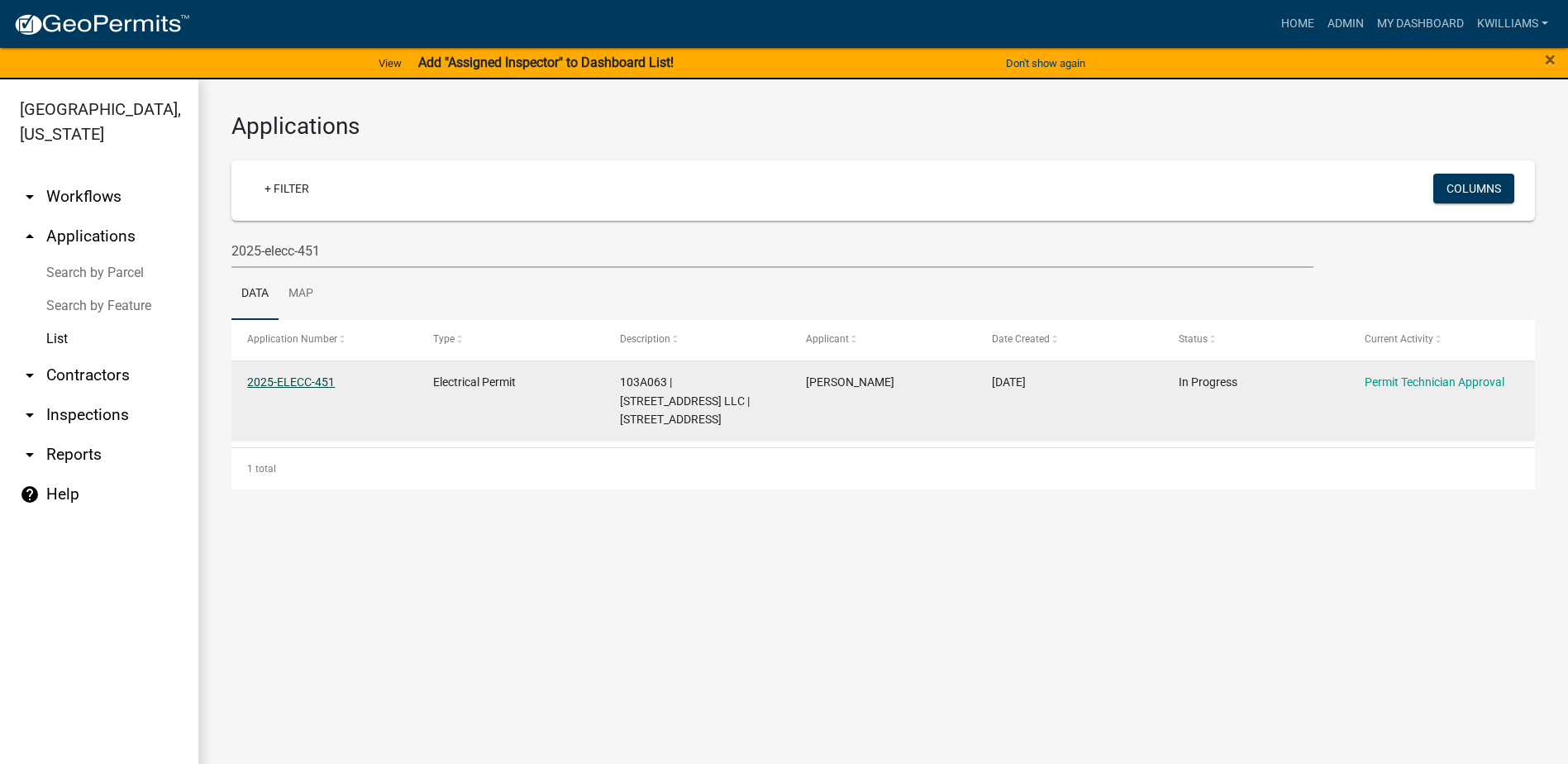
click at [318, 384] on link "2025-ELECC-451" at bounding box center [291, 382] width 88 height 13
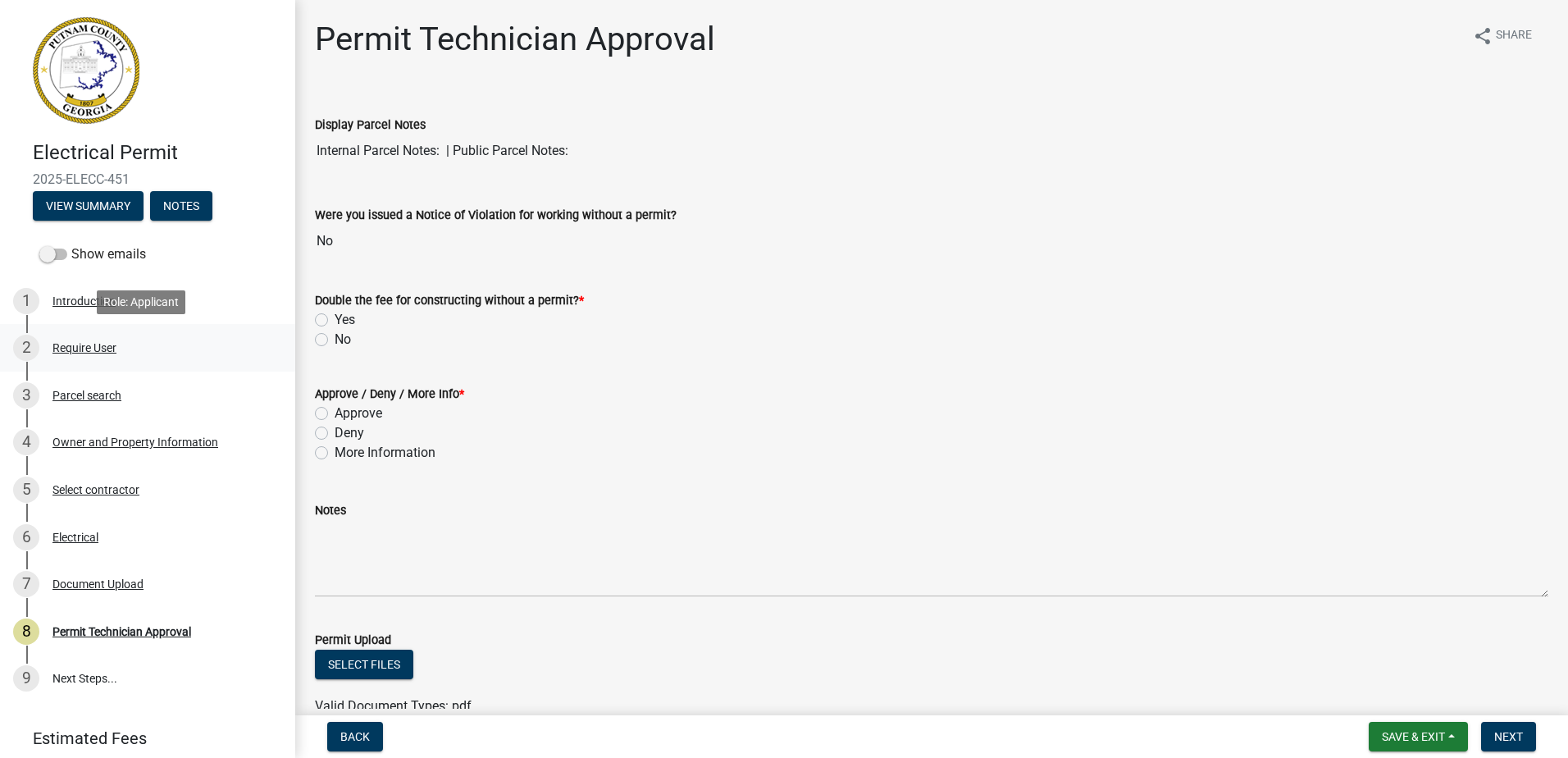
click at [98, 357] on div "2 Require User" at bounding box center [141, 347] width 256 height 27
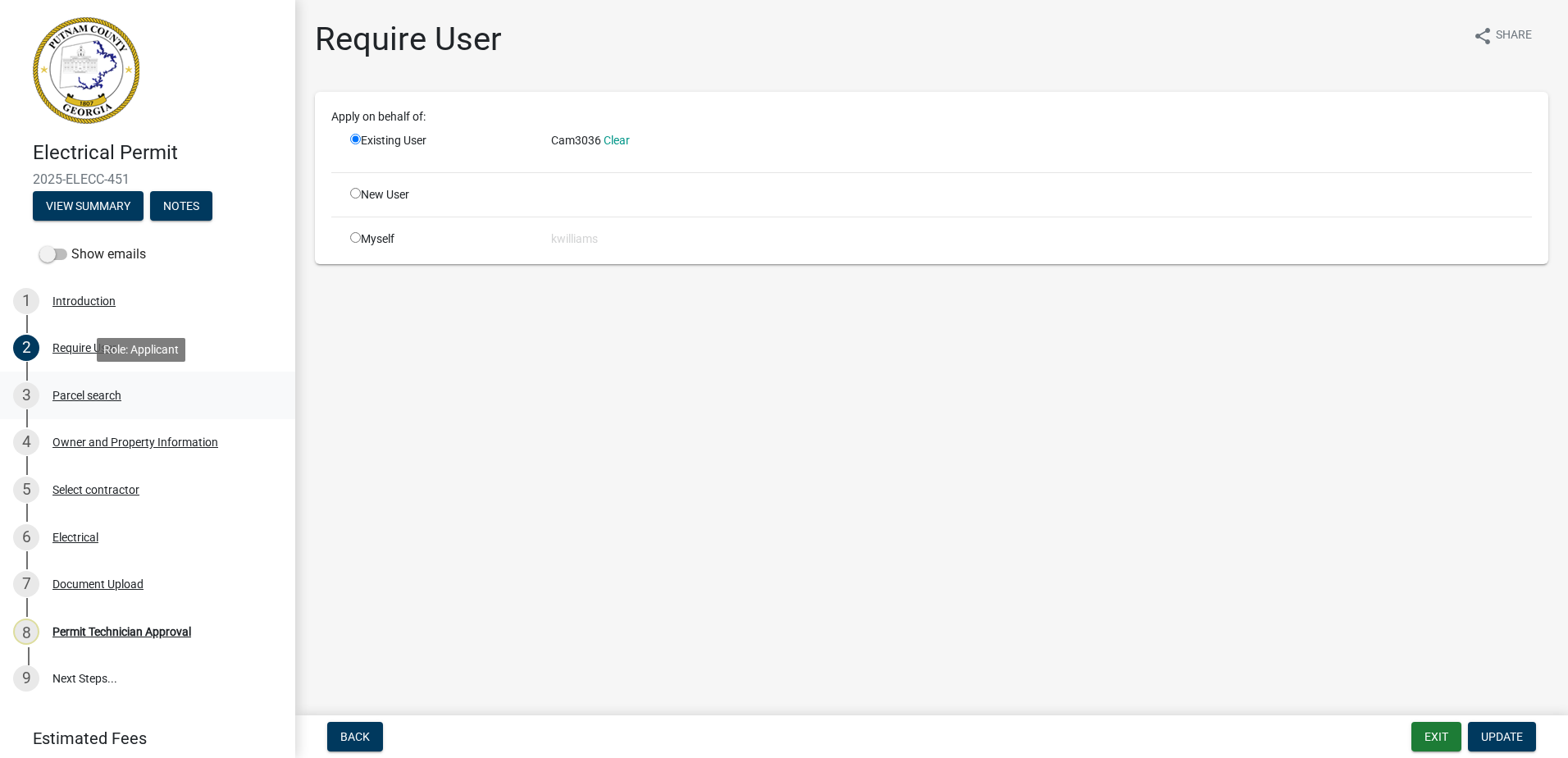
click at [81, 408] on link "3 Parcel search" at bounding box center [148, 395] width 295 height 47
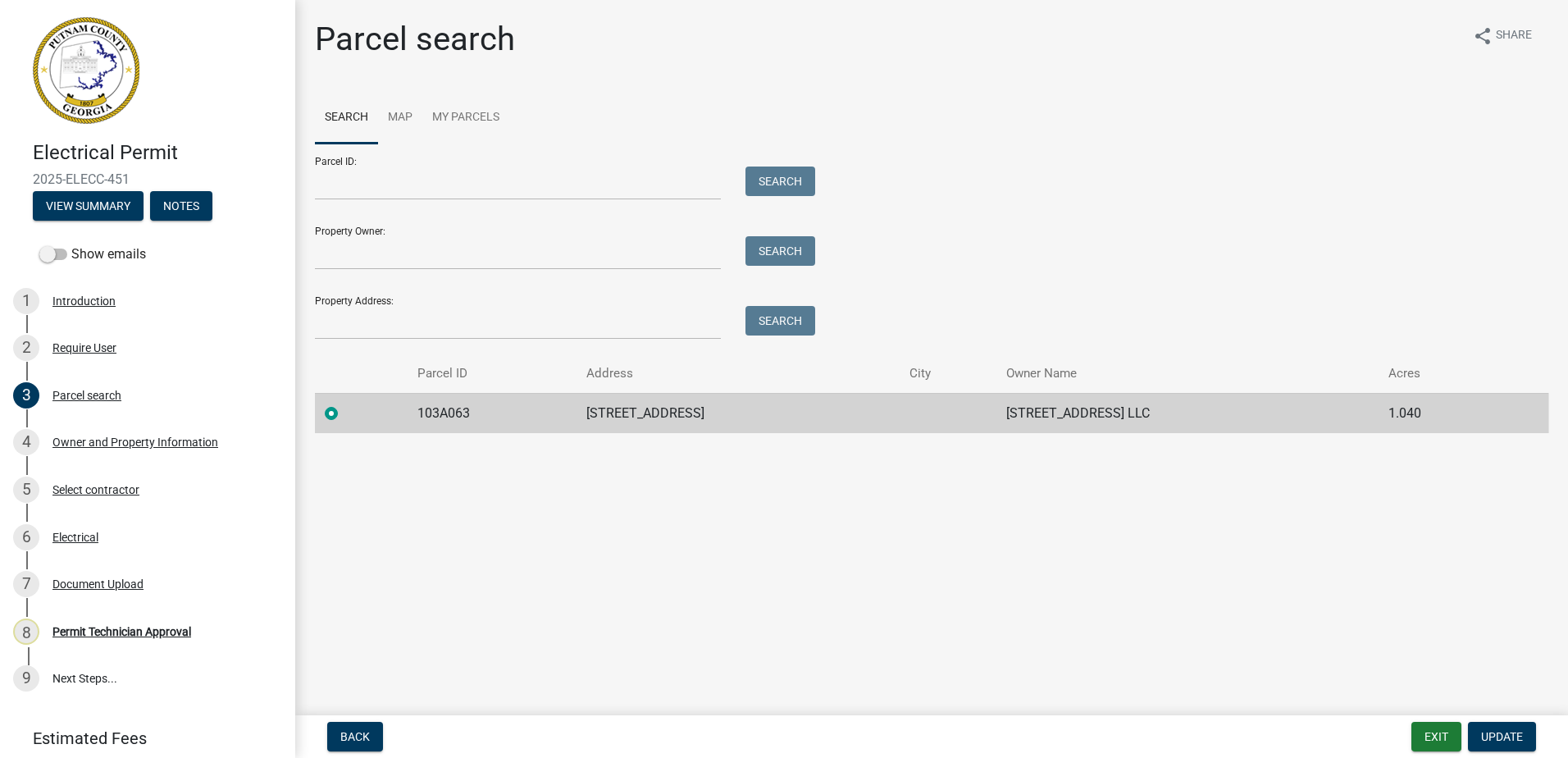
click at [779, 152] on wm-search-parcel-data-activity-input "Search Map My Parcels Parcel ID: Search Property Owner: Search Property Address…" at bounding box center [931, 262] width 1233 height 341
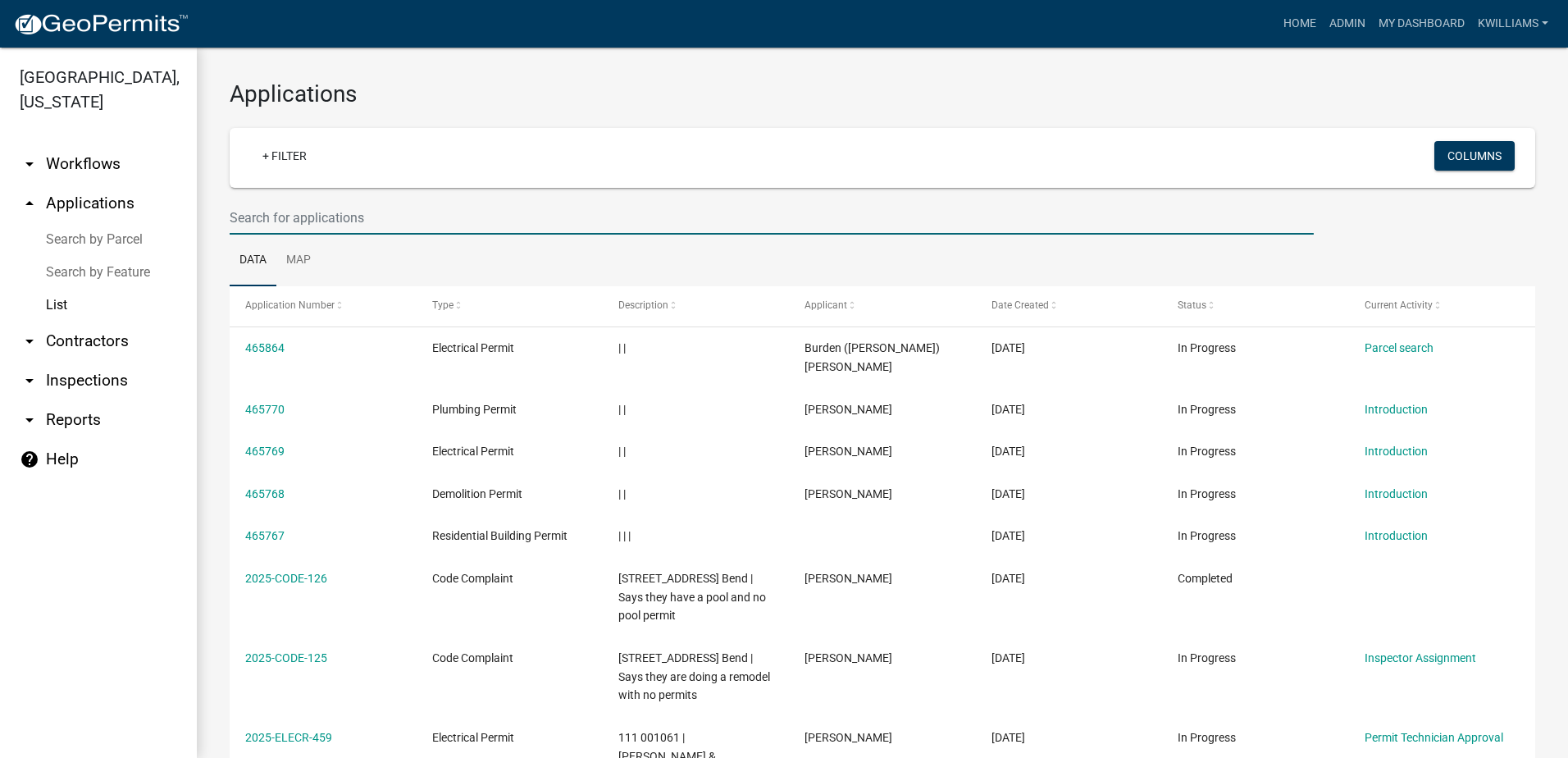
click at [258, 222] on input "text" at bounding box center [771, 217] width 1084 height 34
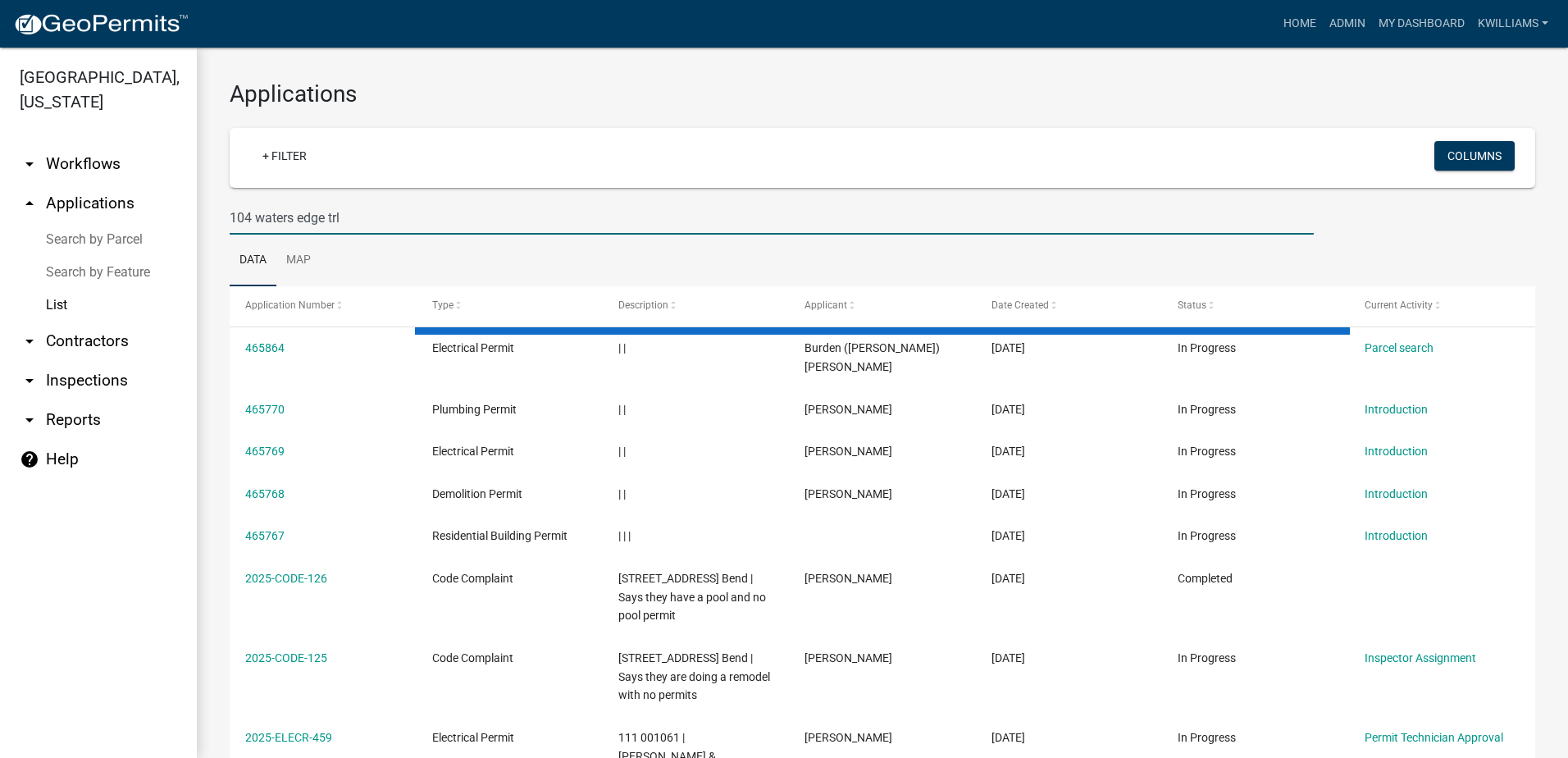
type input "104 waters edge trl"
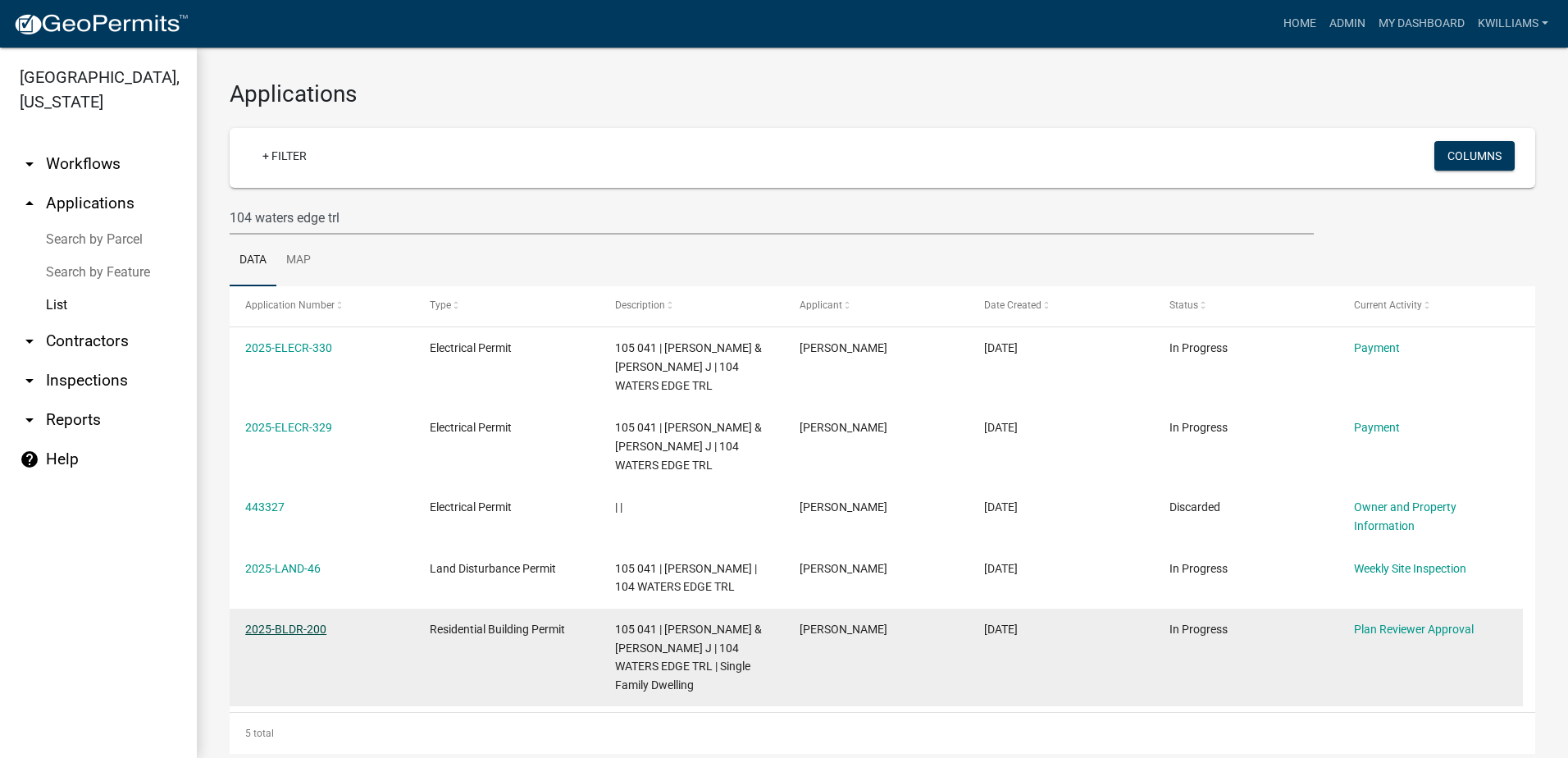
click at [275, 624] on link "2025-BLDR-200" at bounding box center [286, 629] width 81 height 13
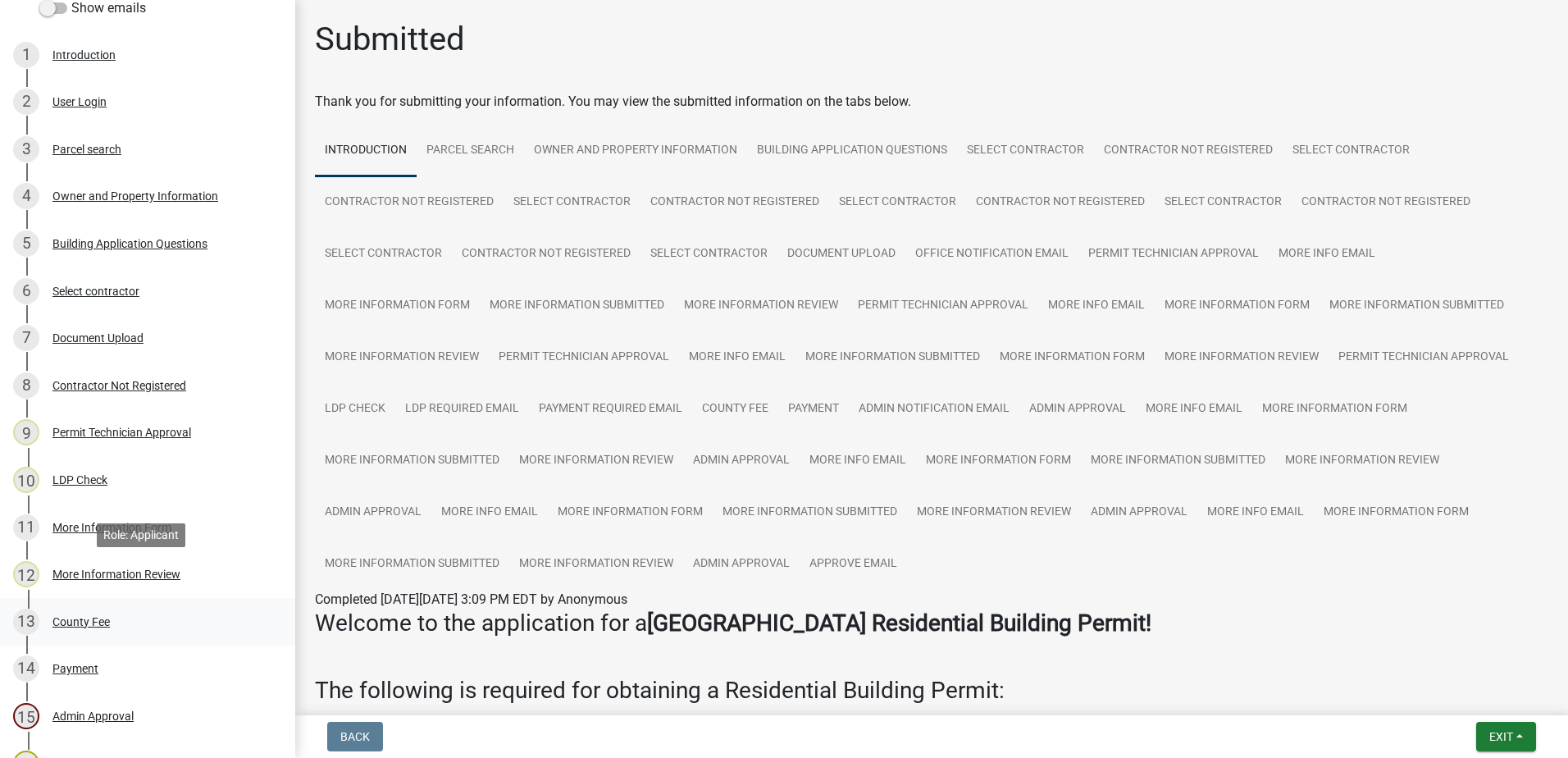
scroll to position [492, 0]
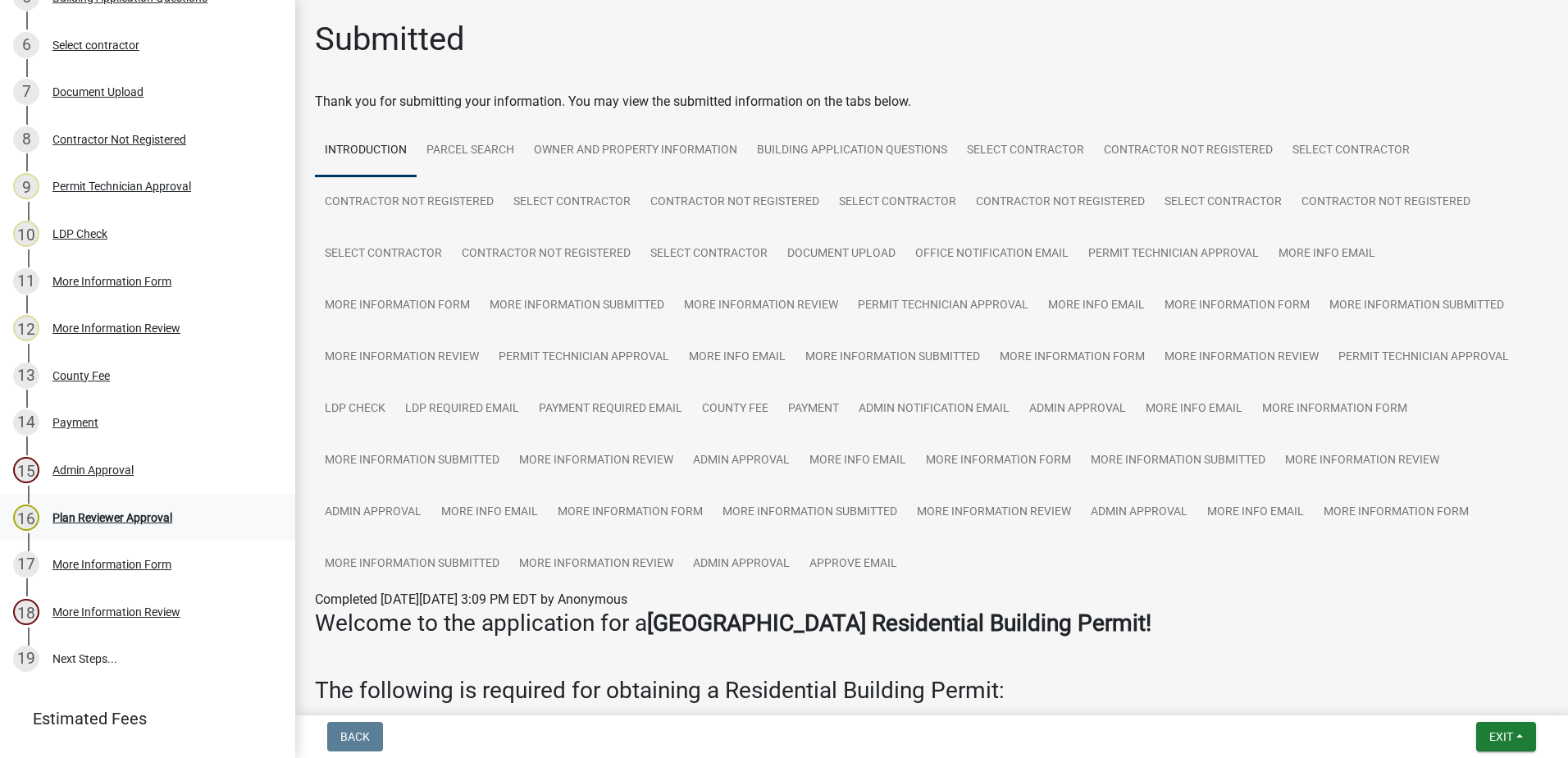
click at [119, 521] on div "Plan Reviewer Approval" at bounding box center [112, 517] width 119 height 12
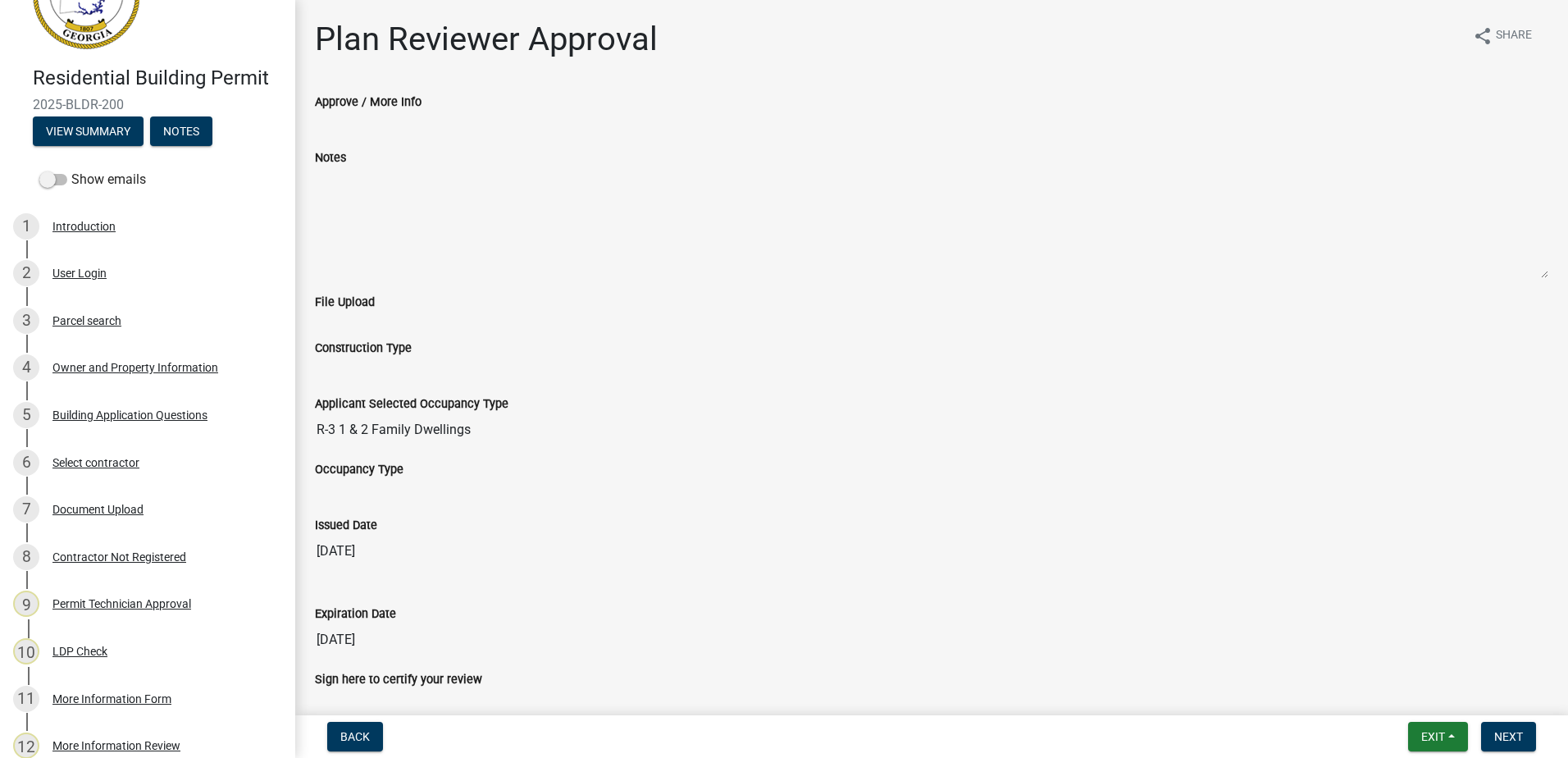
scroll to position [0, 0]
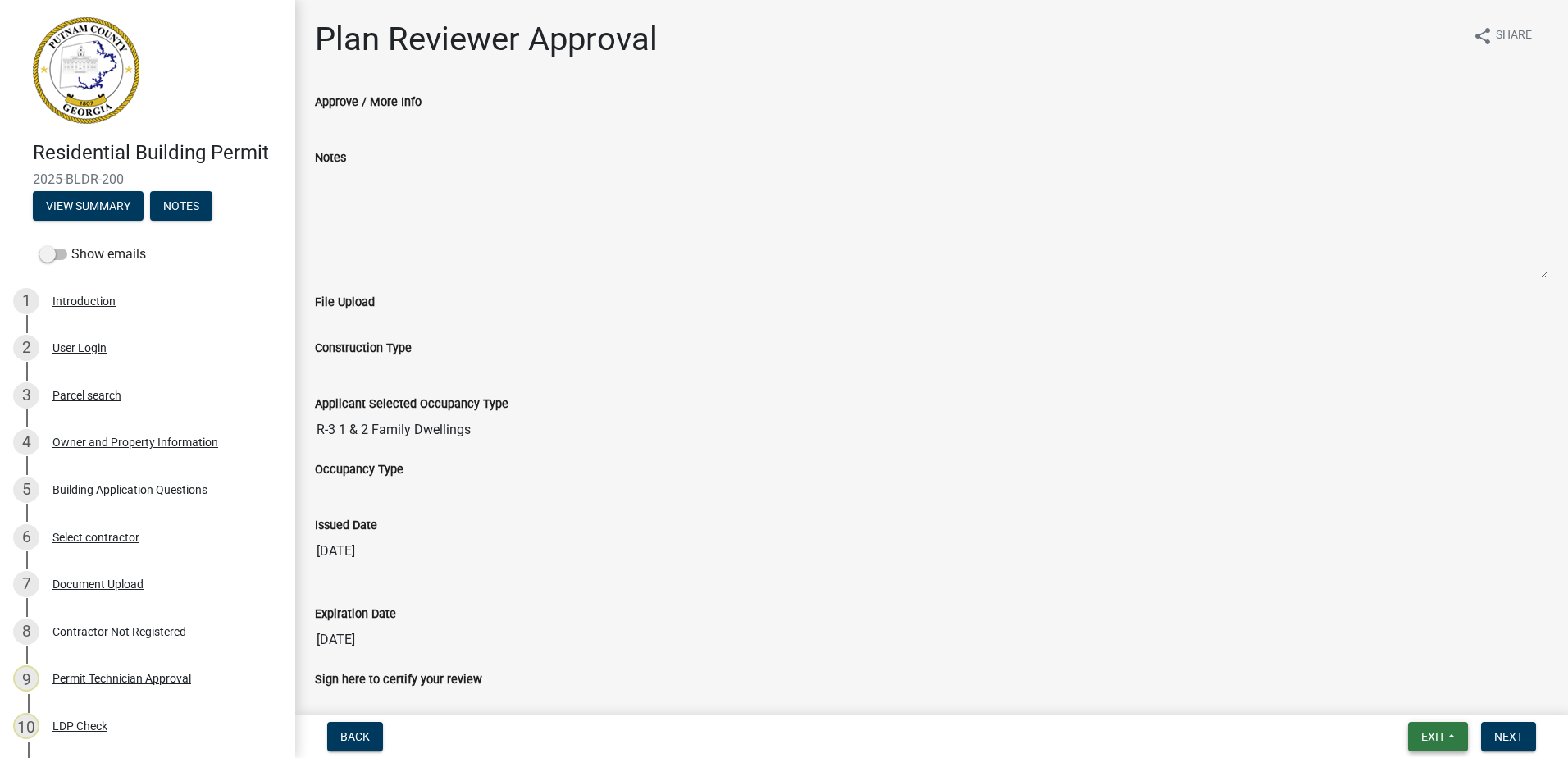
click at [1436, 736] on span "Exit" at bounding box center [1433, 736] width 24 height 13
drag, startPoint x: 1240, startPoint y: 517, endPoint x: 1381, endPoint y: 676, distance: 212.5
click at [1243, 523] on div "Issued Date" at bounding box center [931, 525] width 1233 height 20
click at [1423, 735] on span "Exit" at bounding box center [1433, 736] width 24 height 13
click at [1291, 561] on input "[DATE]" at bounding box center [931, 551] width 1233 height 33
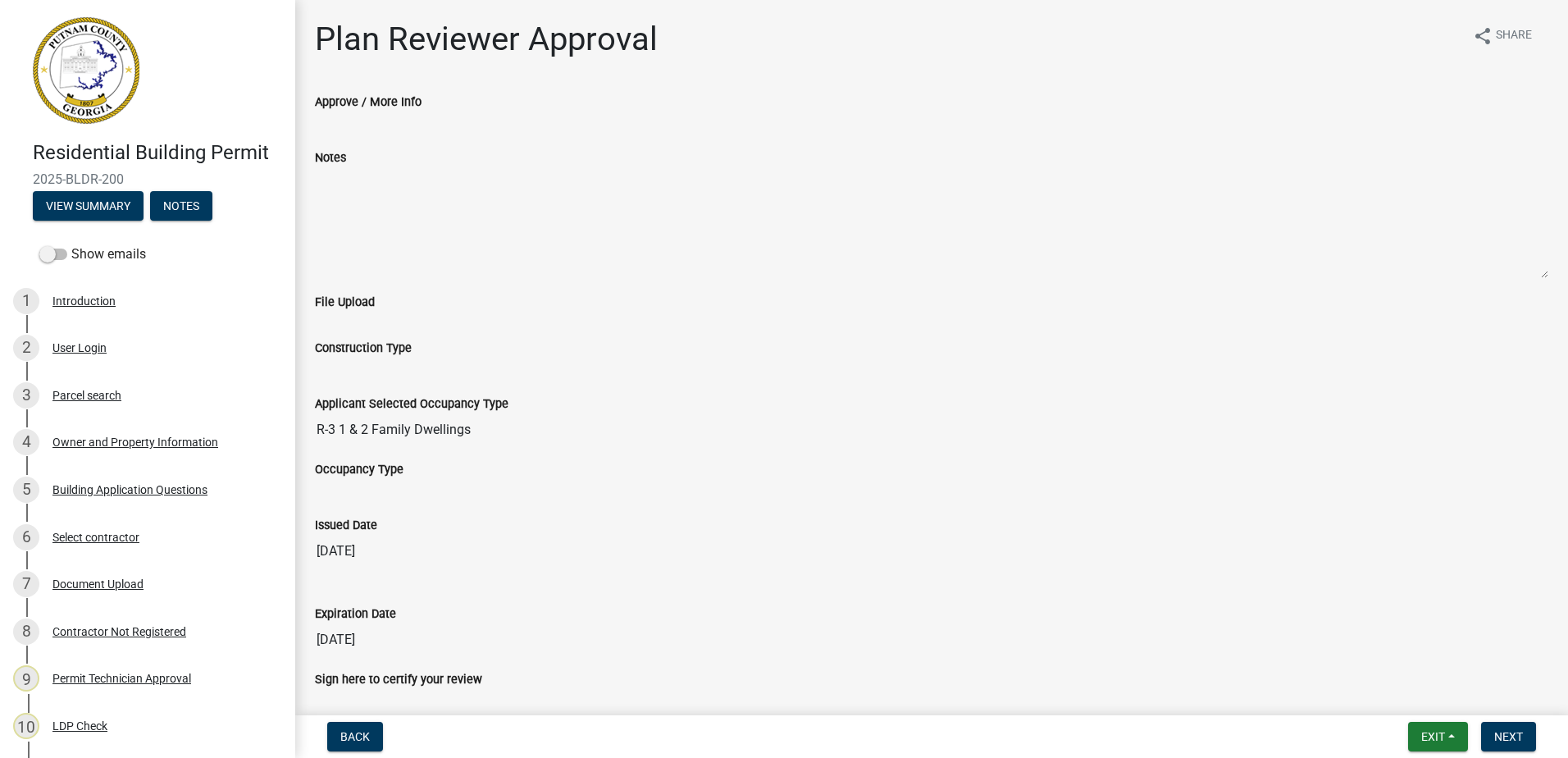
click at [1419, 670] on div "Sign here to certify your review" at bounding box center [931, 679] width 1233 height 20
click at [1392, 671] on div "Sign here to certify your review" at bounding box center [931, 679] width 1233 height 20
drag, startPoint x: 1384, startPoint y: 586, endPoint x: 1473, endPoint y: 720, distance: 160.9
click at [1384, 591] on div "Expiration Date [DATE]" at bounding box center [931, 618] width 1233 height 75
click at [1415, 744] on button "Exit" at bounding box center [1438, 736] width 60 height 30
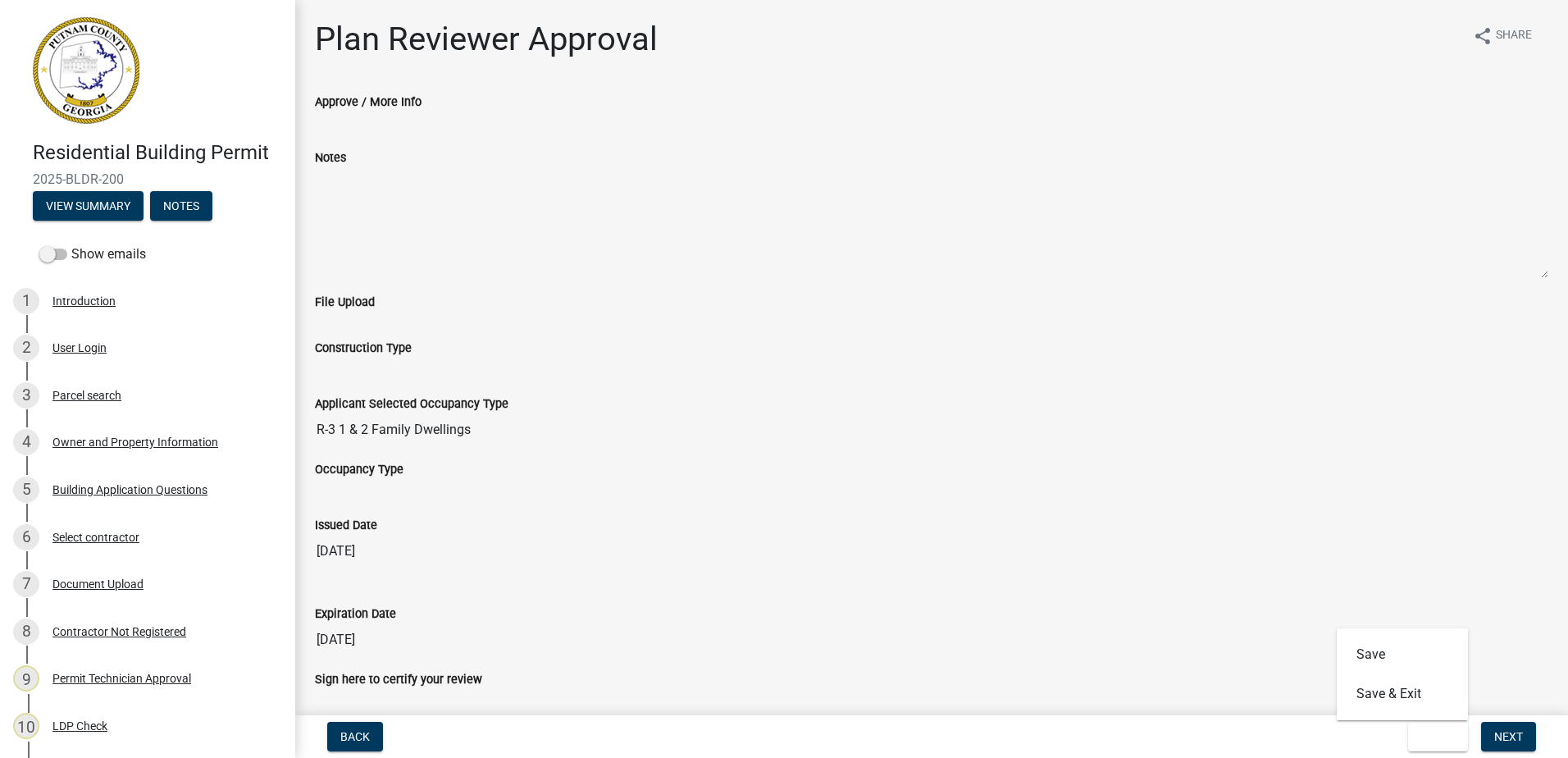
drag, startPoint x: 1346, startPoint y: 535, endPoint x: 1339, endPoint y: 542, distance: 9.9
click at [1344, 538] on input "[DATE]" at bounding box center [931, 551] width 1233 height 33
click at [1431, 736] on span "Exit" at bounding box center [1433, 736] width 24 height 13
click at [1411, 546] on input "[DATE]" at bounding box center [931, 551] width 1233 height 33
